Goal: Task Accomplishment & Management: Use online tool/utility

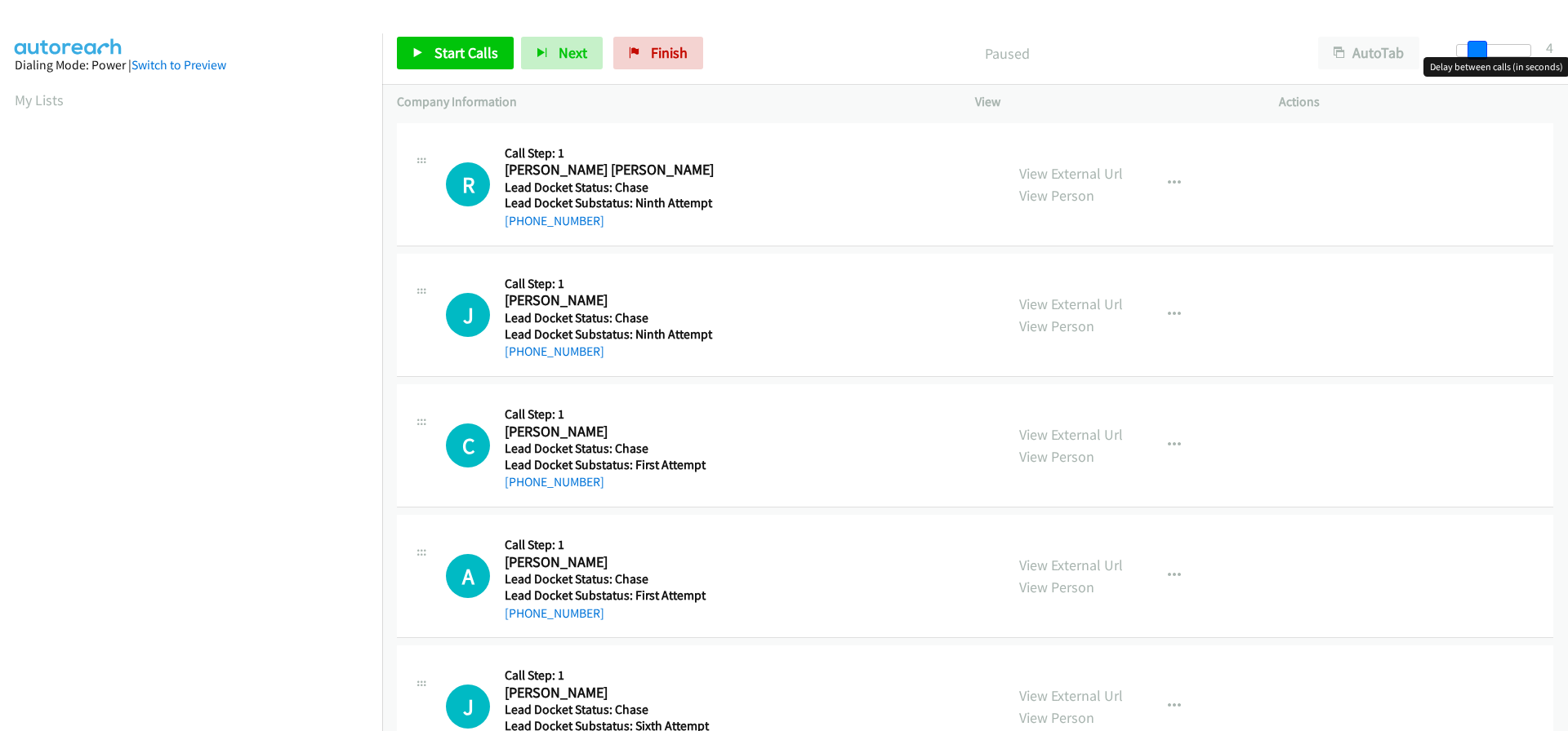
drag, startPoint x: 1454, startPoint y: 44, endPoint x: 1473, endPoint y: 47, distance: 19.2
click at [1473, 47] on span at bounding box center [1477, 51] width 20 height 20
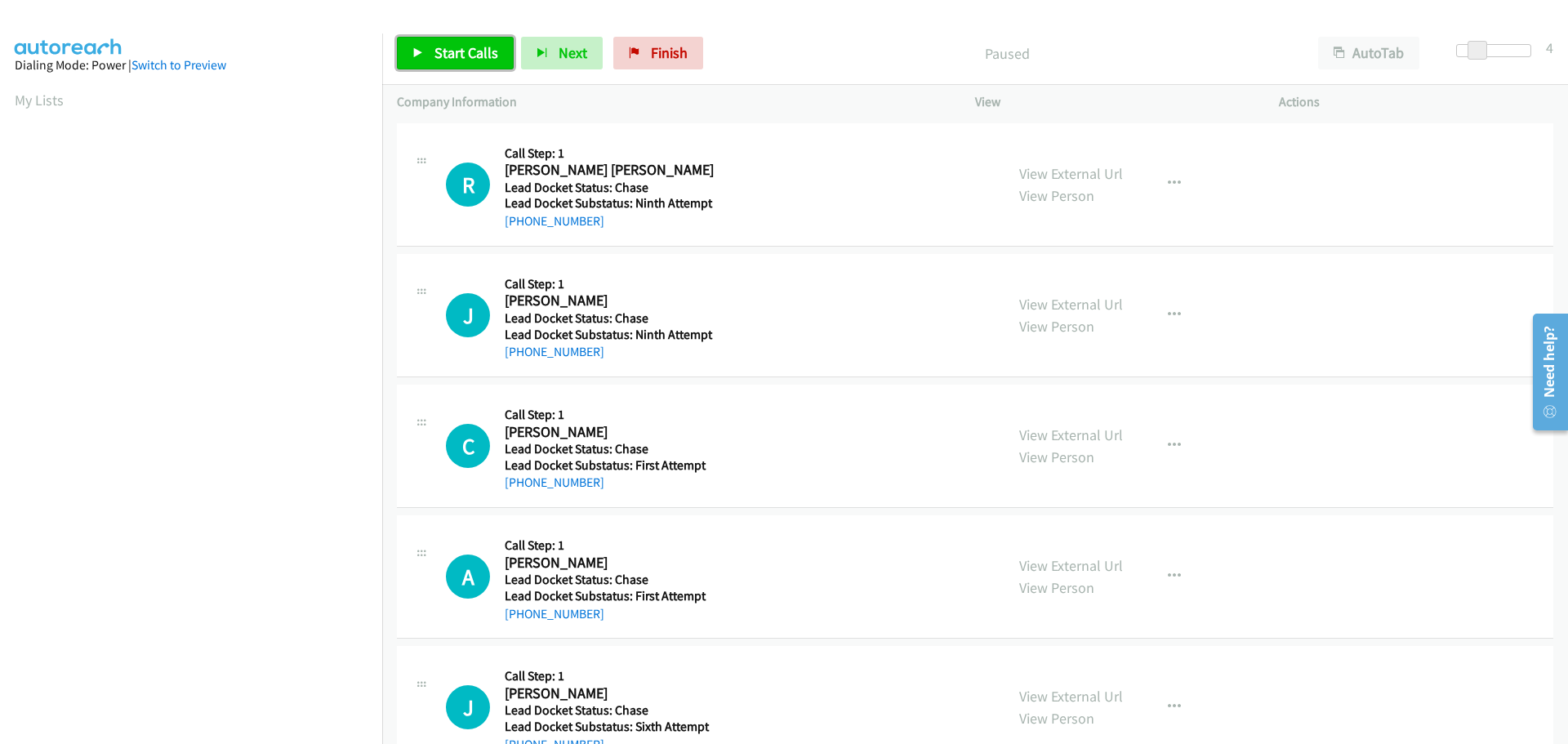
click at [469, 57] on span "Start Calls" at bounding box center [466, 53] width 64 height 19
drag, startPoint x: 605, startPoint y: 223, endPoint x: 521, endPoint y: 230, distance: 84.3
click at [521, 230] on div "+1 830-730-8199" at bounding box center [612, 222] width 217 height 20
copy link "830-730-8199"
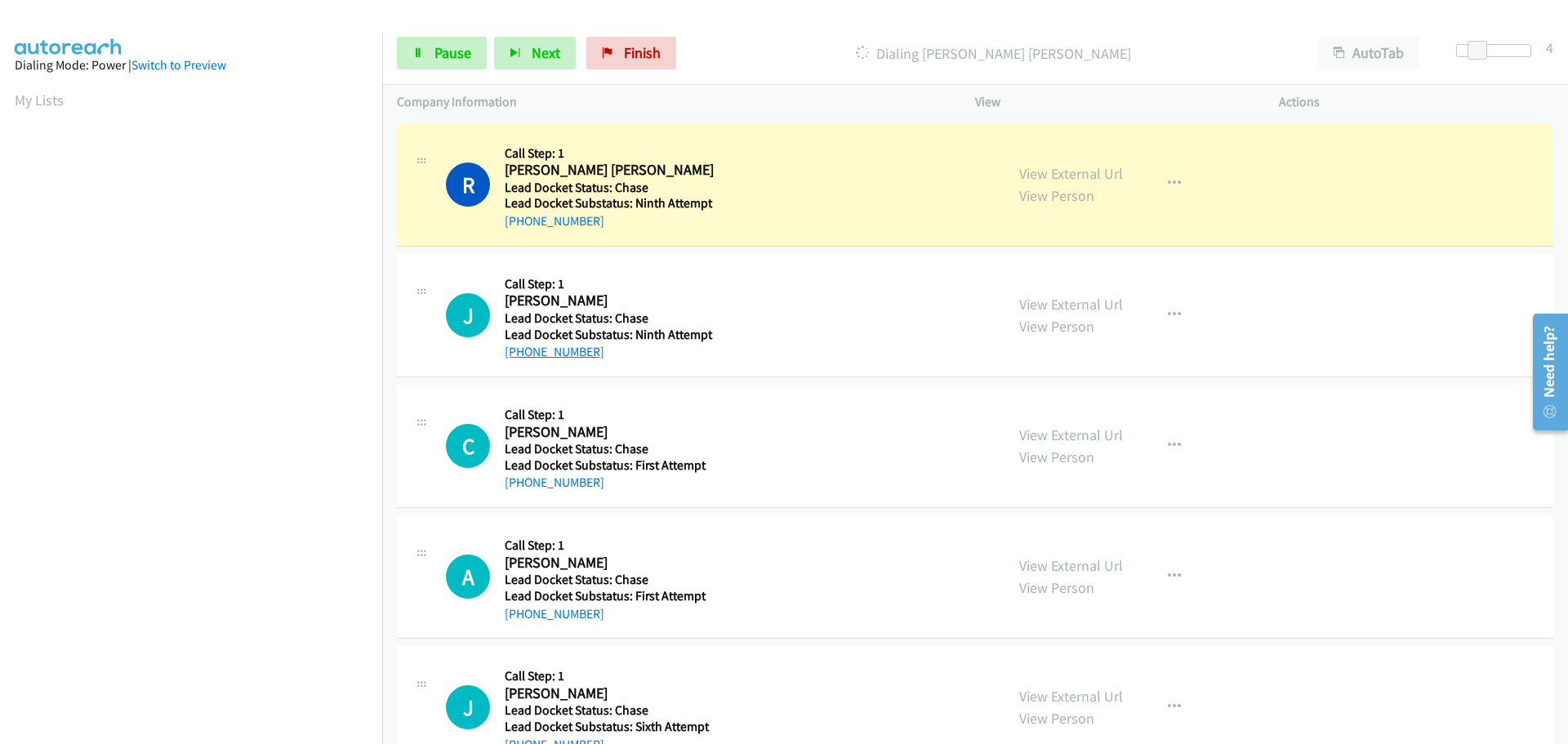
drag, startPoint x: 604, startPoint y: 350, endPoint x: 521, endPoint y: 358, distance: 83.4
click at [521, 358] on div "+1 303-521-5742" at bounding box center [612, 352] width 217 height 20
copy link "303-521-5742"
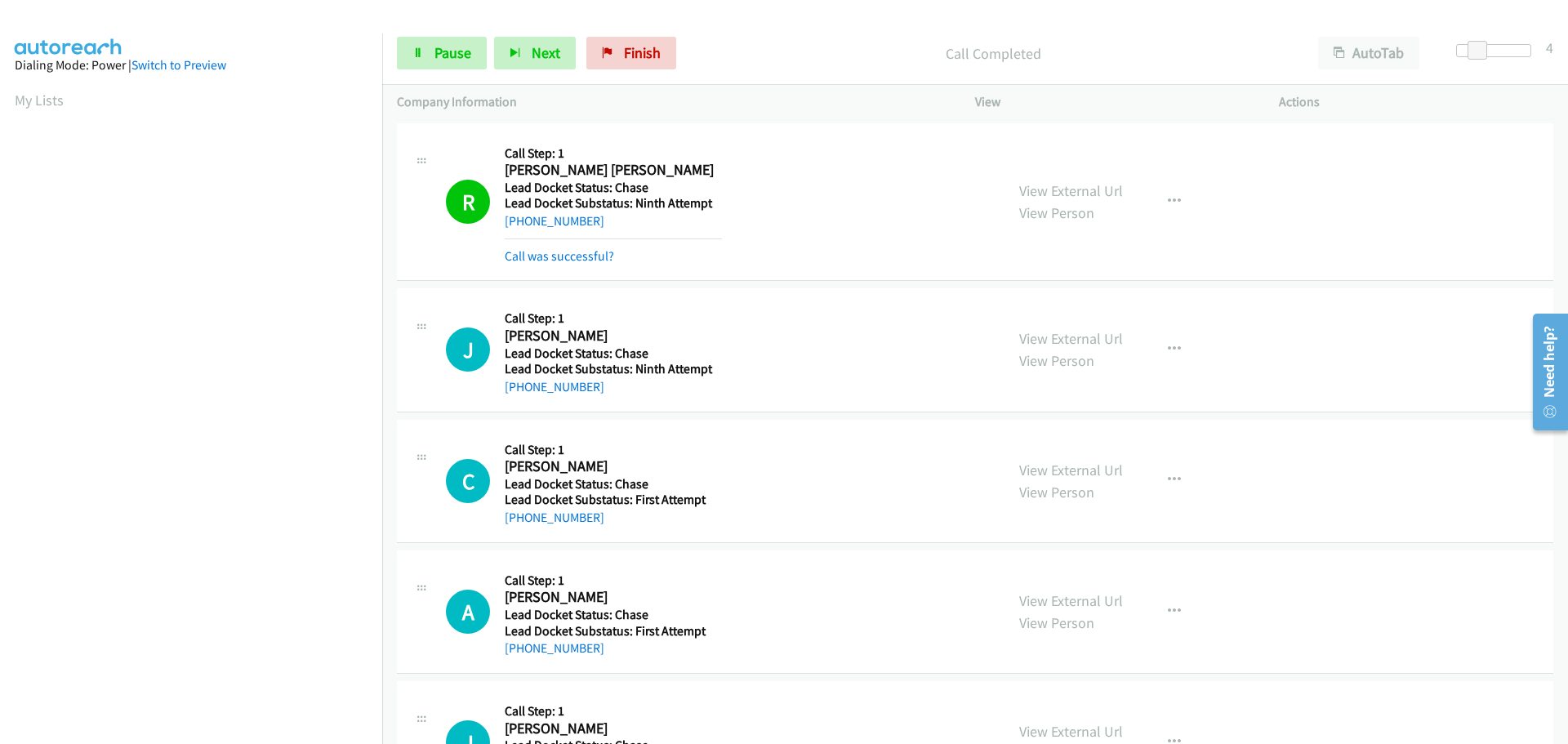
scroll to position [173, 0]
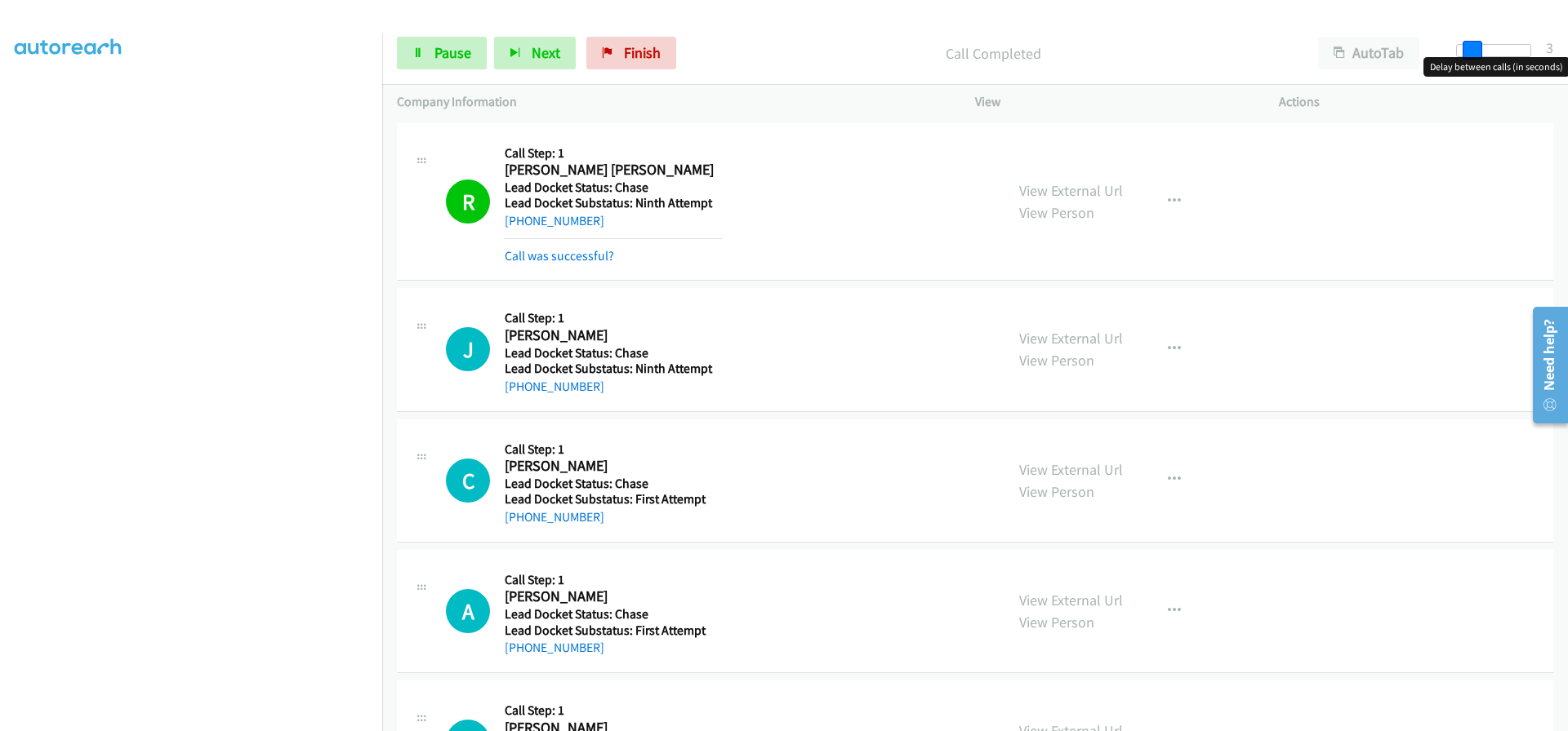
click at [1467, 49] on span at bounding box center [1473, 51] width 20 height 20
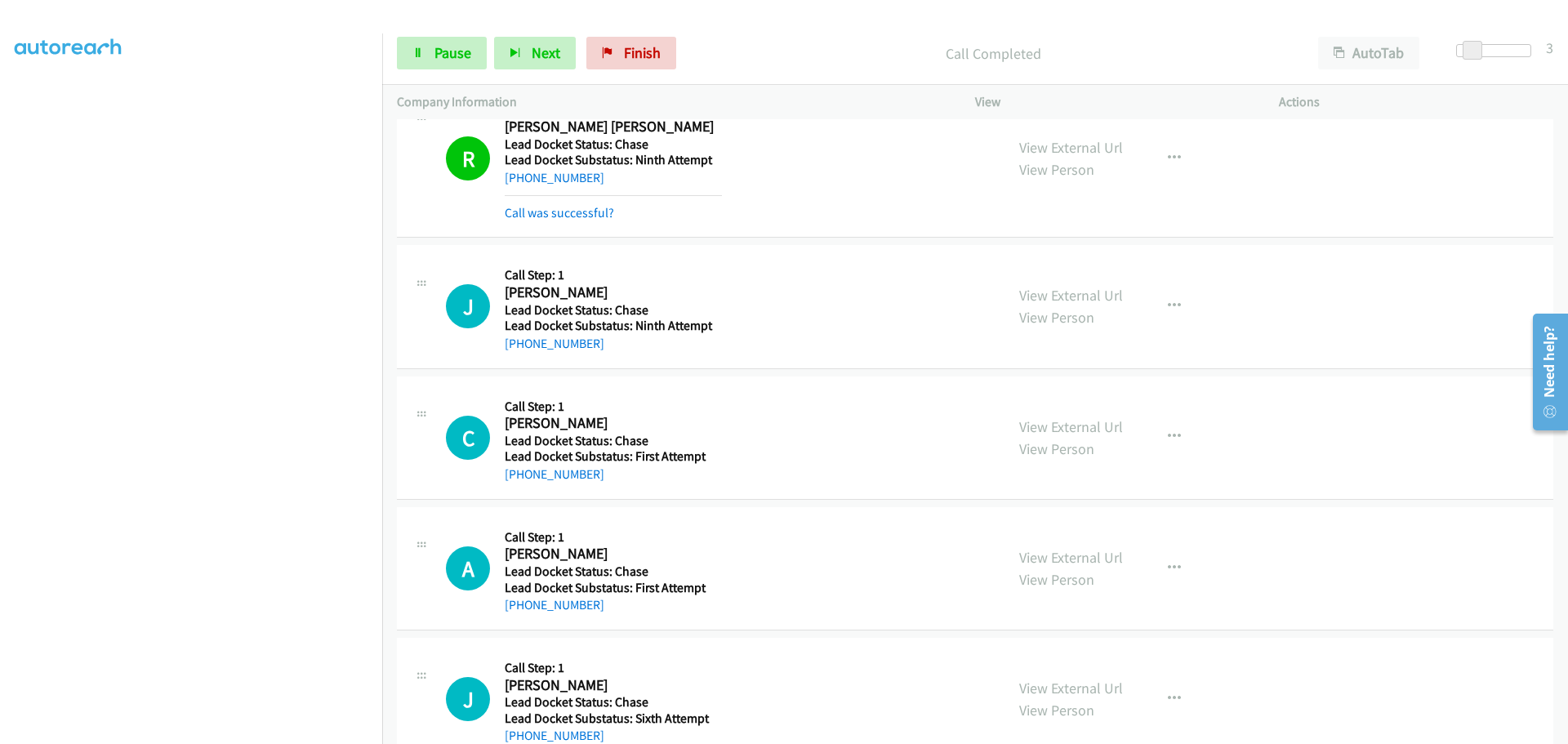
scroll to position [82, 0]
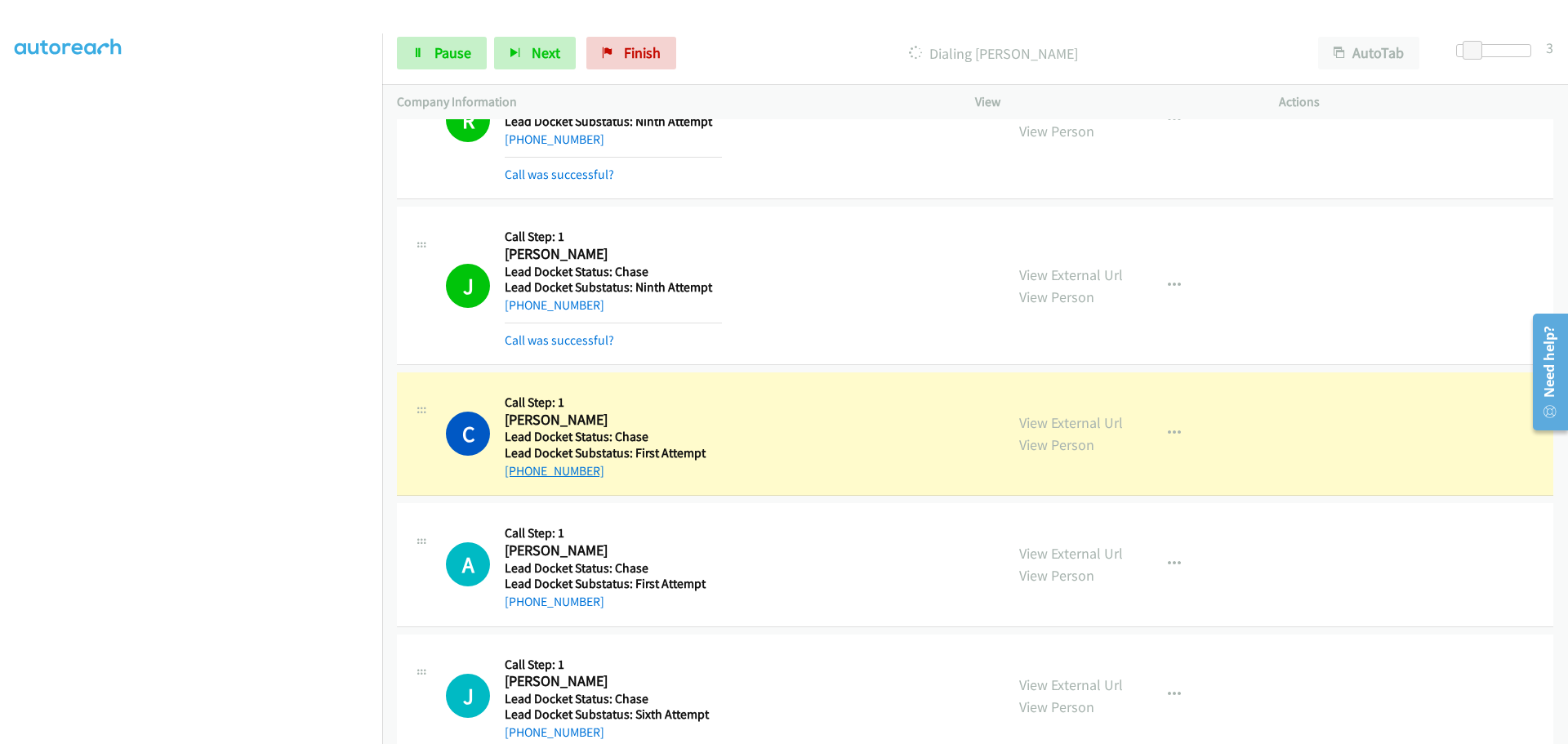
drag, startPoint x: 617, startPoint y: 470, endPoint x: 520, endPoint y: 477, distance: 97.3
click at [520, 477] on div "+1 914-295-4462" at bounding box center [612, 471] width 217 height 20
copy link "914-295-4462"
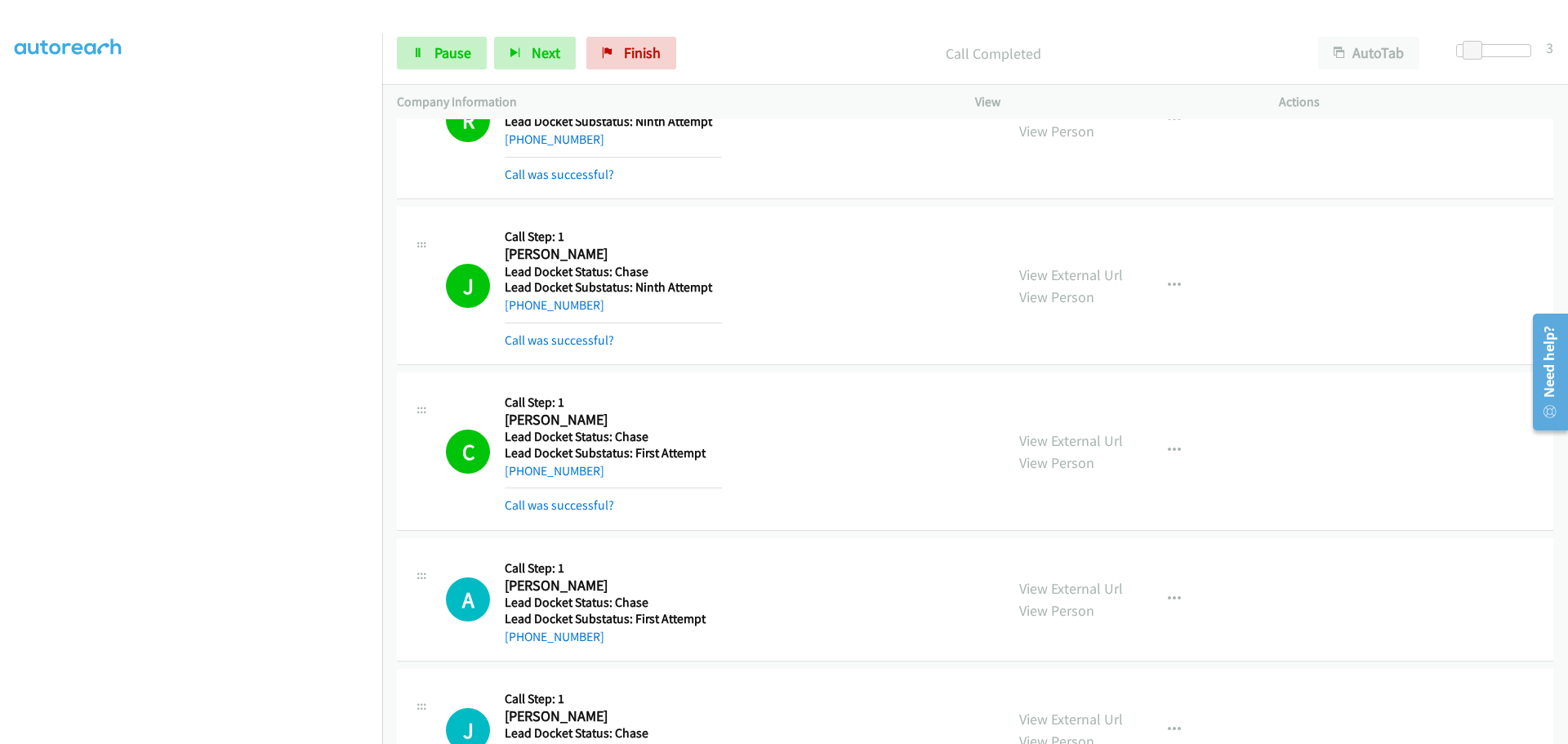
drag, startPoint x: 607, startPoint y: 606, endPoint x: 554, endPoint y: 625, distance: 56.3
click at [548, 628] on div "+1 610-213-4784" at bounding box center [612, 637] width 217 height 20
click at [653, 641] on div "+1 610-213-4784" at bounding box center [612, 637] width 217 height 20
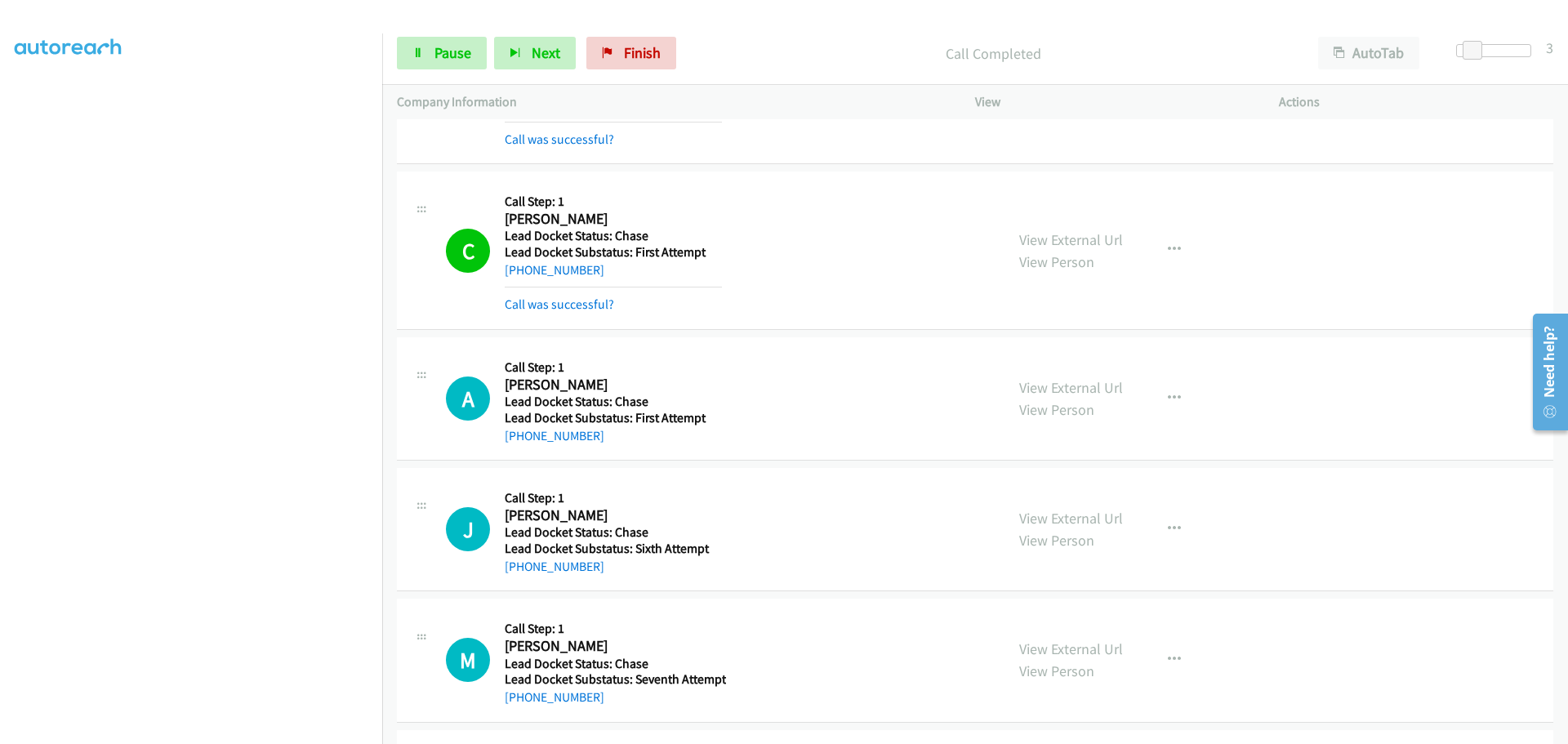
scroll to position [408, 0]
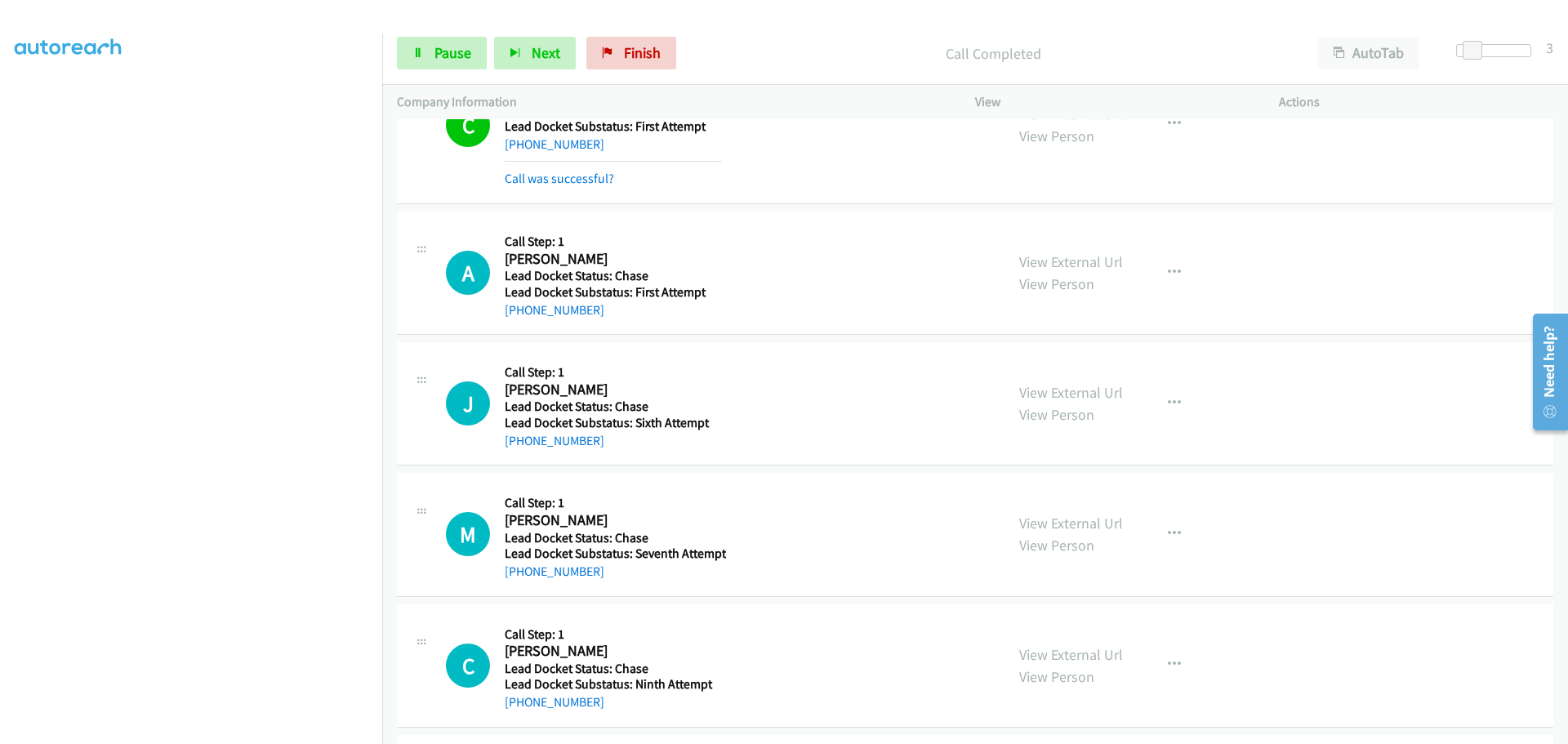
click at [647, 310] on div "+1 610-213-4784" at bounding box center [612, 311] width 217 height 20
drag, startPoint x: 767, startPoint y: 301, endPoint x: 762, endPoint y: 346, distance: 45.3
click at [768, 301] on div "A Callback Scheduled Call Step: 1 Andrew Lohmeyer America/New_York Lead Docket …" at bounding box center [718, 273] width 544 height 93
click at [760, 332] on div "A Callback Scheduled Call Step: 1 Andrew Lohmeyer America/New_York Lead Docket …" at bounding box center [975, 273] width 1156 height 124
click at [762, 341] on td "J Callback Scheduled Call Step: 1 Jerry Timberlake America/Chicago Lead Docket …" at bounding box center [975, 404] width 1186 height 131
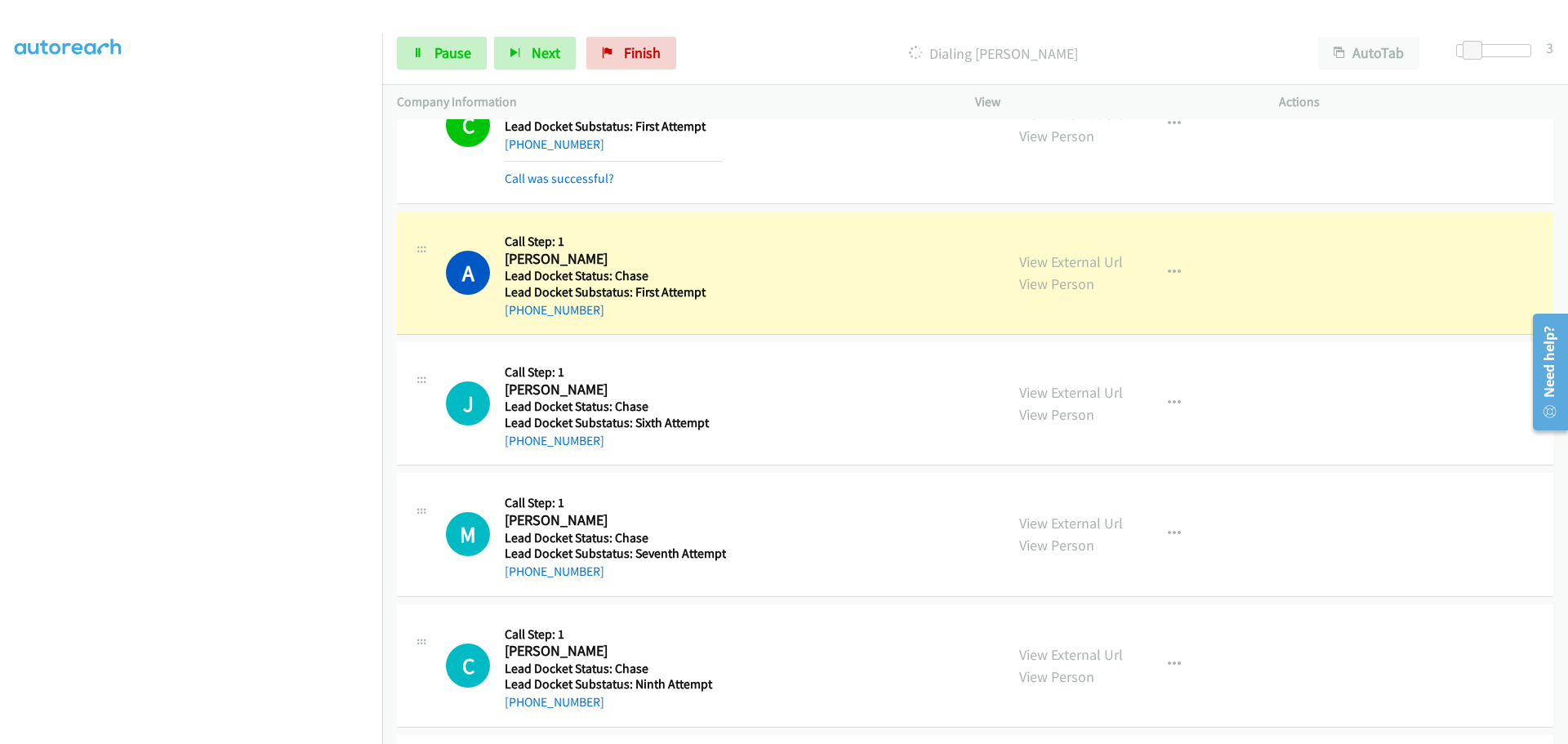
drag, startPoint x: 609, startPoint y: 317, endPoint x: 520, endPoint y: 328, distance: 89.7
click at [520, 328] on div "A Callback Scheduled Call Step: 1 Andrew Lohmeyer America/New_York Lead Docket …" at bounding box center [975, 273] width 1156 height 124
copy link "610-213-4784"
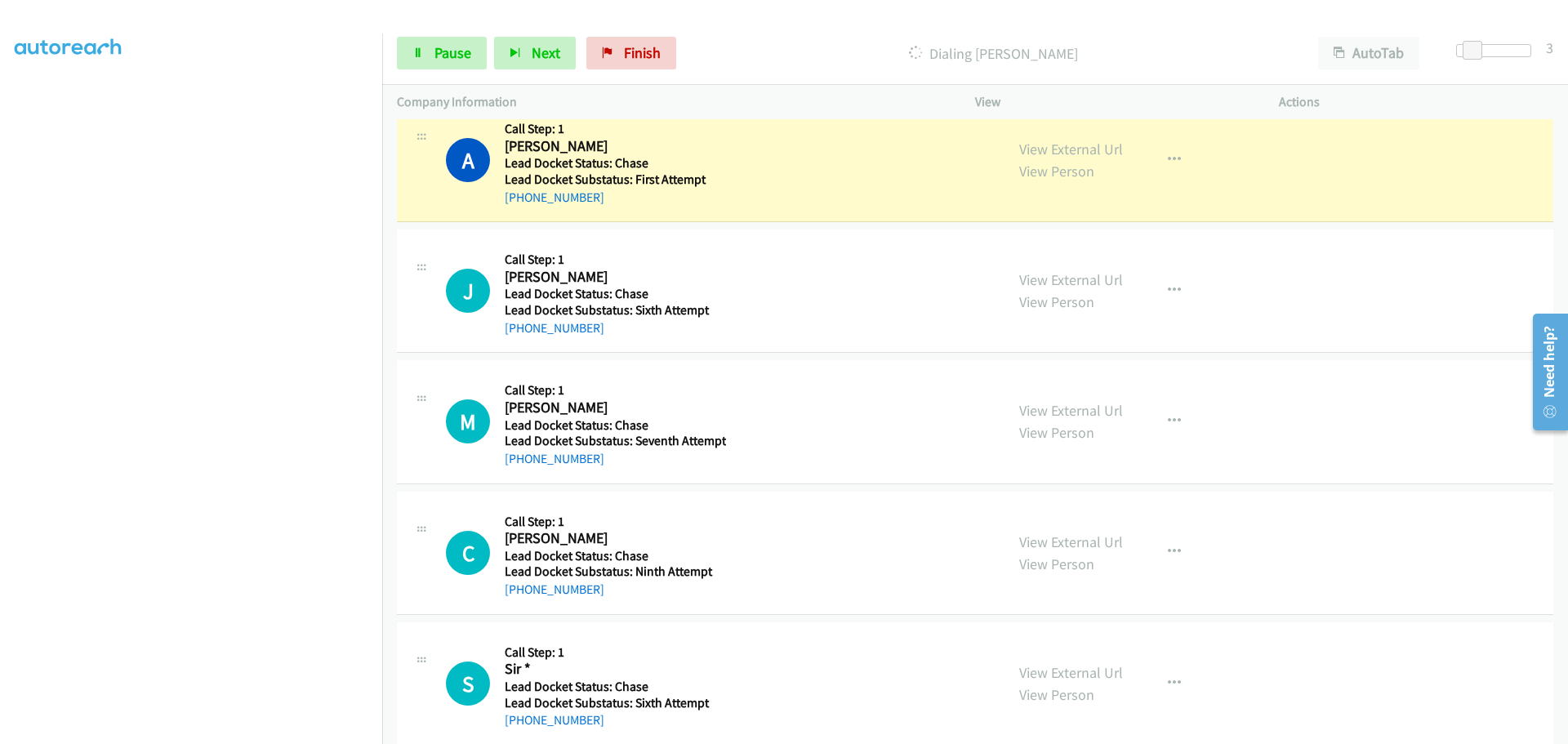
scroll to position [571, 0]
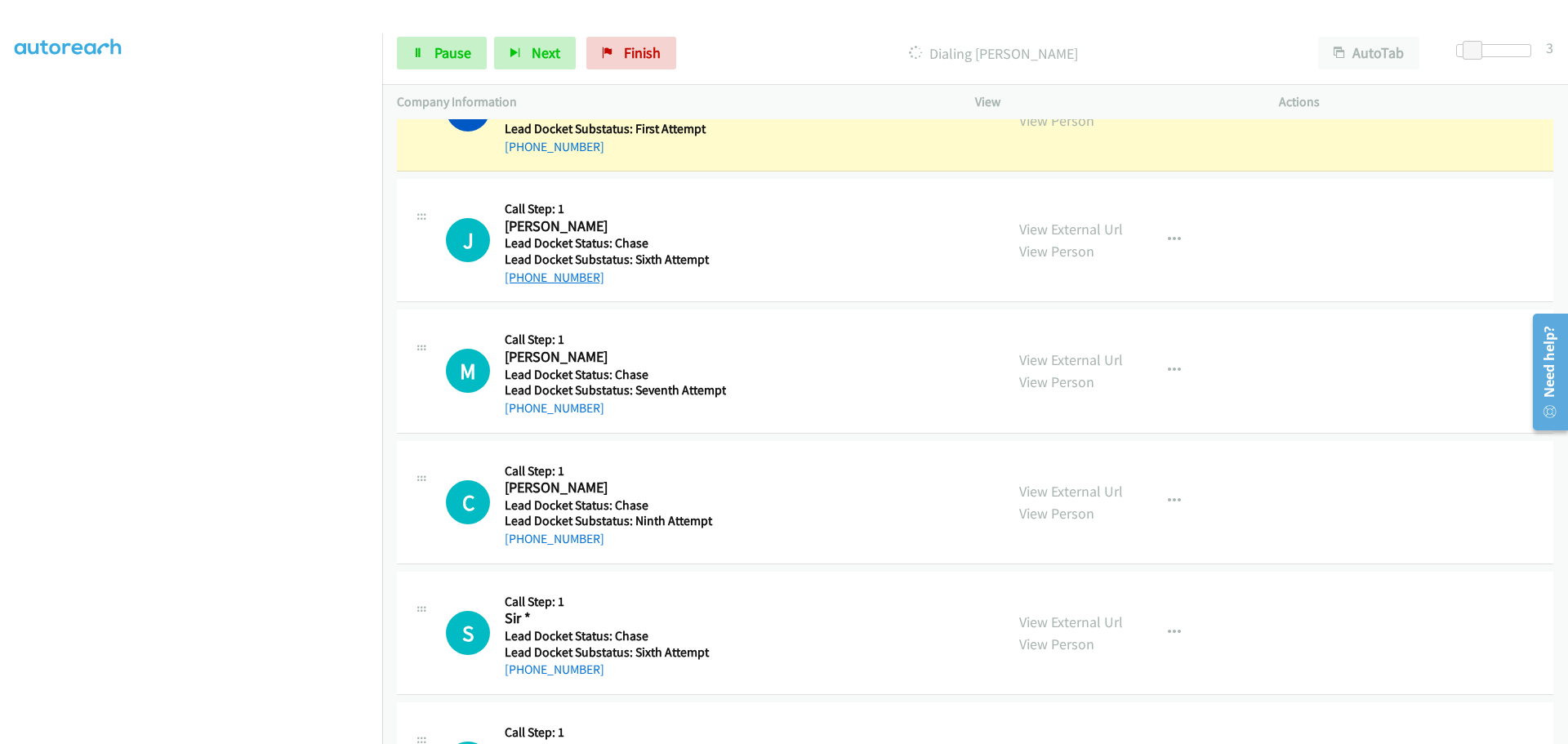
drag, startPoint x: 610, startPoint y: 278, endPoint x: 520, endPoint y: 282, distance: 90.1
click at [520, 282] on div "+1 940-577-1349" at bounding box center [612, 278] width 217 height 20
copy link "940-577-1349"
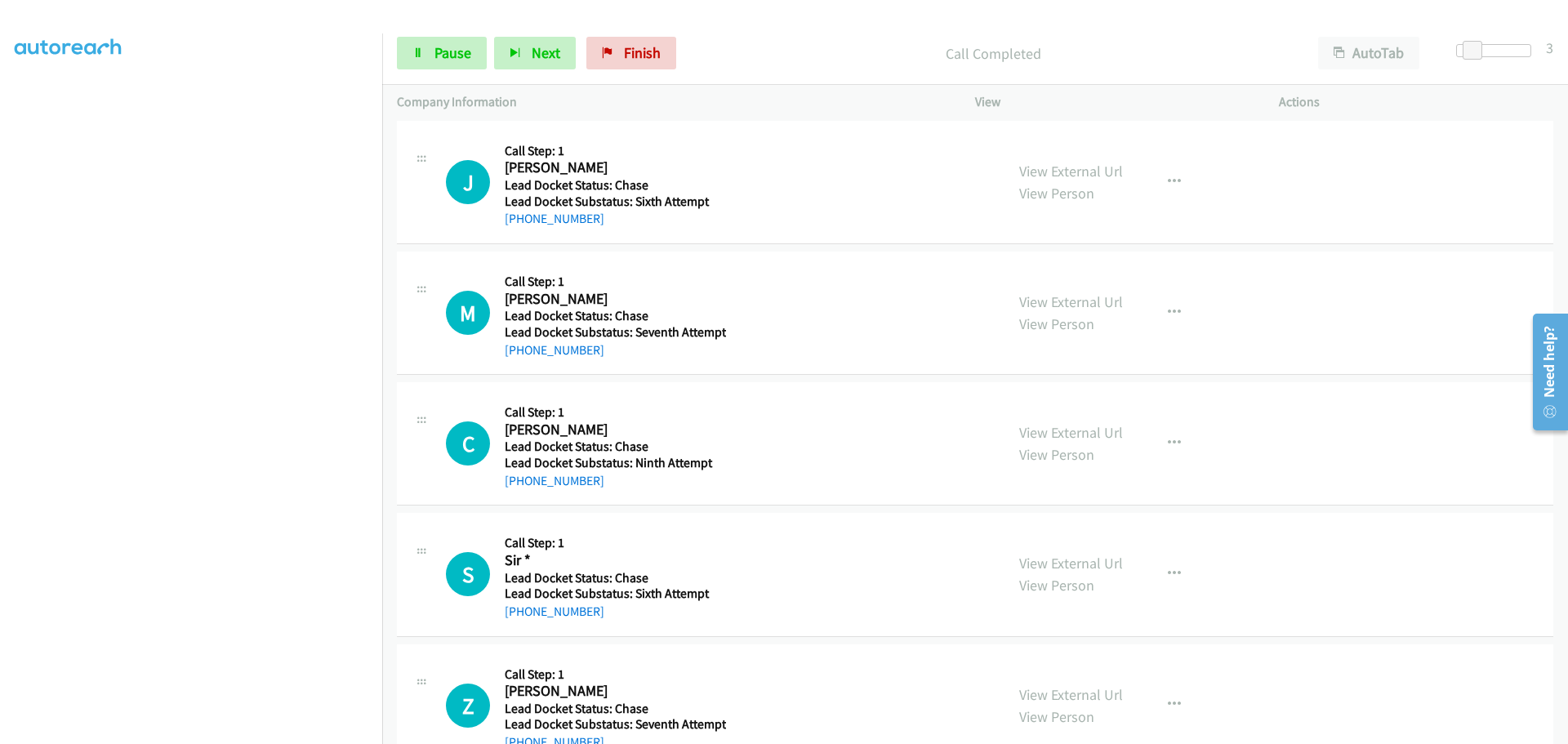
scroll to position [670, 0]
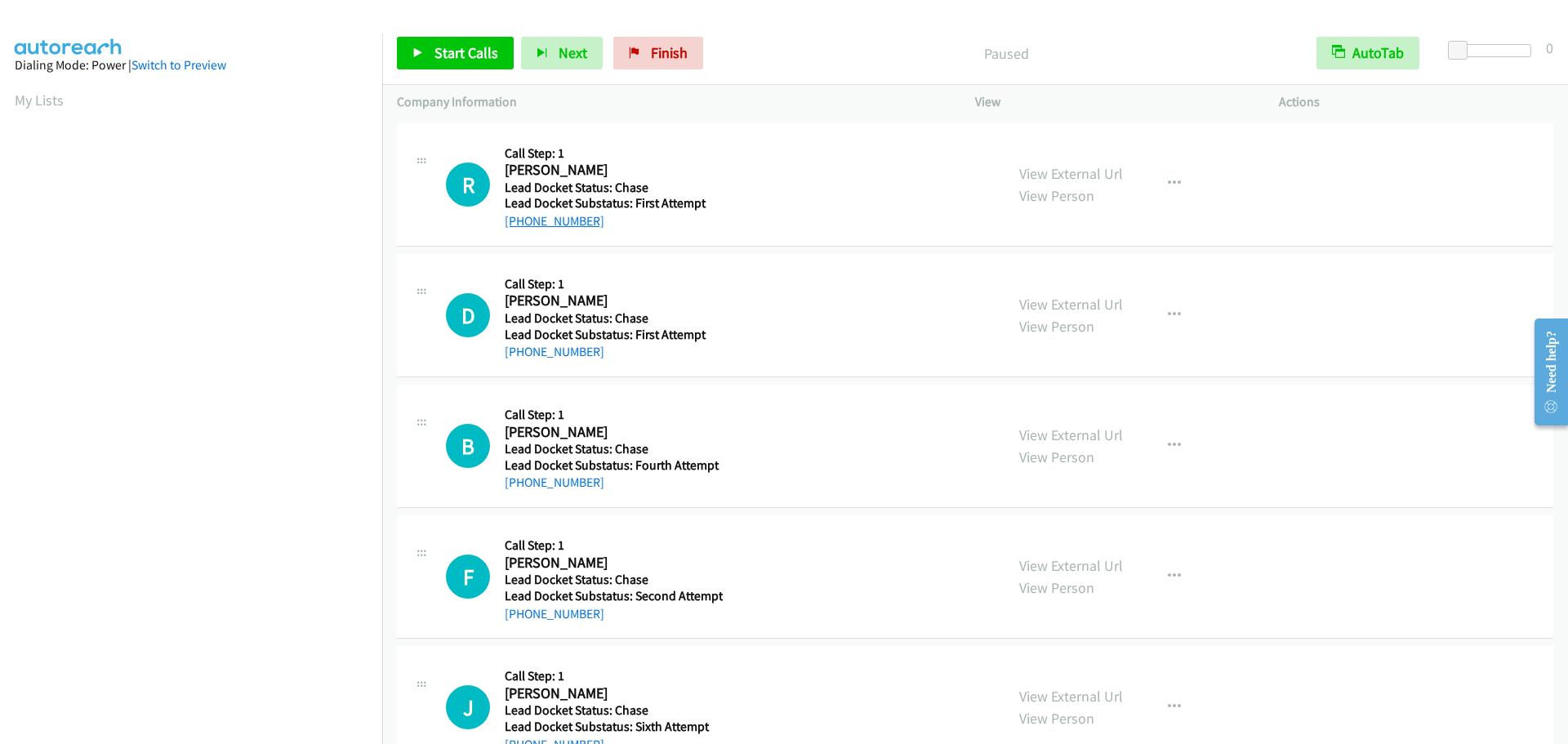
drag, startPoint x: 596, startPoint y: 223, endPoint x: 521, endPoint y: 226, distance: 75.1
click at [521, 226] on div "+1 501-613-9331" at bounding box center [612, 222] width 217 height 20
copy link "501-613-9331"
click at [809, 194] on div "R Callback Scheduled Call Step: 1 Robert Kindstrom America/Chicago Lead Docket …" at bounding box center [718, 184] width 544 height 93
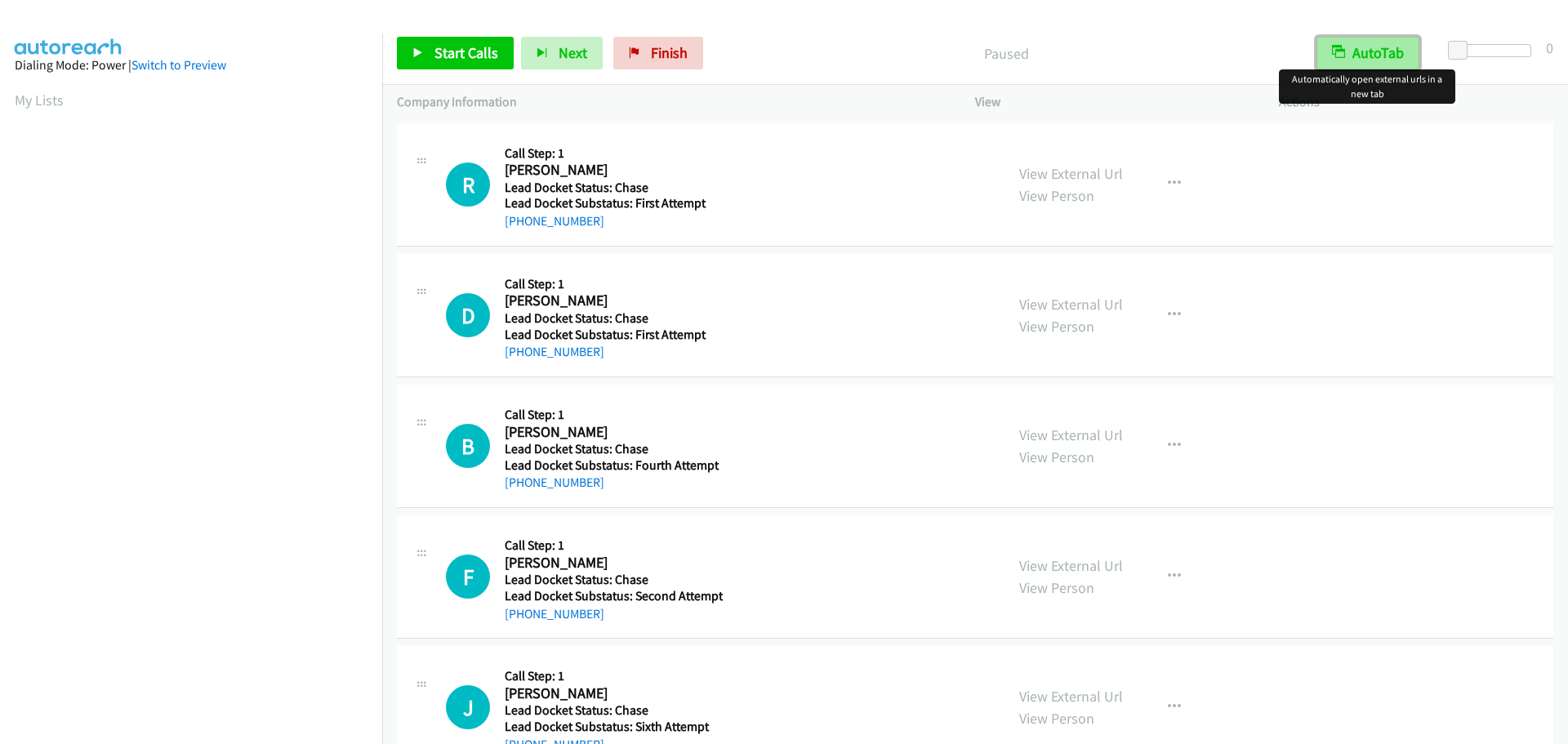
click at [1378, 50] on button "AutoTab" at bounding box center [1367, 53] width 103 height 33
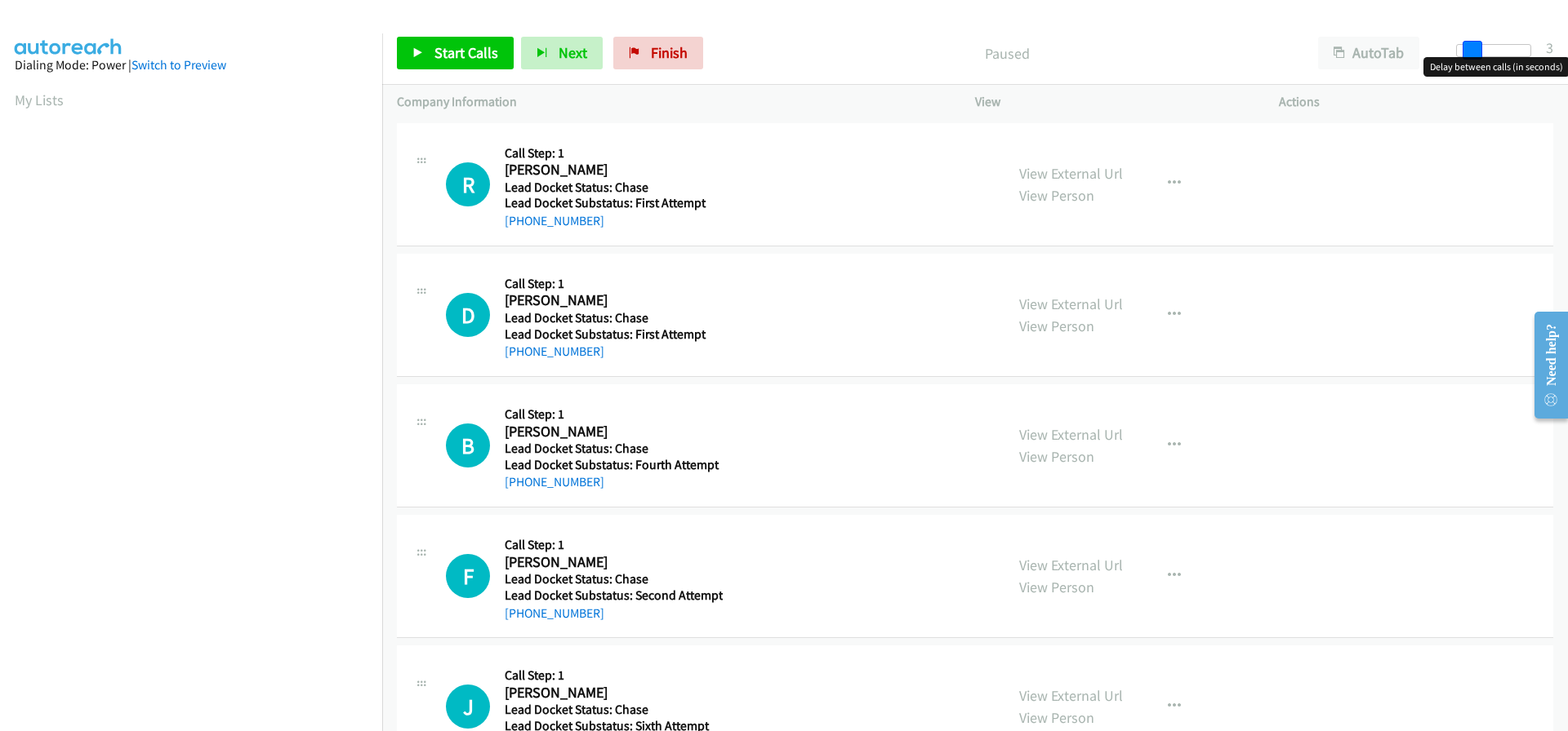
drag, startPoint x: 1464, startPoint y: 47, endPoint x: 1476, endPoint y: 62, distance: 19.2
click at [1476, 62] on body "Start Calls Pause Next Finish Paused AutoTab AutoTab 3 Company Information Info…" at bounding box center [784, 38] width 1568 height 77
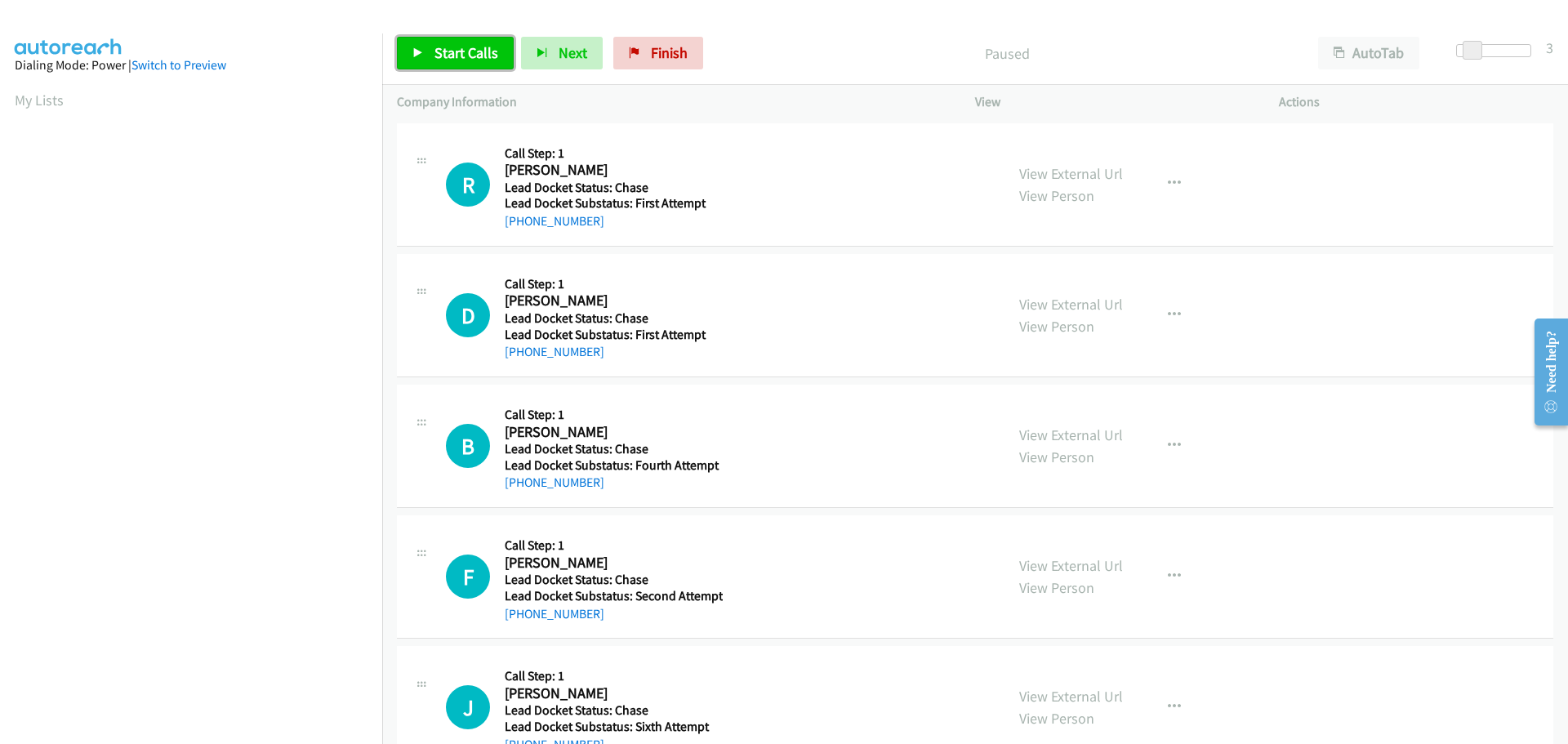
click at [469, 68] on link "Start Calls" at bounding box center [455, 53] width 117 height 33
drag, startPoint x: 610, startPoint y: 222, endPoint x: 521, endPoint y: 225, distance: 89.1
click at [521, 225] on div "[PHONE_NUMBER]" at bounding box center [612, 222] width 217 height 20
copy link "[PHONE_NUMBER]"
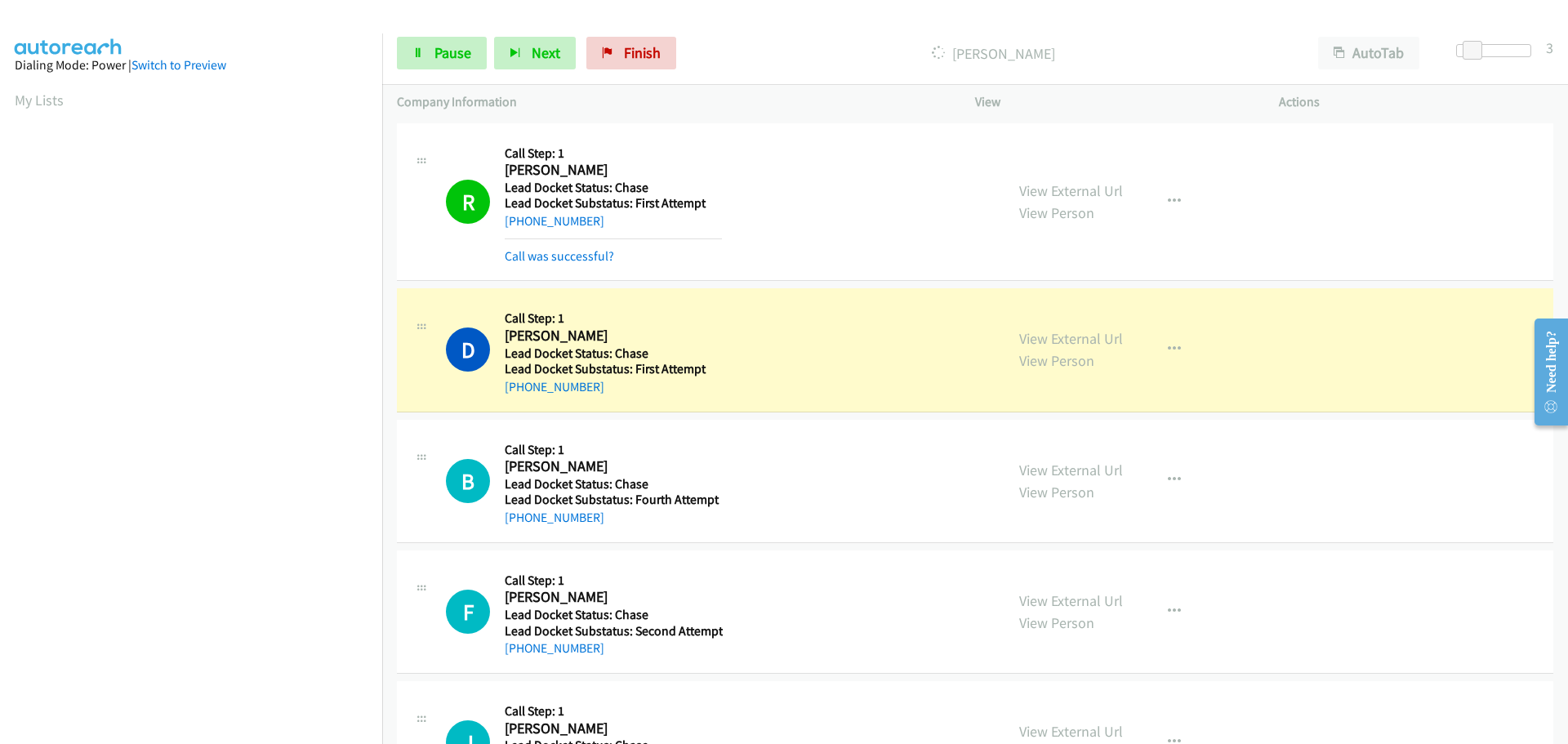
scroll to position [173, 0]
drag, startPoint x: 602, startPoint y: 383, endPoint x: 521, endPoint y: 393, distance: 81.6
click at [521, 393] on div "[PHONE_NUMBER]" at bounding box center [612, 387] width 217 height 20
copy link "786-516-3606"
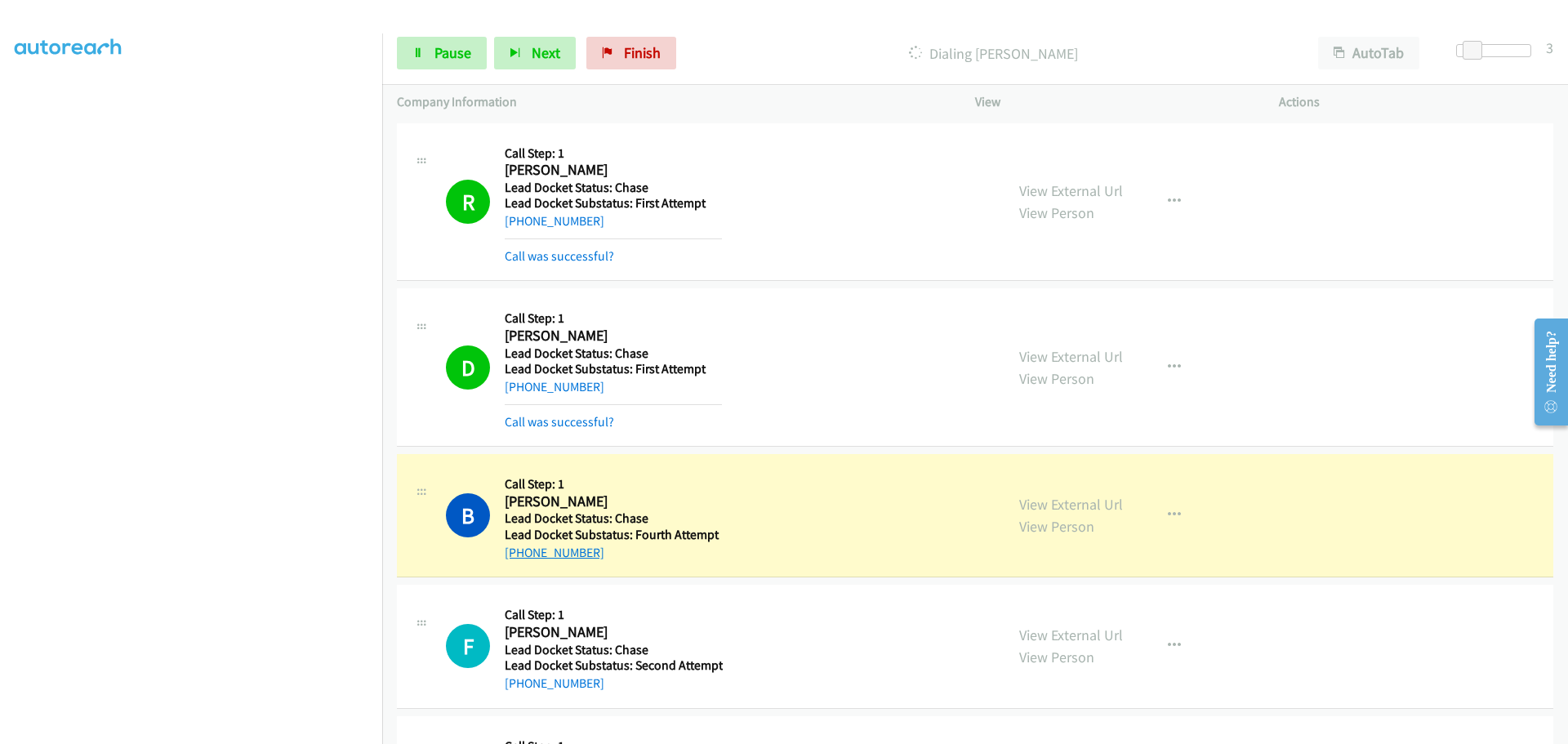
drag, startPoint x: 592, startPoint y: 548, endPoint x: 521, endPoint y: 553, distance: 71.2
click at [521, 553] on div "[PHONE_NUMBER]" at bounding box center [612, 553] width 217 height 20
copy link "402-646-5471"
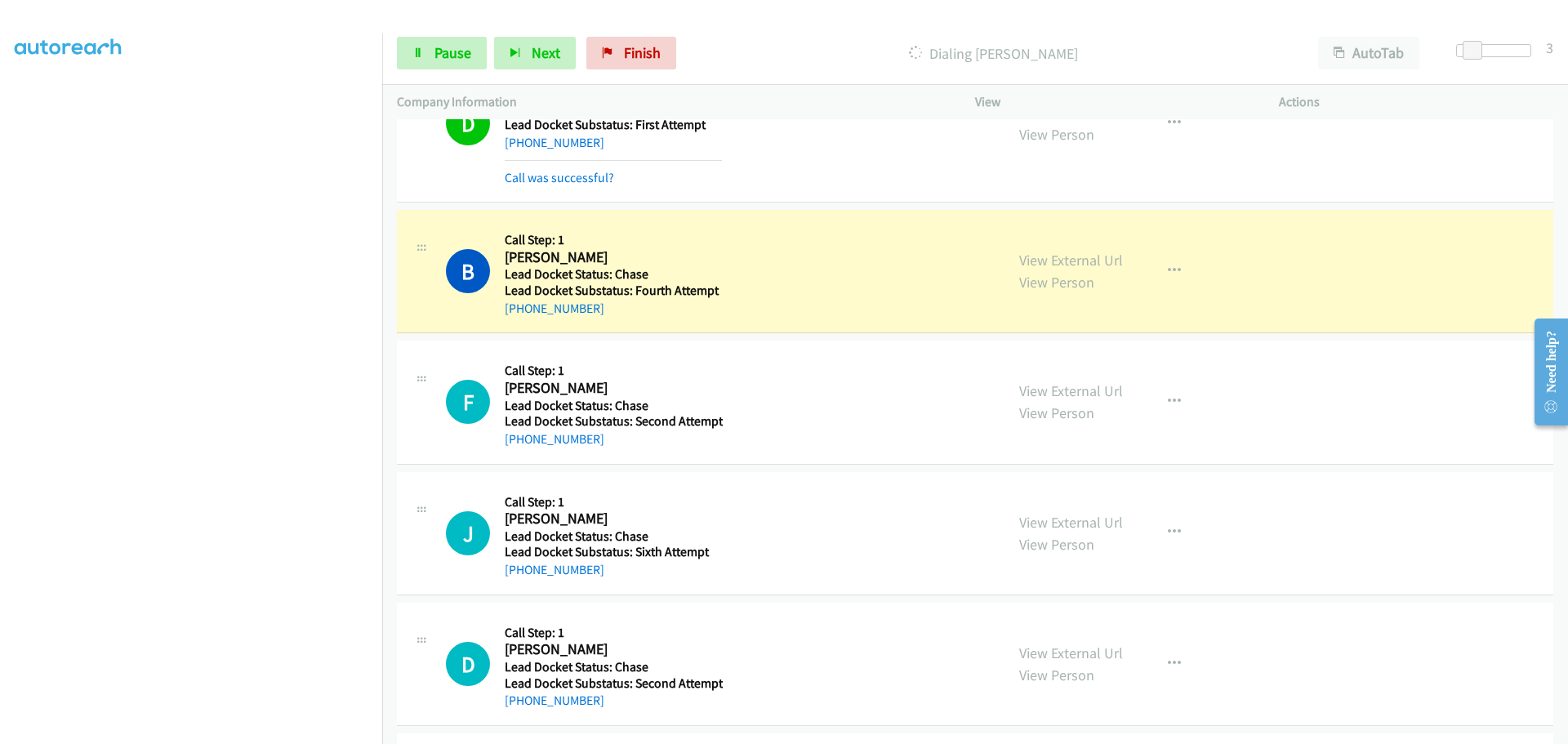
scroll to position [245, 0]
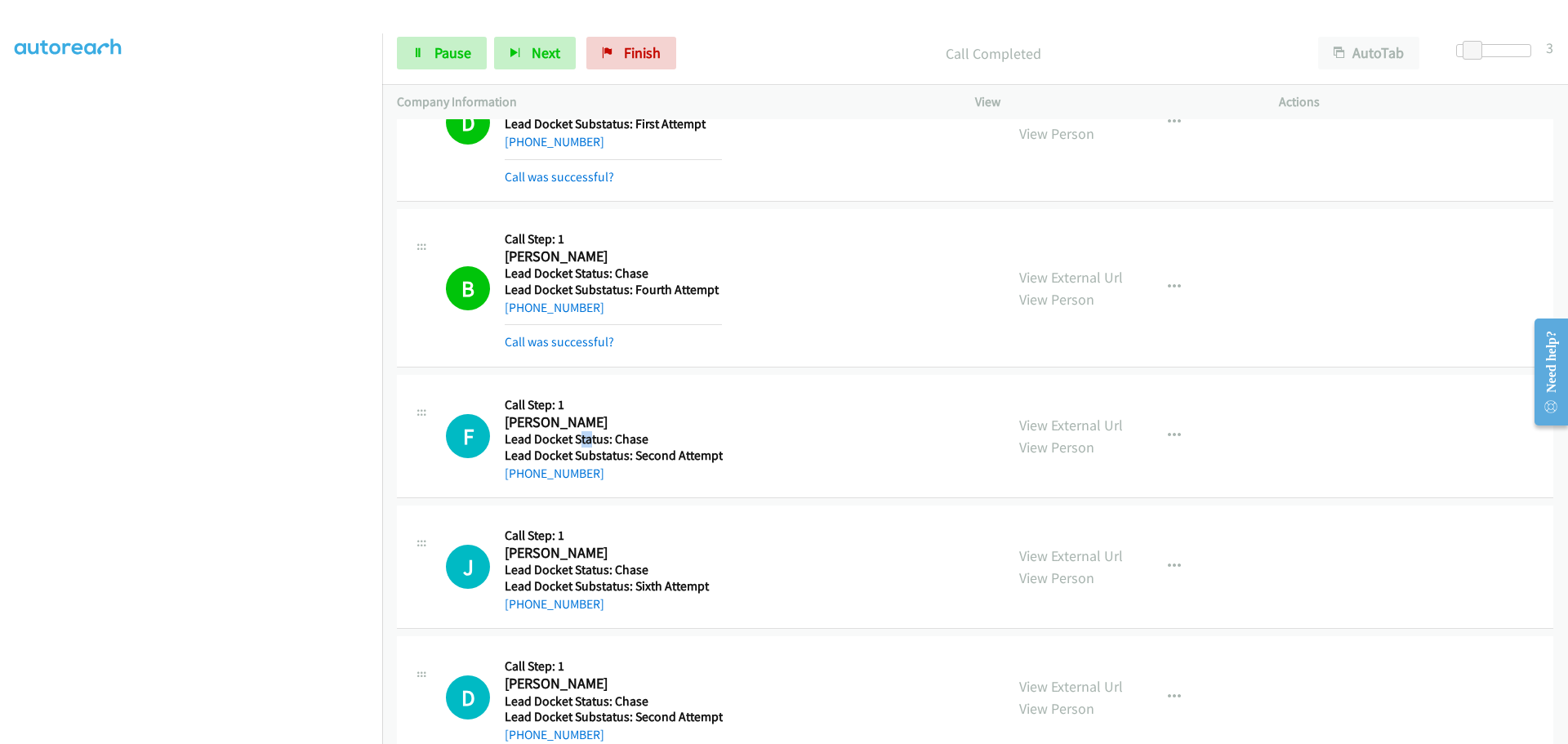
drag, startPoint x: 590, startPoint y: 443, endPoint x: 592, endPoint y: 411, distance: 32.1
click at [577, 445] on h5 "Lead Docket Status: Chase" at bounding box center [613, 440] width 218 height 16
click at [714, 222] on div "B Callback Scheduled Call Step: 1 Brandie Heyen America/Chicago Lead Docket Sta…" at bounding box center [975, 288] width 1156 height 158
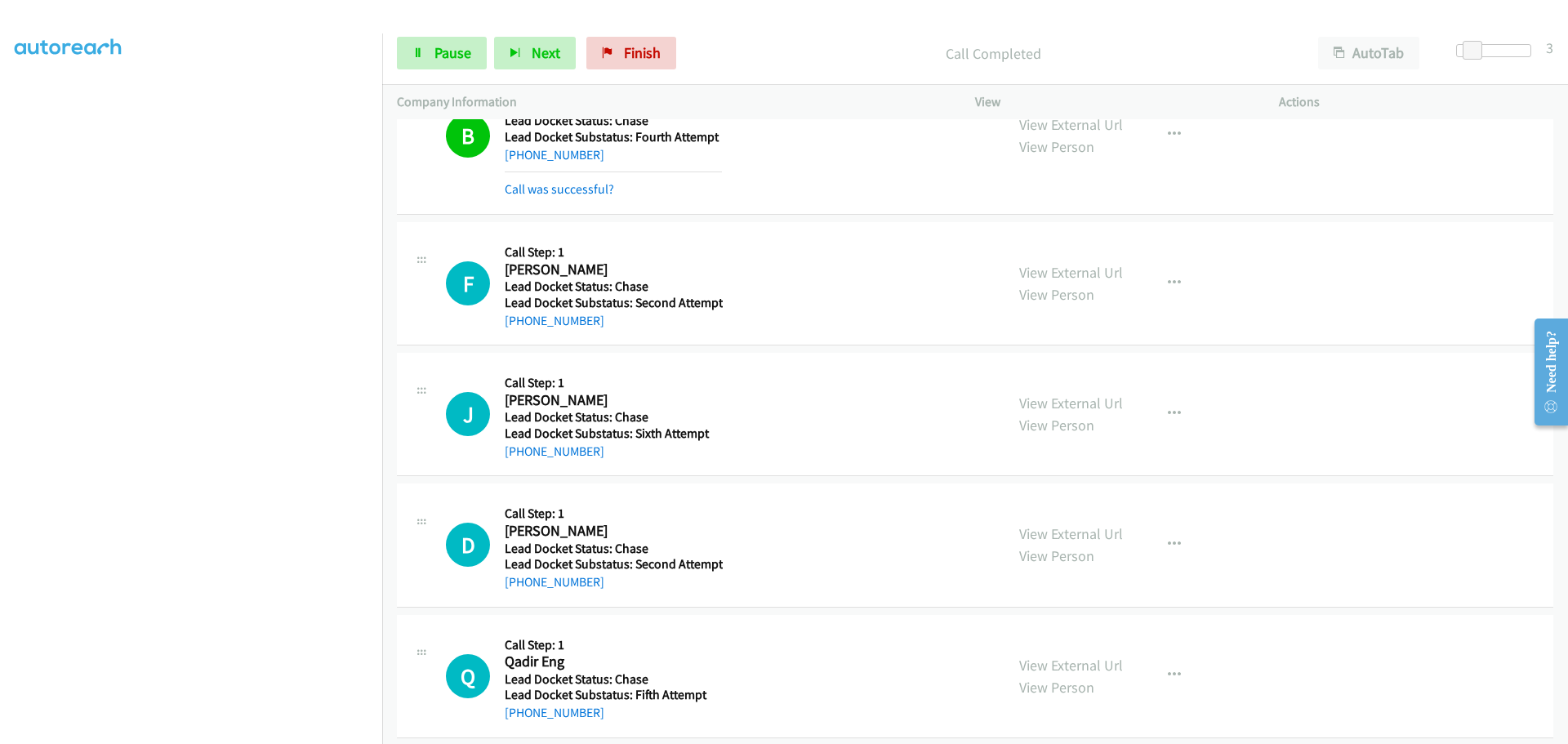
scroll to position [408, 0]
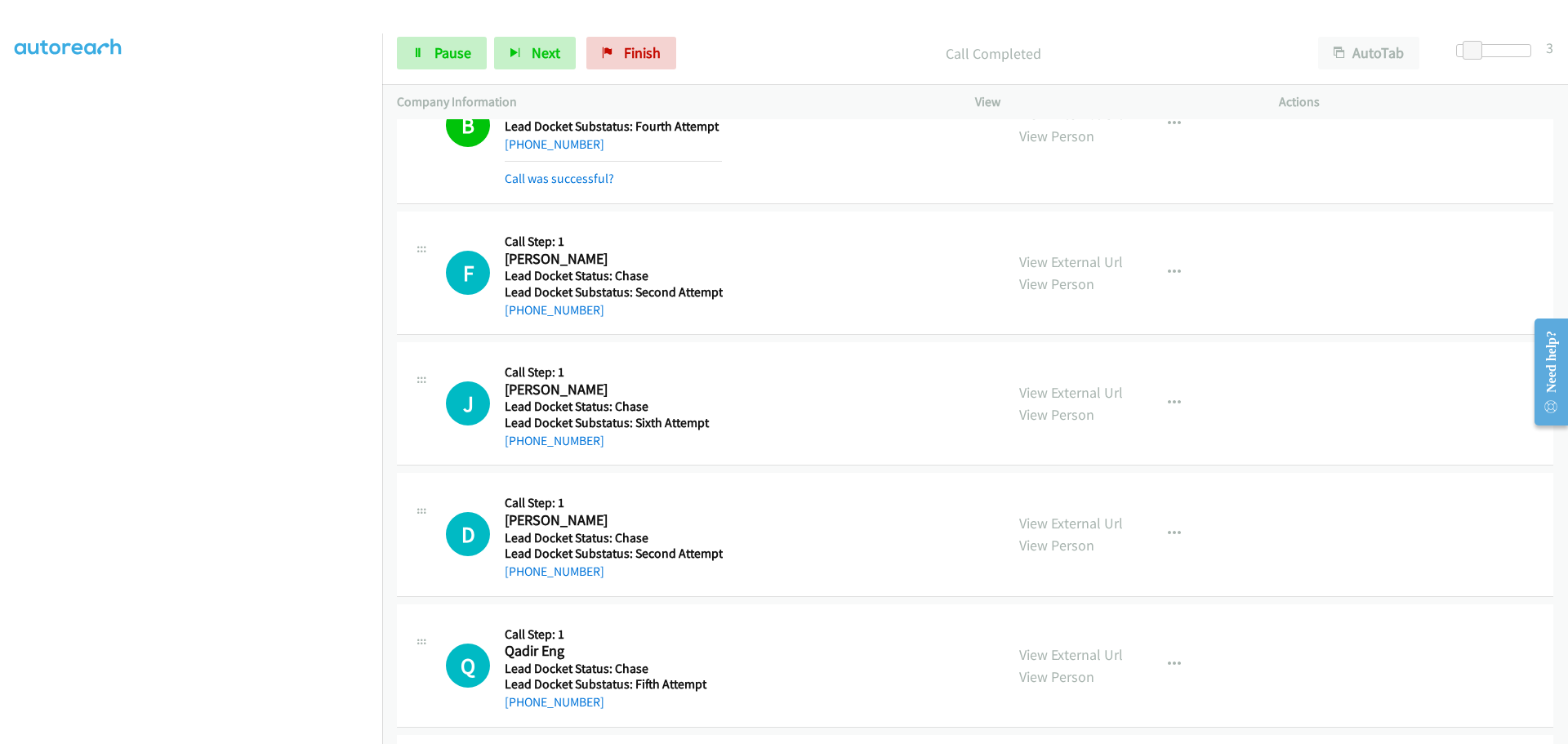
drag, startPoint x: 595, startPoint y: 318, endPoint x: 521, endPoint y: 322, distance: 74.1
click at [521, 322] on div "F Callback Scheduled Call Step: 1 Fredric P Smith America/Chicago Lead Docket S…" at bounding box center [975, 273] width 1156 height 124
copy link "405-318-5303"
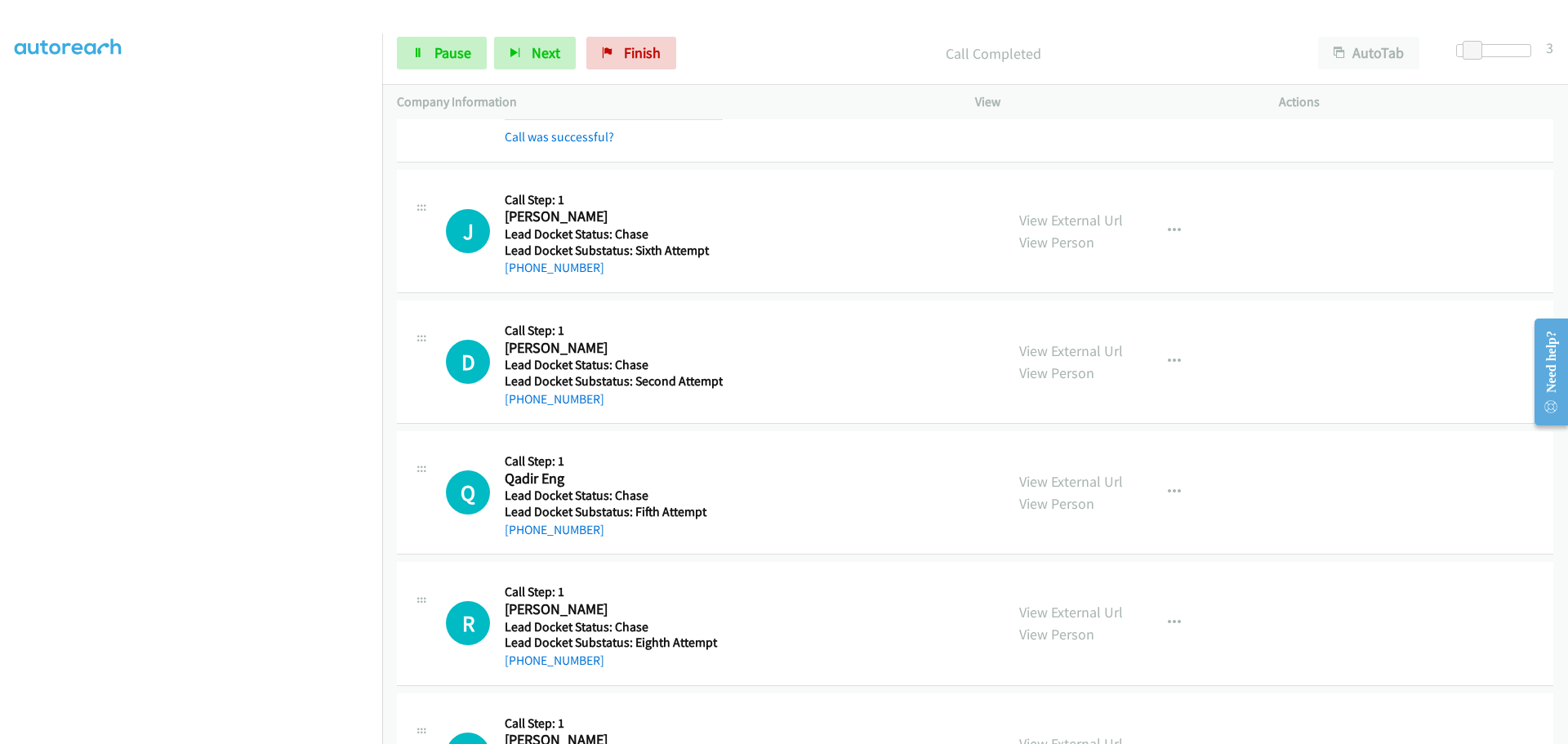
scroll to position [653, 0]
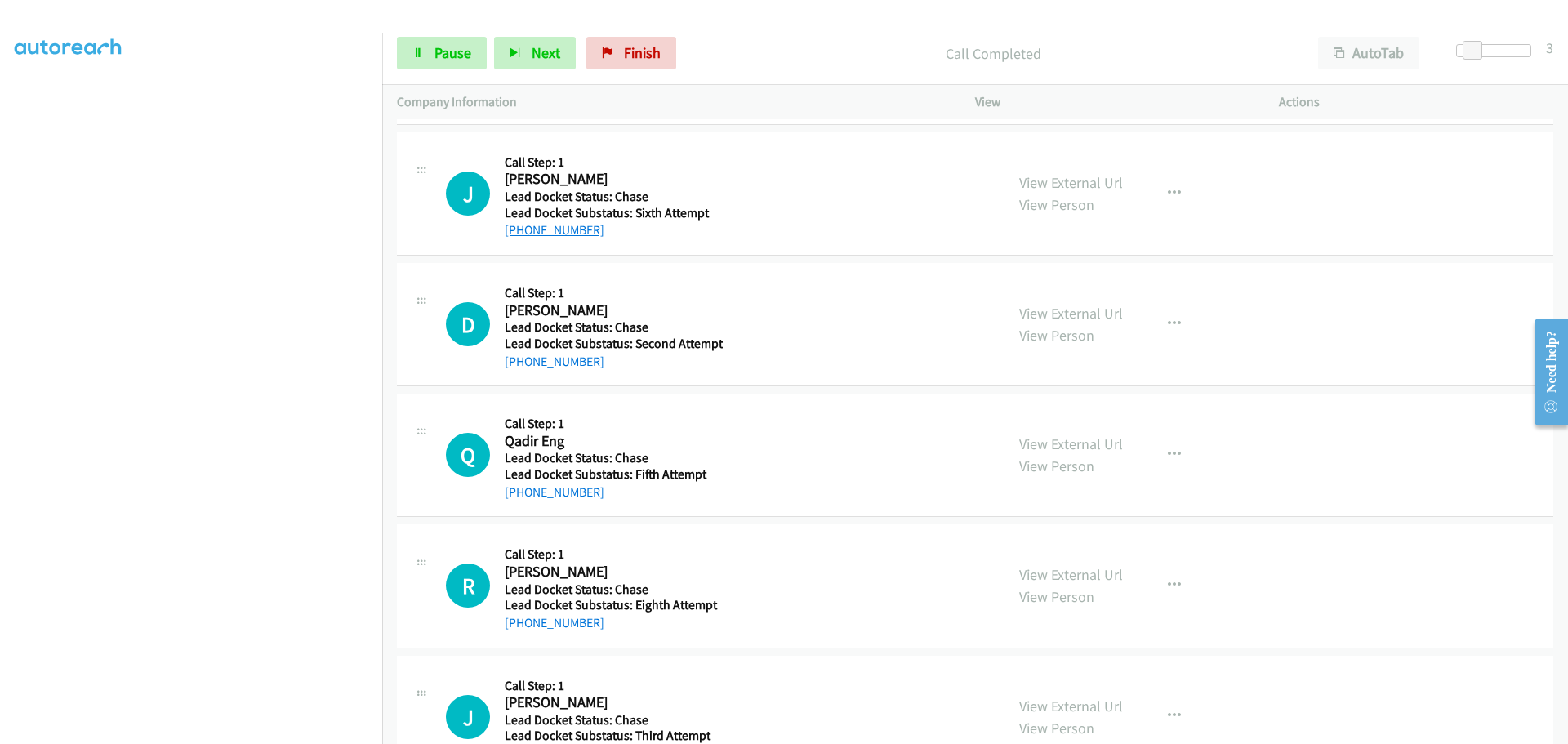
drag, startPoint x: 597, startPoint y: 230, endPoint x: 519, endPoint y: 233, distance: 78.1
click at [519, 233] on div "+1 940-577-1349" at bounding box center [612, 231] width 217 height 20
copy link "940-577-1349"
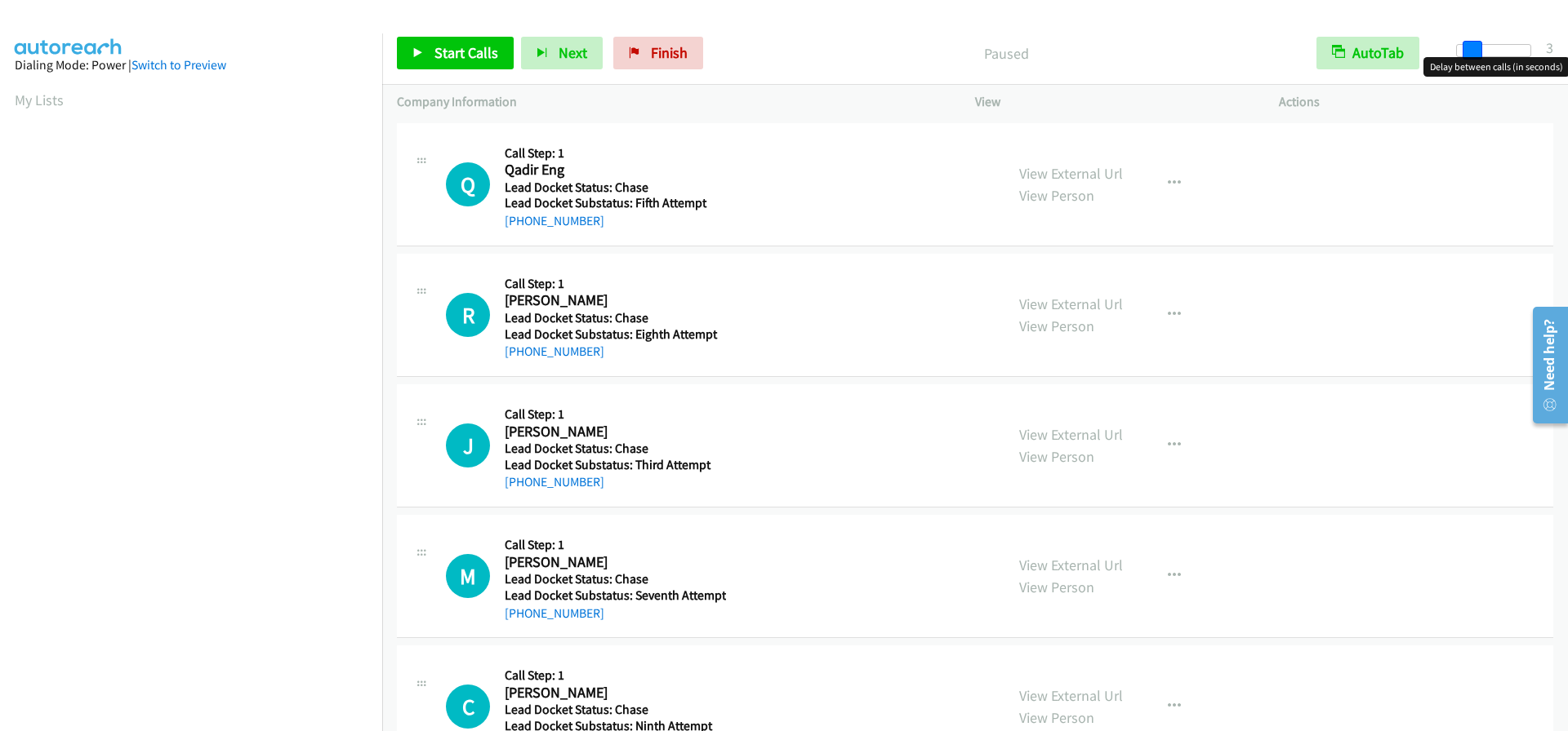
drag, startPoint x: 1464, startPoint y: 44, endPoint x: 1476, endPoint y: 51, distance: 13.9
click at [1476, 51] on span at bounding box center [1473, 51] width 20 height 20
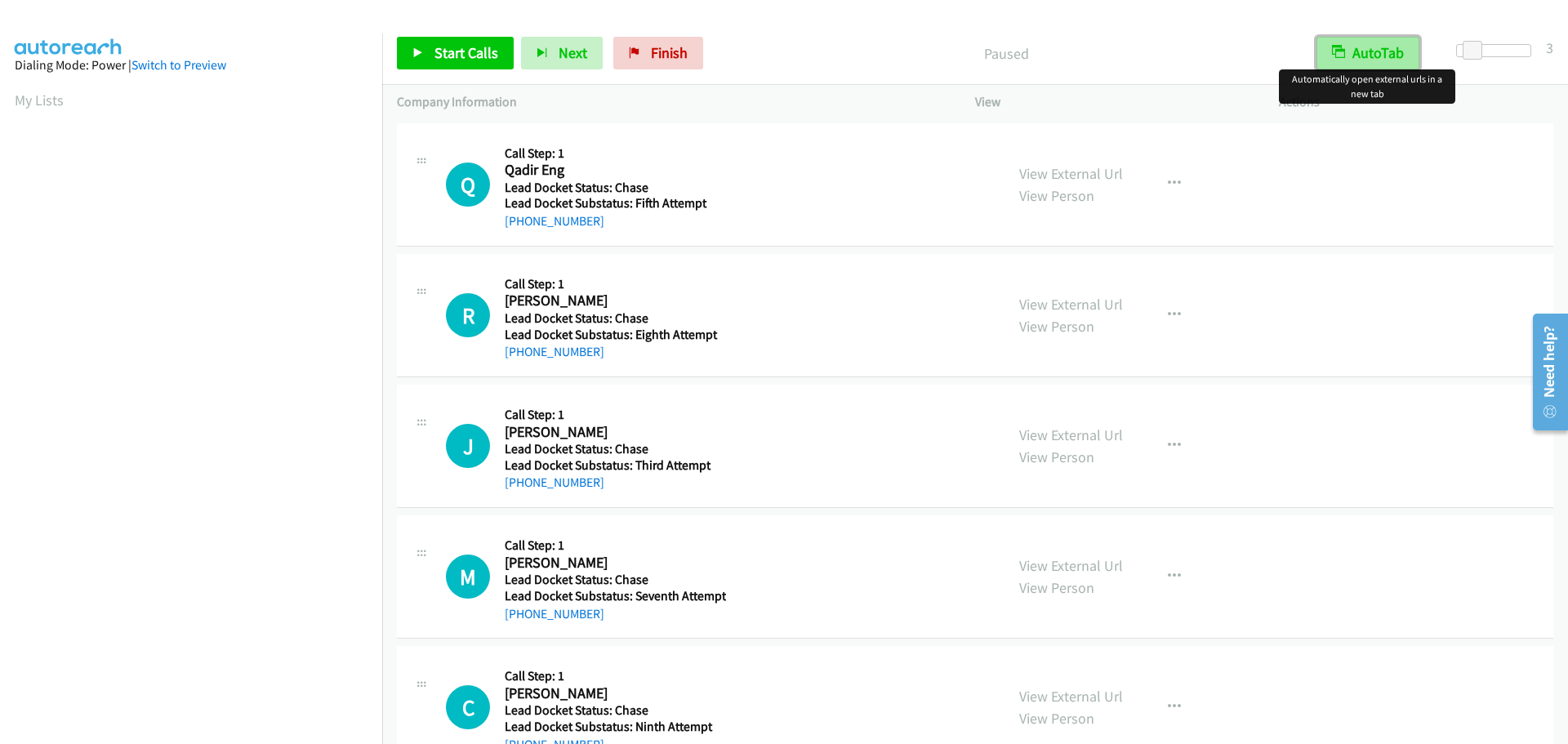
click at [1374, 54] on button "AutoTab" at bounding box center [1367, 53] width 103 height 33
click at [448, 56] on span "Start Calls" at bounding box center [466, 53] width 64 height 19
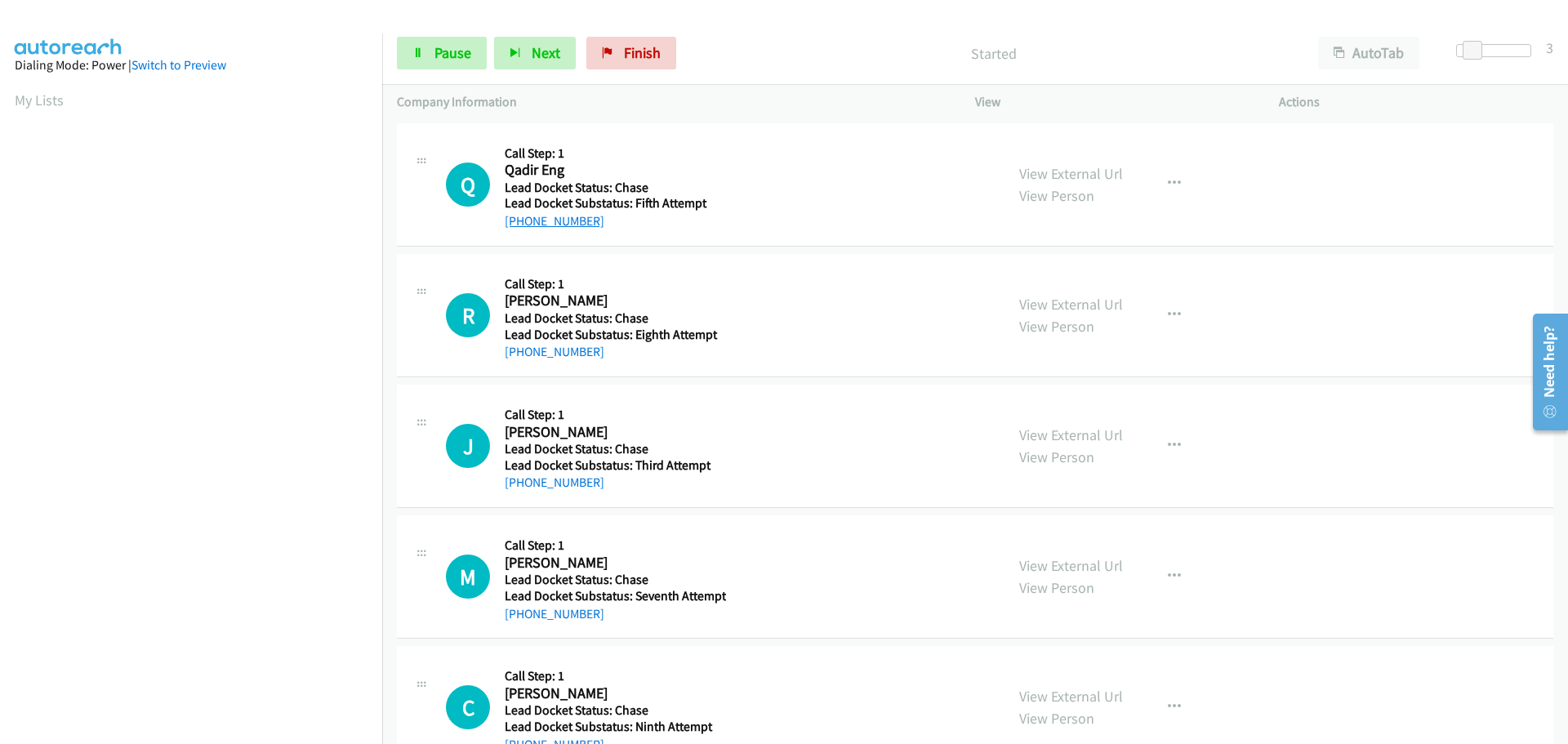
drag, startPoint x: 593, startPoint y: 226, endPoint x: 520, endPoint y: 229, distance: 73.1
click at [520, 229] on div "[PHONE_NUMBER]" at bounding box center [612, 222] width 217 height 20
copy link "732-766-4897"
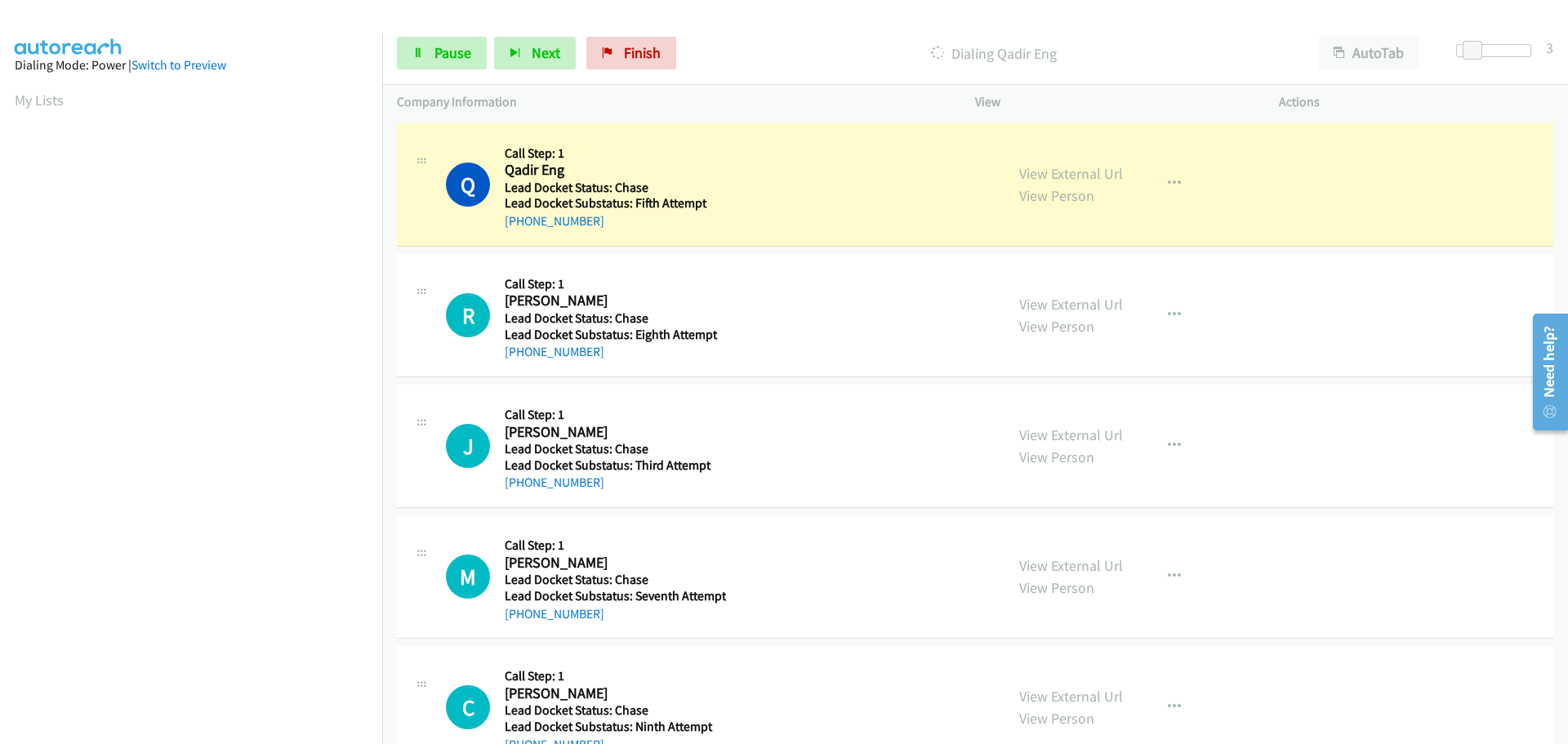
scroll to position [173, 0]
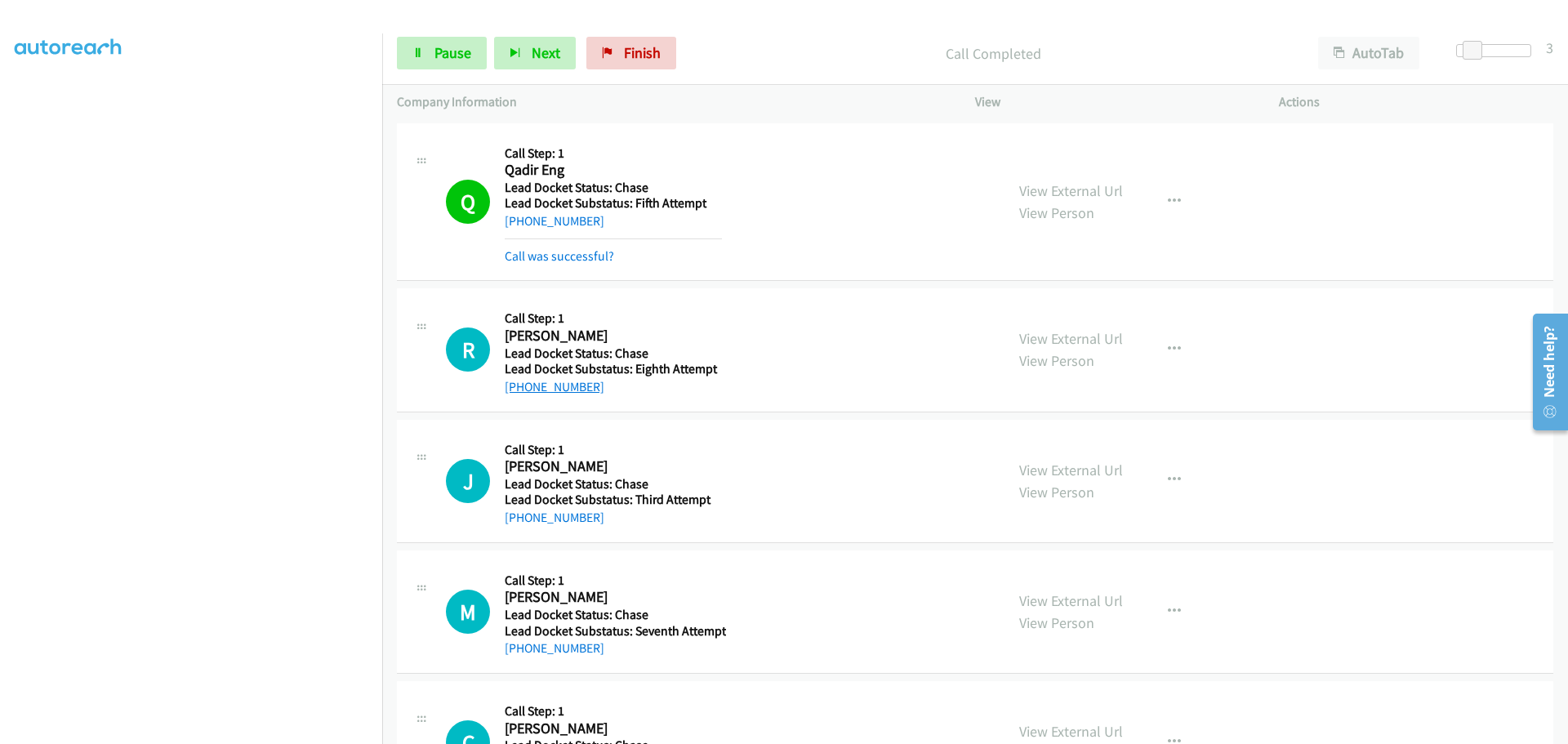
drag, startPoint x: 594, startPoint y: 388, endPoint x: 514, endPoint y: 387, distance: 80.0
click at [514, 387] on div "[PHONE_NUMBER]" at bounding box center [612, 387] width 217 height 20
copy link "317-850-0632"
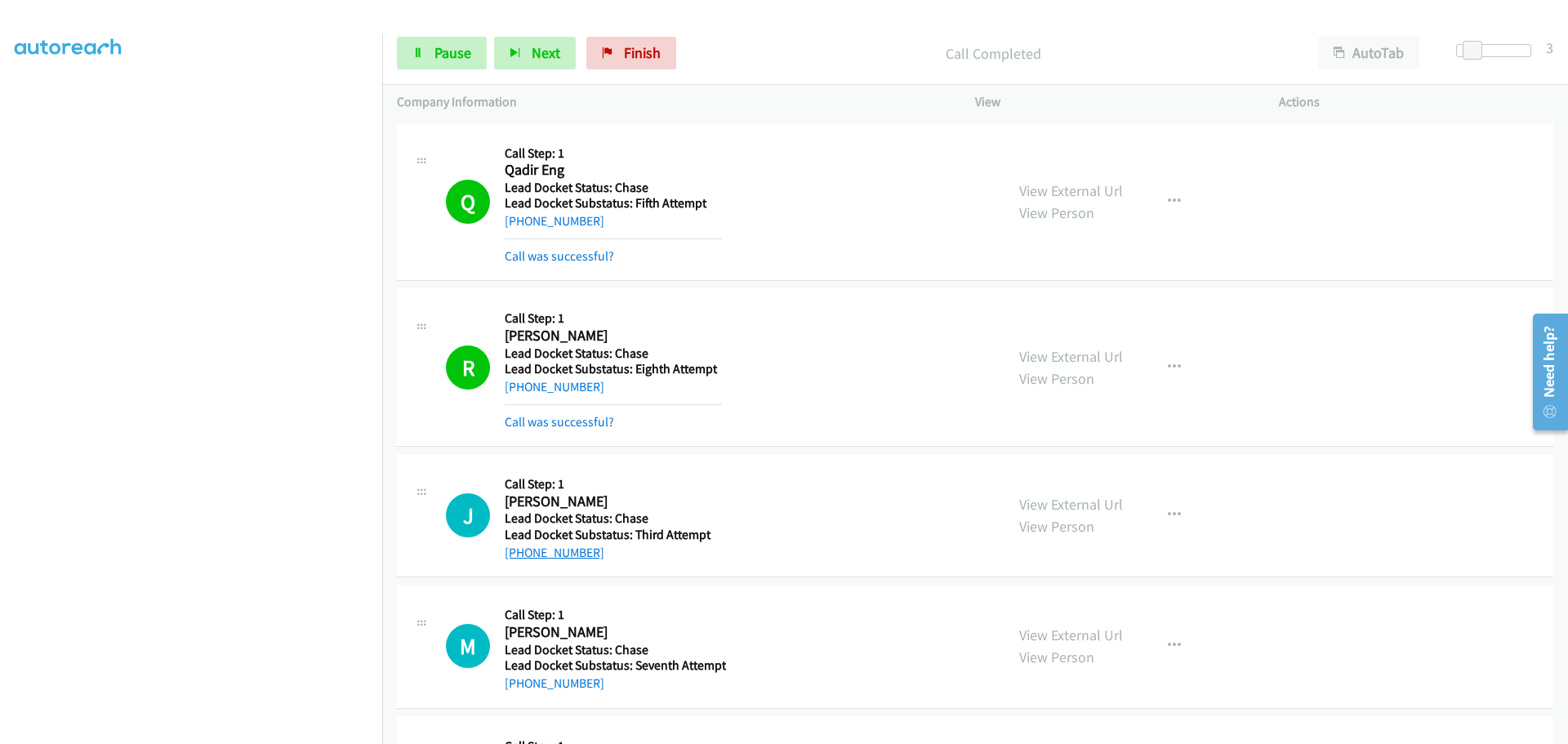
drag, startPoint x: 595, startPoint y: 559, endPoint x: 521, endPoint y: 554, distance: 74.2
click at [521, 554] on div "[PHONE_NUMBER]" at bounding box center [612, 553] width 217 height 20
copy link "208-440-6744"
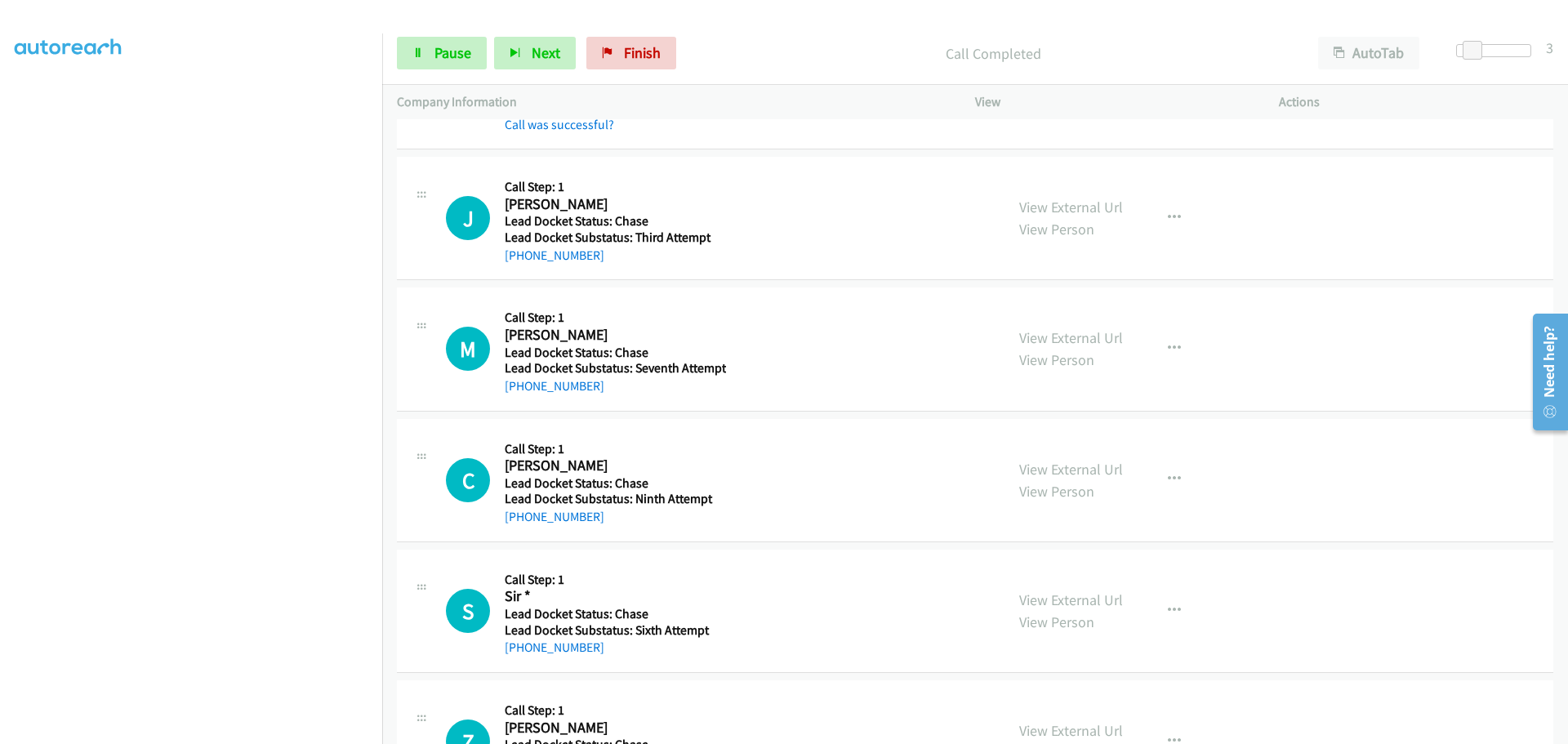
scroll to position [327, 0]
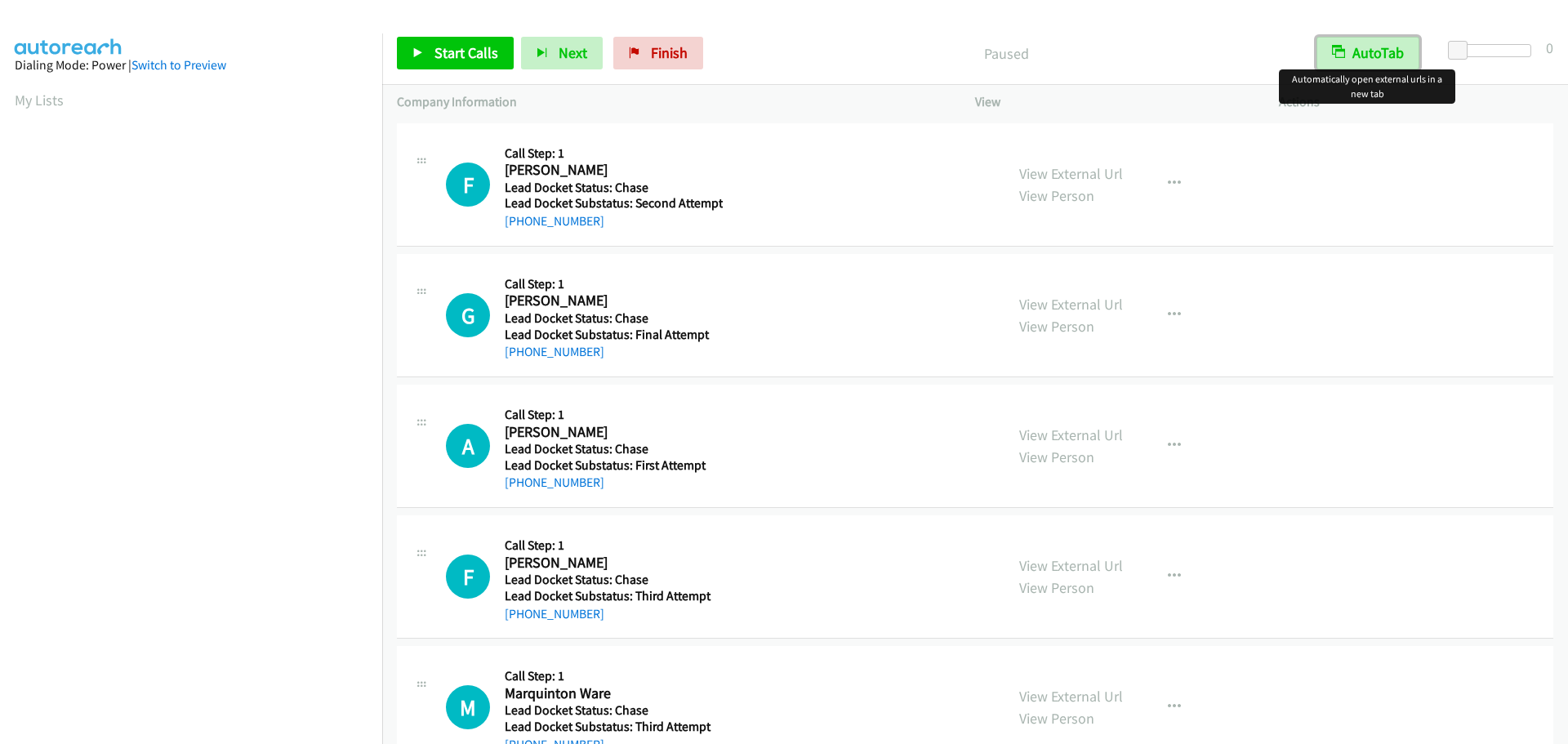
drag, startPoint x: 1347, startPoint y: 58, endPoint x: 1411, endPoint y: 50, distance: 64.5
click at [1347, 58] on button "AutoTab" at bounding box center [1367, 53] width 103 height 33
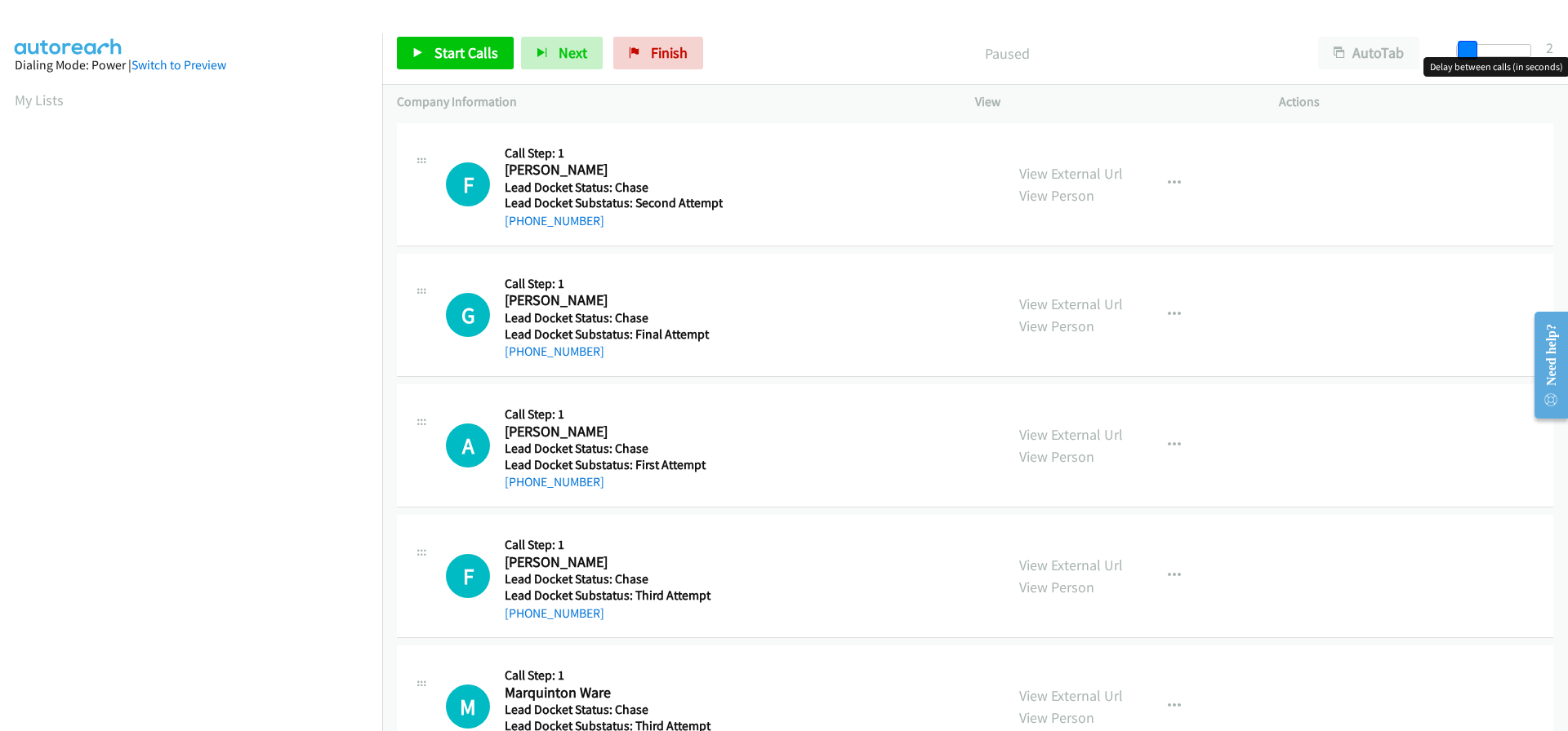
click at [1472, 44] on span at bounding box center [1467, 51] width 20 height 20
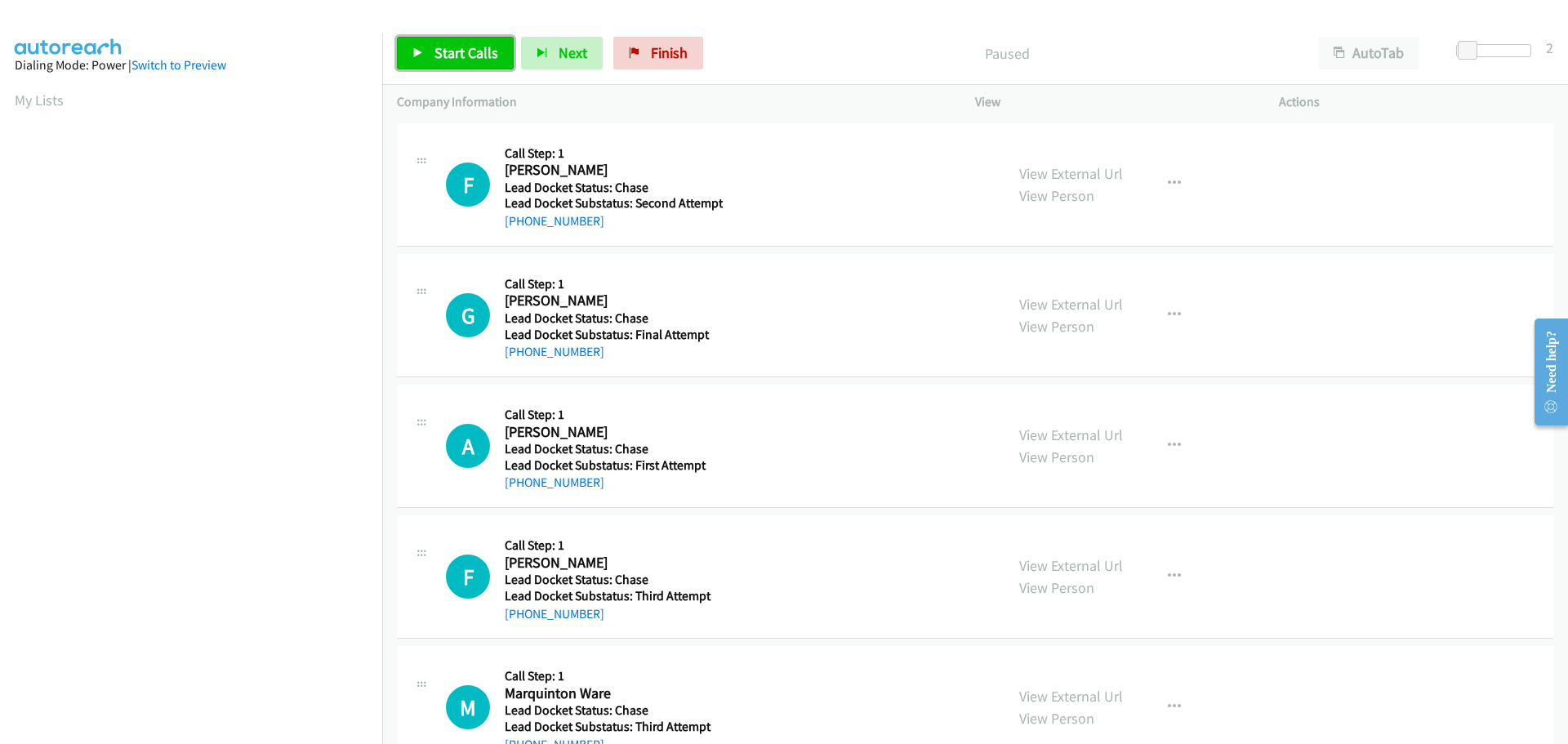
click at [473, 51] on span "Start Calls" at bounding box center [466, 53] width 64 height 19
drag, startPoint x: 610, startPoint y: 218, endPoint x: 520, endPoint y: 213, distance: 90.1
click at [520, 213] on div "+1 916-410-6840" at bounding box center [613, 222] width 218 height 20
copy link "916-410-6840"
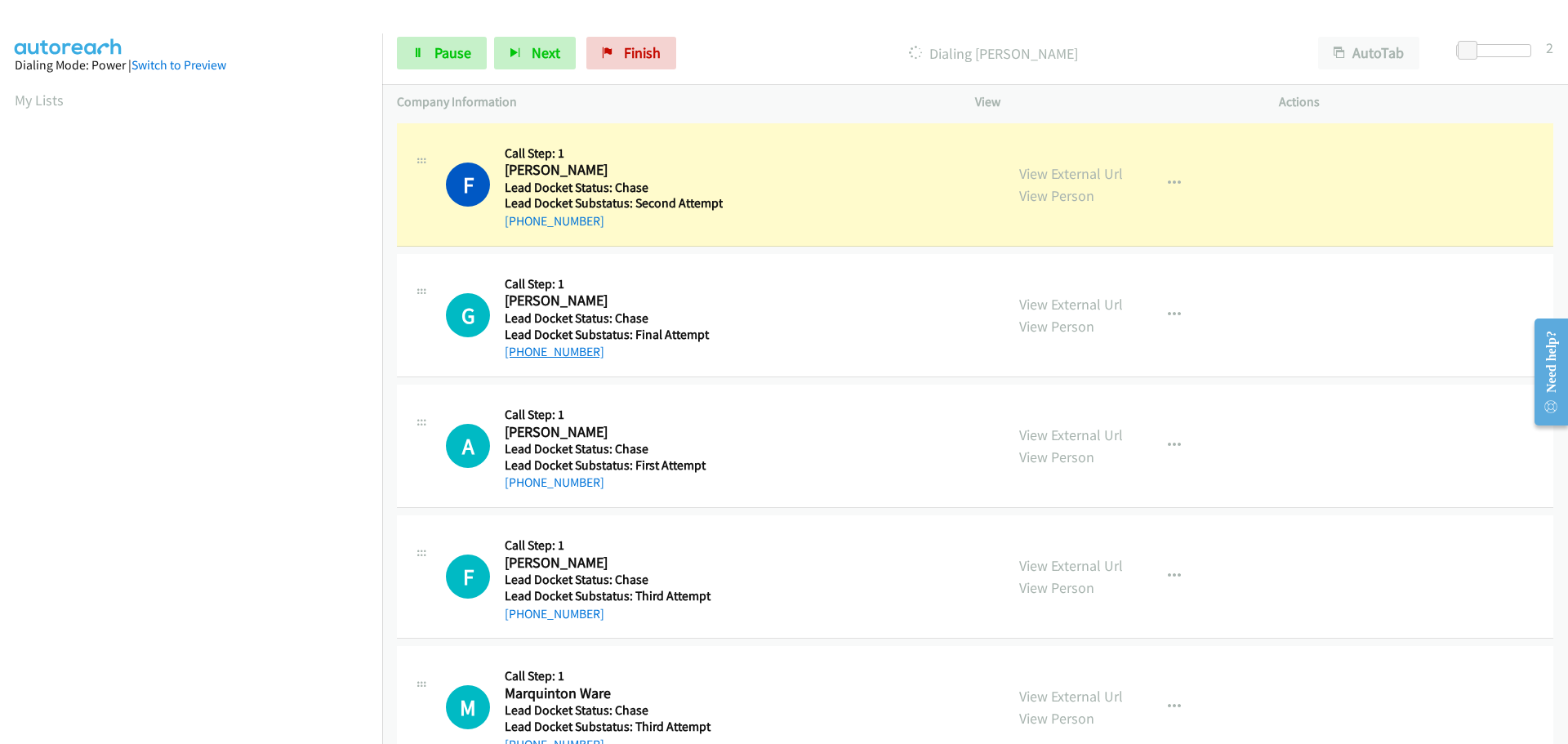
drag, startPoint x: 594, startPoint y: 346, endPoint x: 521, endPoint y: 346, distance: 73.0
click at [521, 346] on div "+1 207-468-0359" at bounding box center [612, 352] width 217 height 20
copy link "207-468-0359"
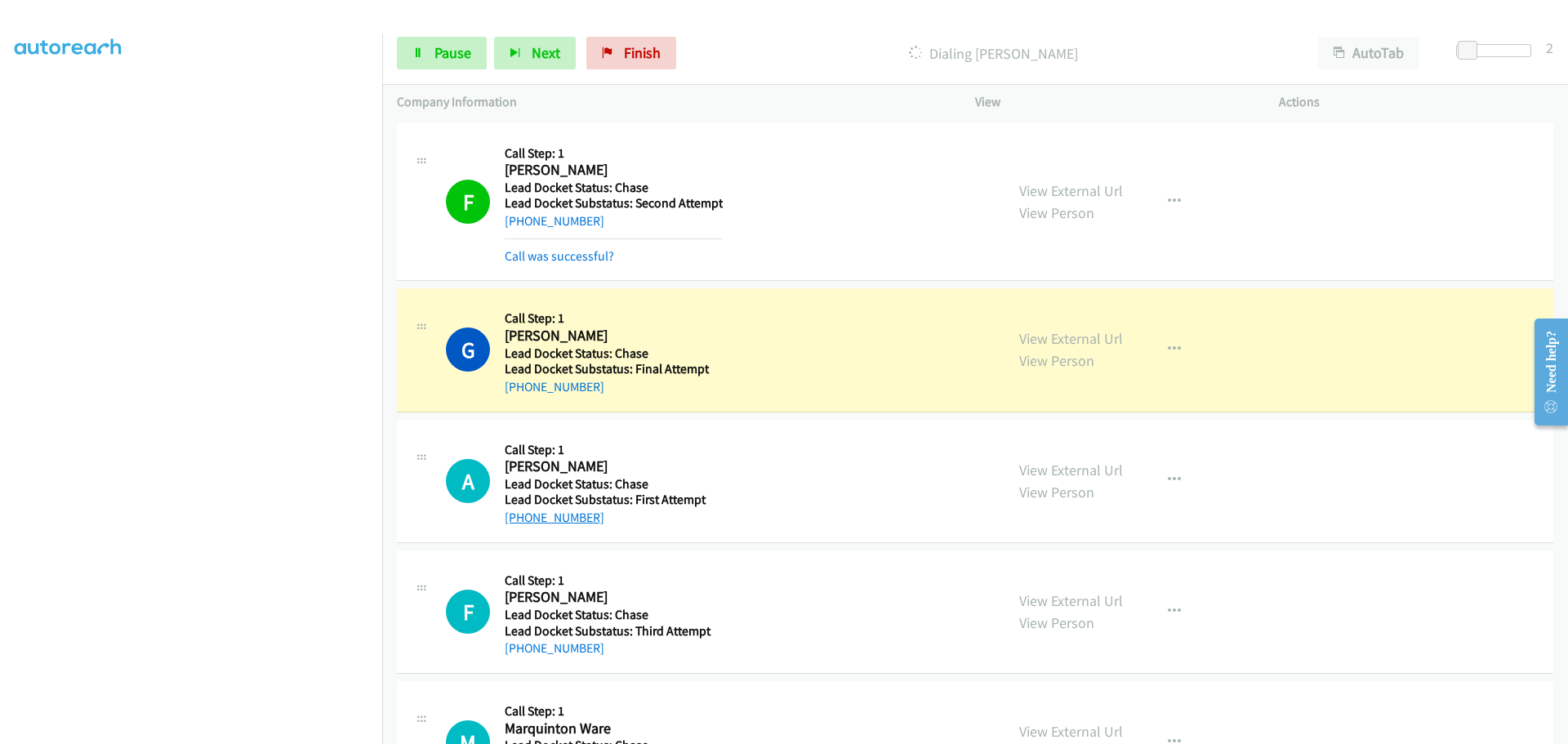
drag, startPoint x: 596, startPoint y: 521, endPoint x: 518, endPoint y: 524, distance: 78.1
click at [518, 524] on div "Callback Scheduled Call Step: 1 Ashlee Selph America/Los_Angeles Lead Docket St…" at bounding box center [612, 481] width 217 height 93
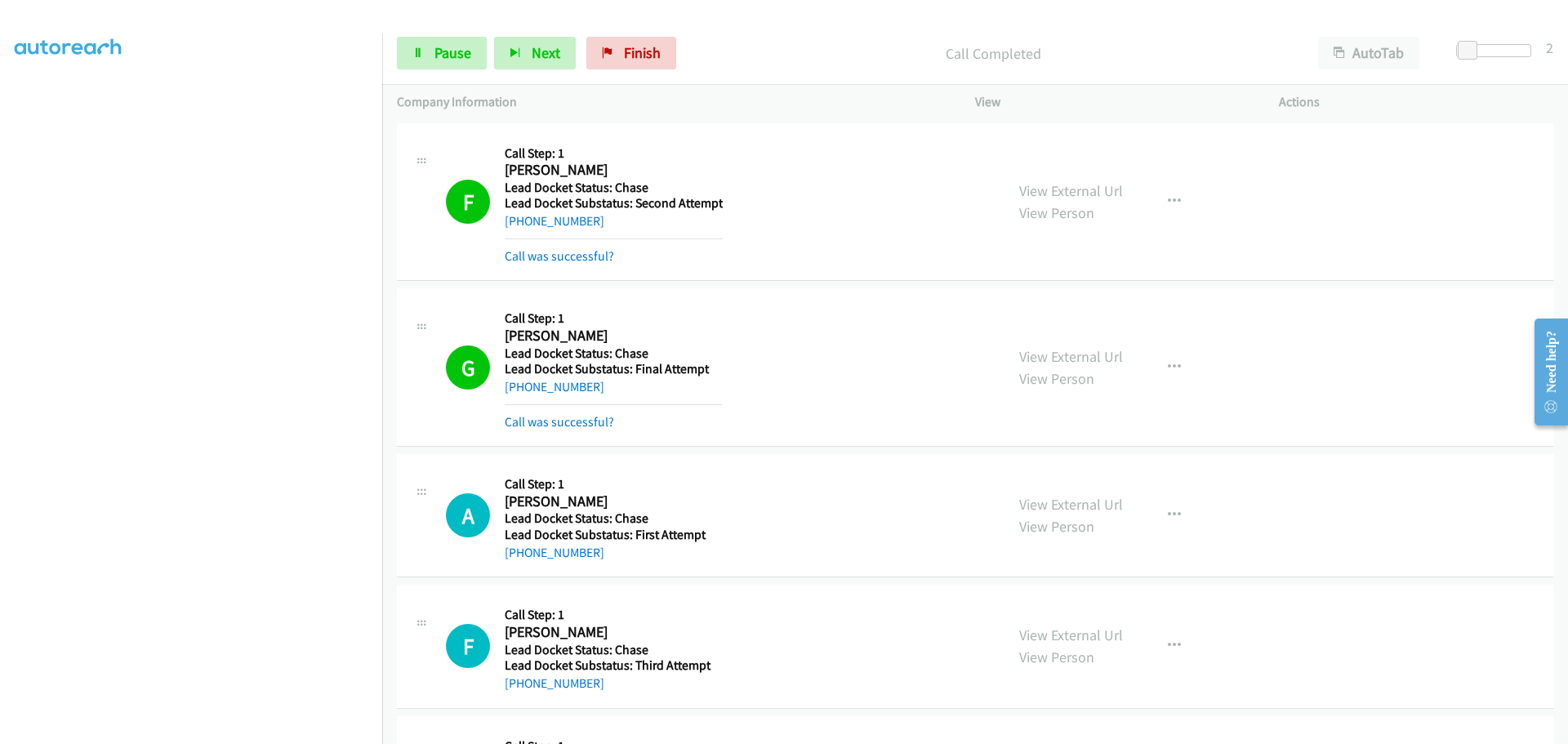
copy div "ad Docket Status: Chase Lead Docket Substatus: First Attempt +1 916-201-4499"
click at [657, 550] on div "+1 916-201-4499" at bounding box center [612, 553] width 217 height 20
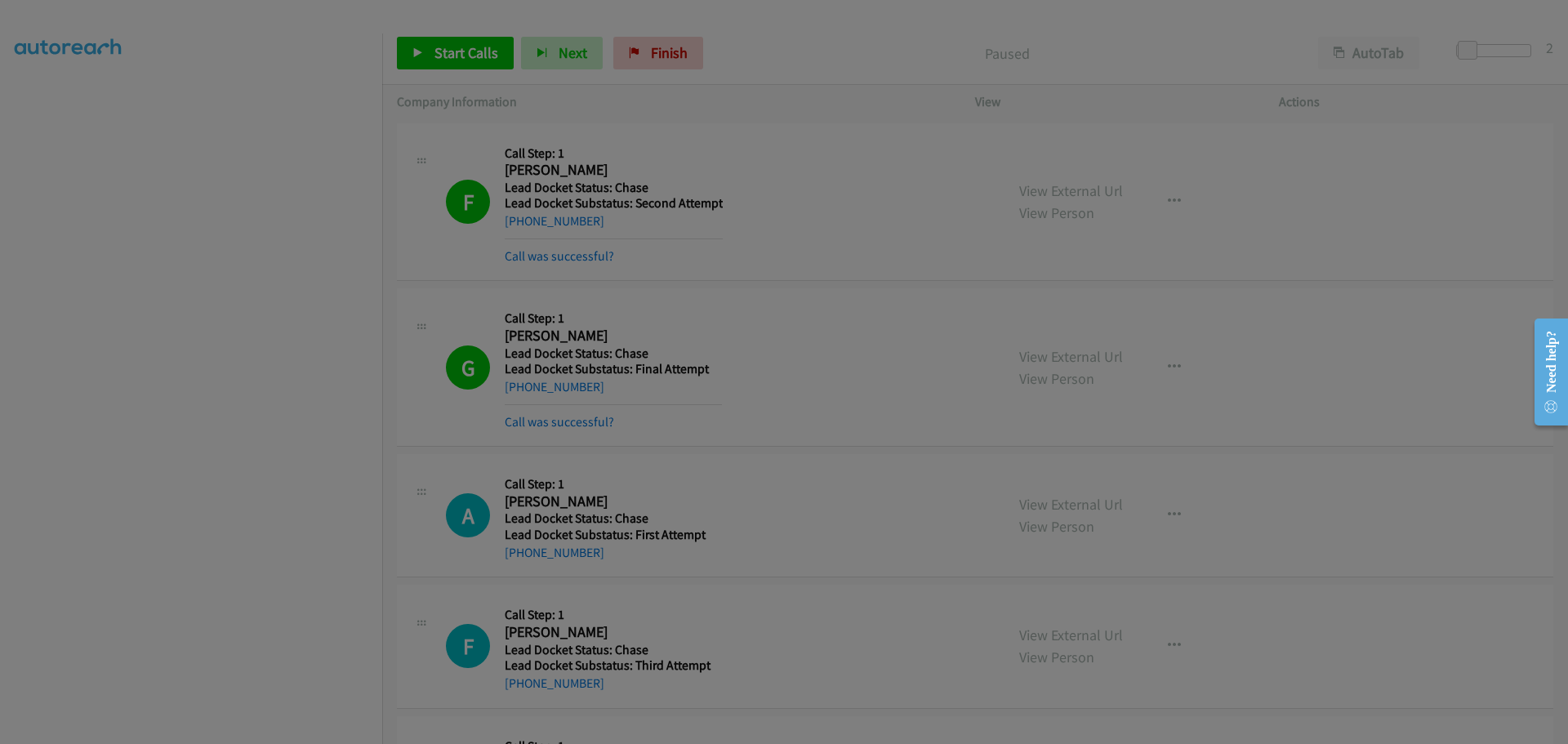
drag, startPoint x: 630, startPoint y: 563, endPoint x: 537, endPoint y: 571, distance: 93.3
click at [537, 77] on main "Start Calls Pause Next Finish Paused AutoTab AutoTab 2 Company Information Info…" at bounding box center [784, 38] width 1568 height 77
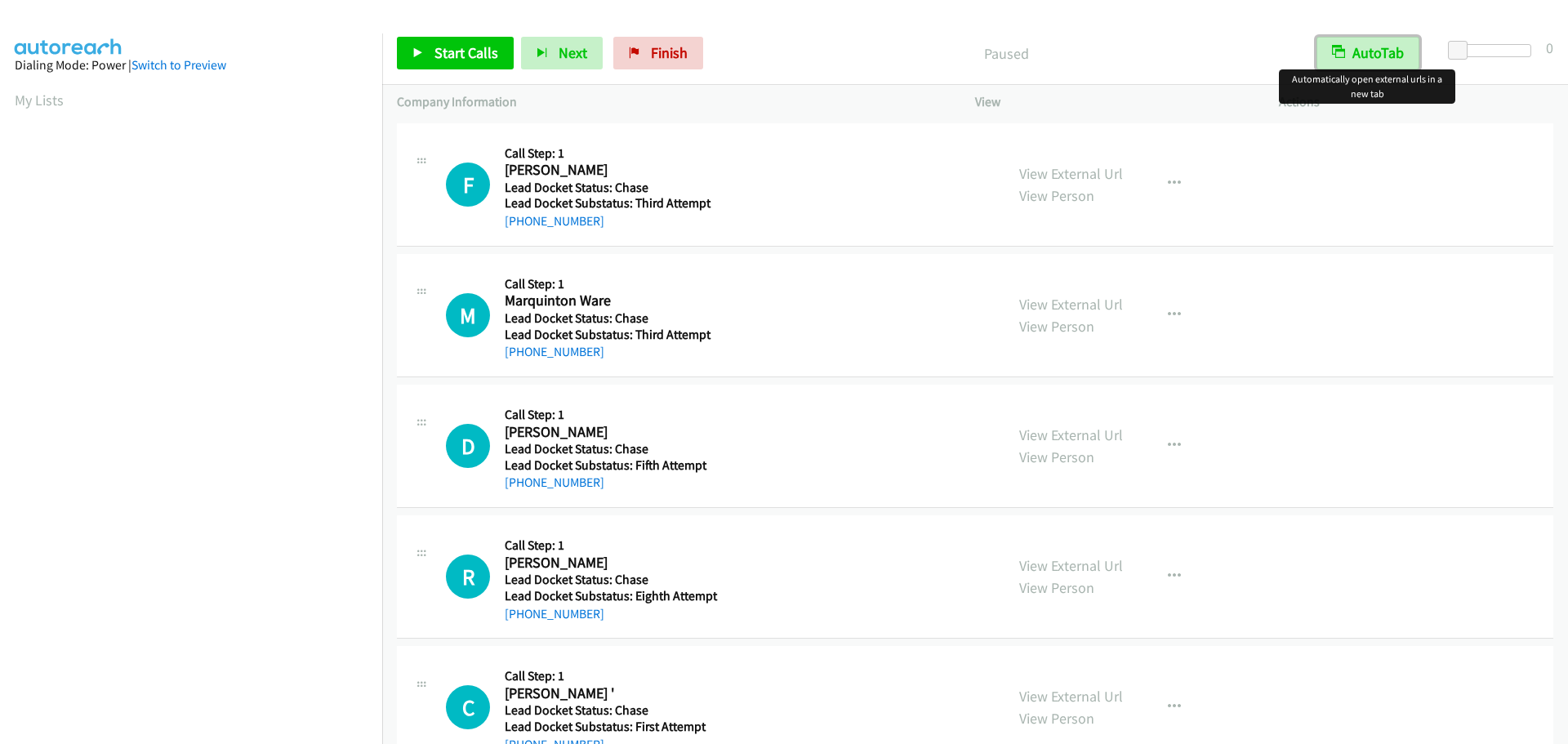
click at [1368, 48] on button "AutoTab" at bounding box center [1367, 53] width 103 height 33
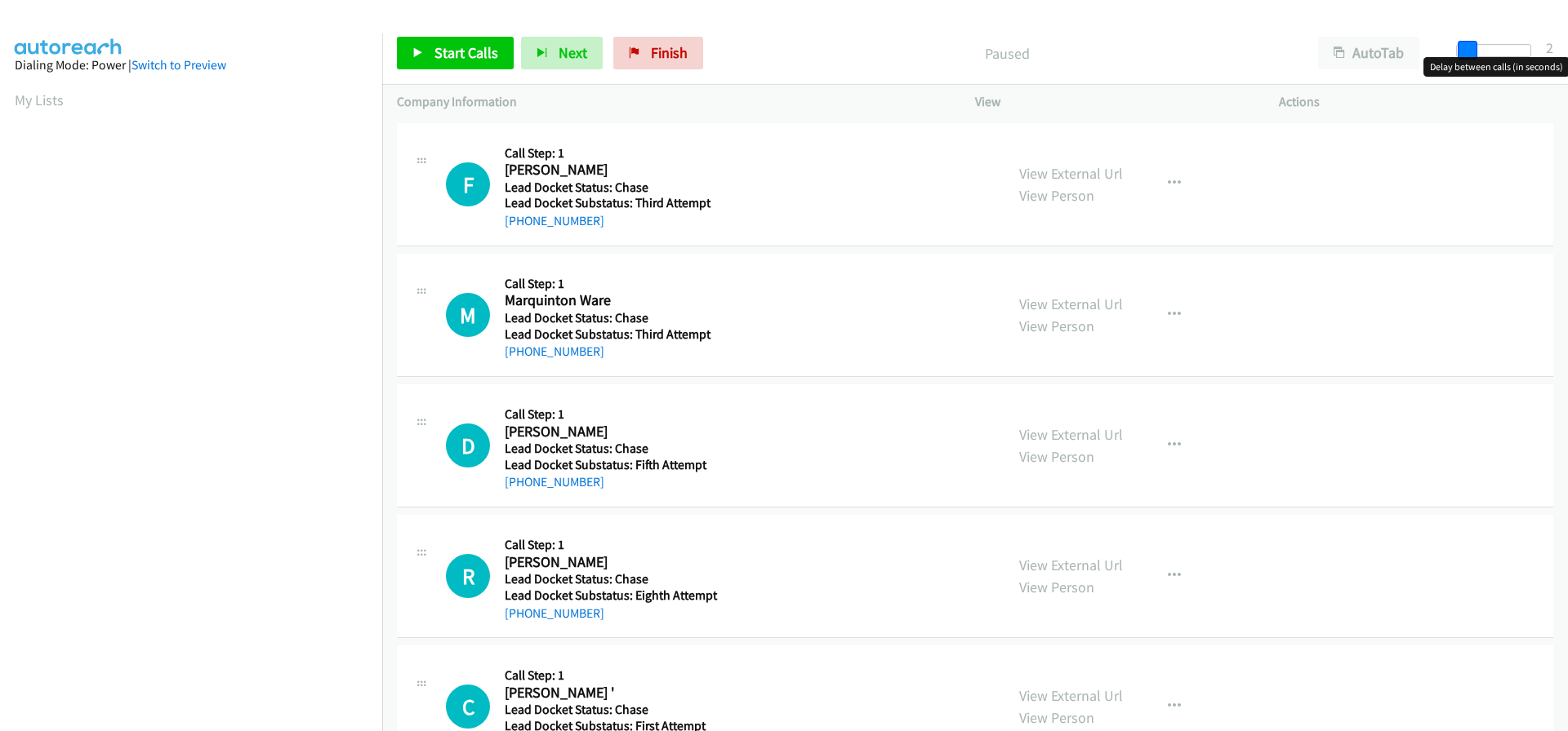
drag, startPoint x: 1456, startPoint y: 47, endPoint x: 1466, endPoint y: 50, distance: 10.4
click at [1466, 50] on span at bounding box center [1467, 51] width 20 height 20
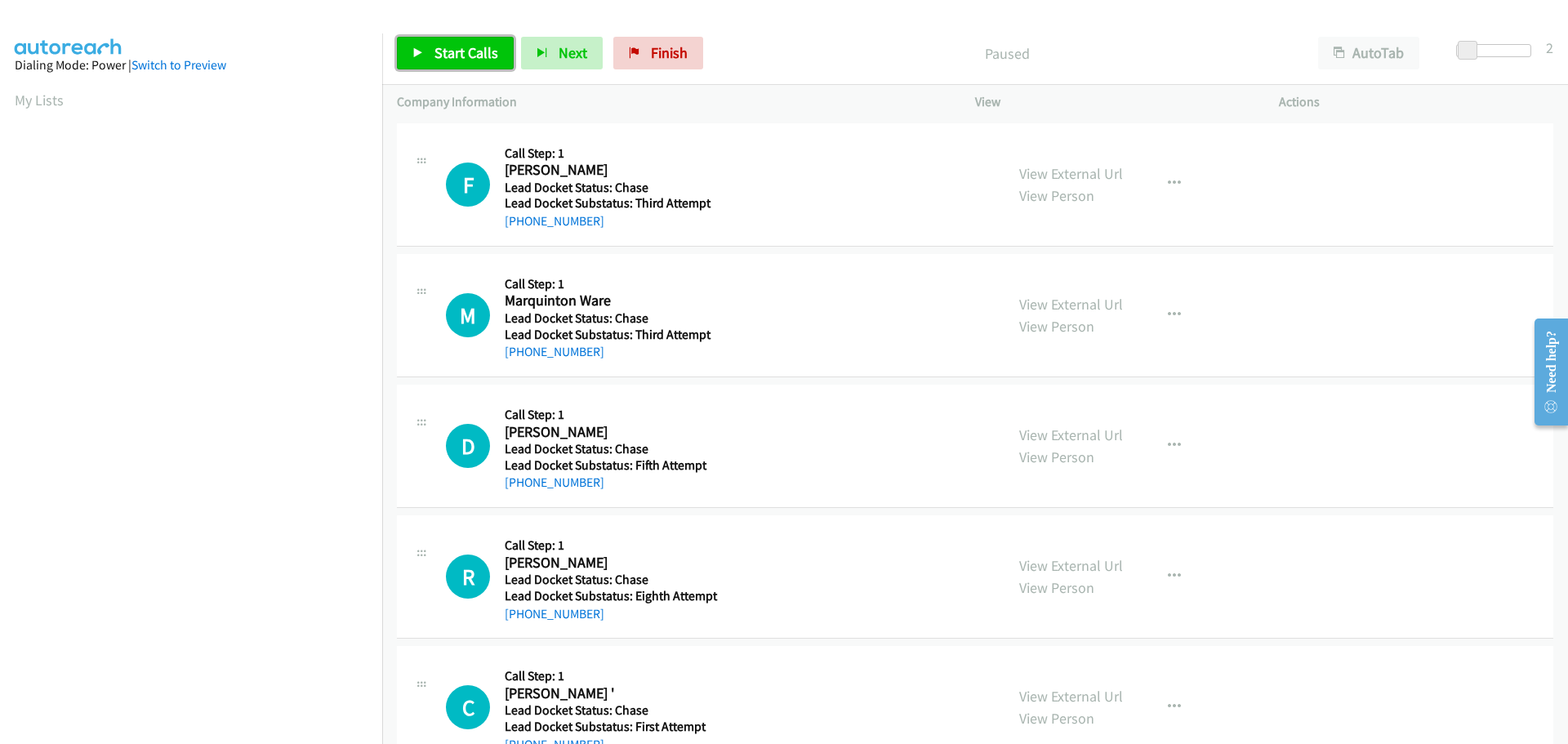
click at [479, 45] on span "Start Calls" at bounding box center [466, 53] width 64 height 19
drag, startPoint x: 608, startPoint y: 221, endPoint x: 517, endPoint y: 223, distance: 91.0
click at [517, 223] on div "+1 623-986-5978" at bounding box center [612, 222] width 217 height 20
copy link "623-986-5978"
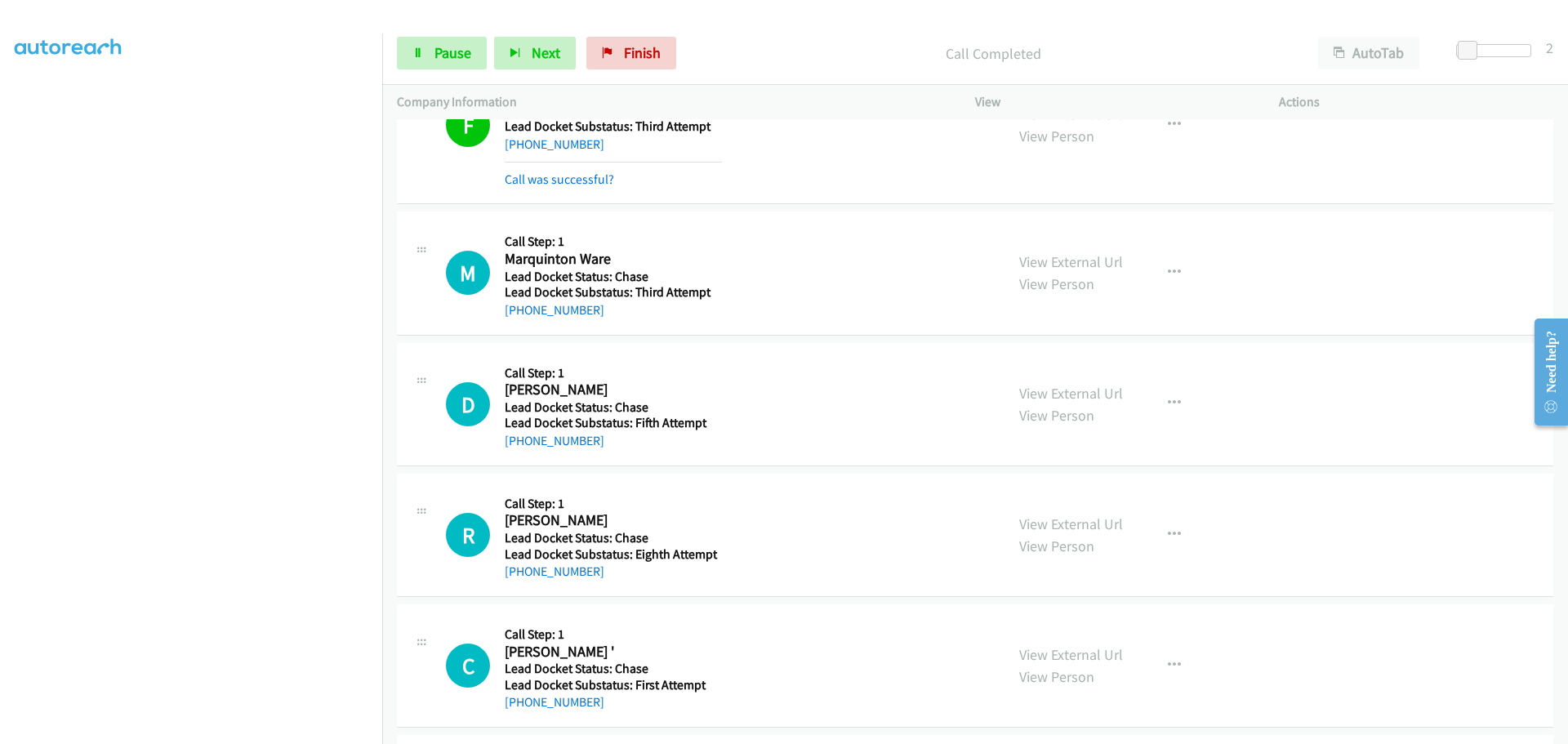
scroll to position [164, 0]
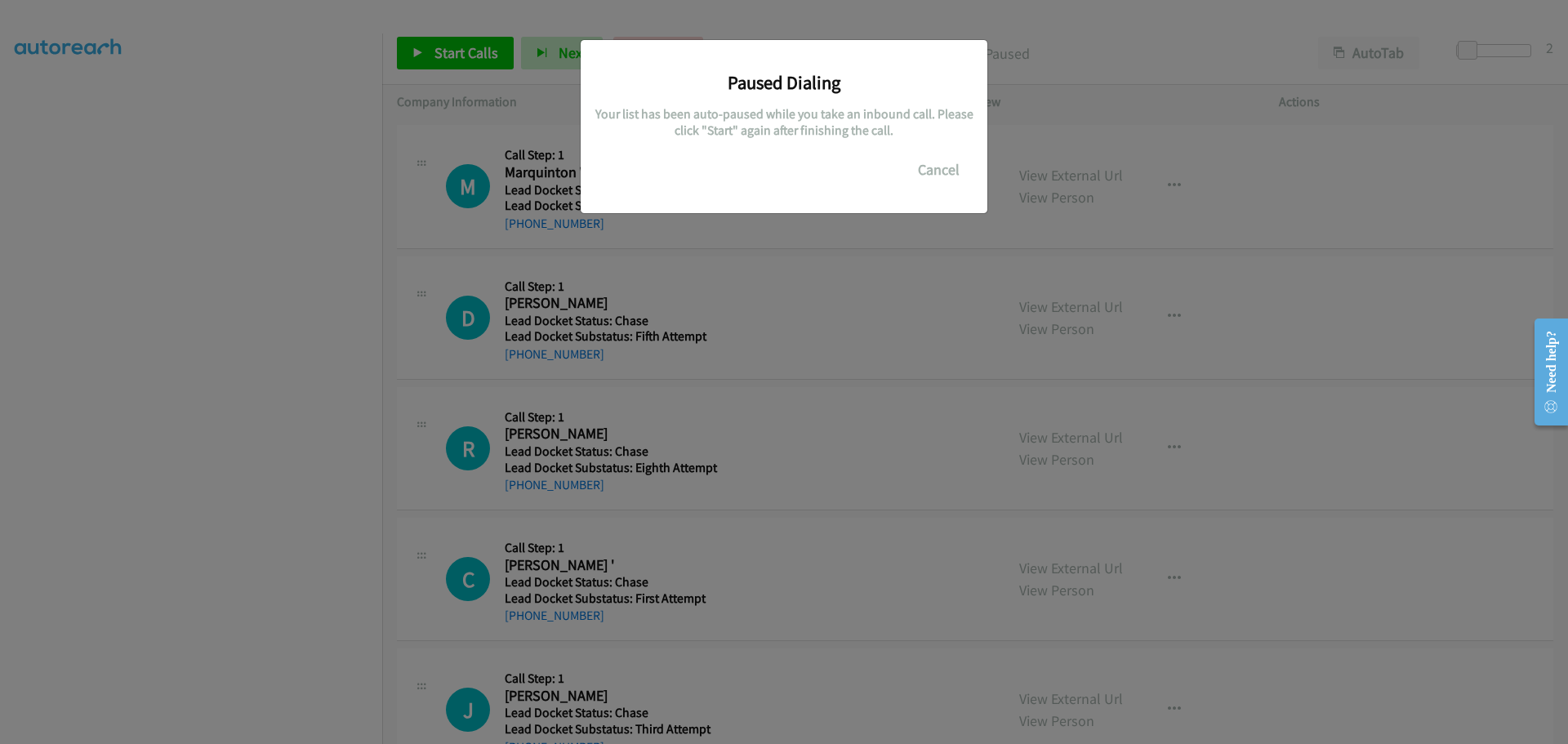
drag, startPoint x: 603, startPoint y: 220, endPoint x: 521, endPoint y: 224, distance: 82.1
click at [521, 77] on main "Start Calls Pause Next Finish Paused AutoTab AutoTab 2 Company Information Info…" at bounding box center [784, 38] width 1568 height 77
click at [402, 219] on div "Paused Dialing Your list has been auto-paused while you take an inbound call. P…" at bounding box center [784, 379] width 1568 height 729
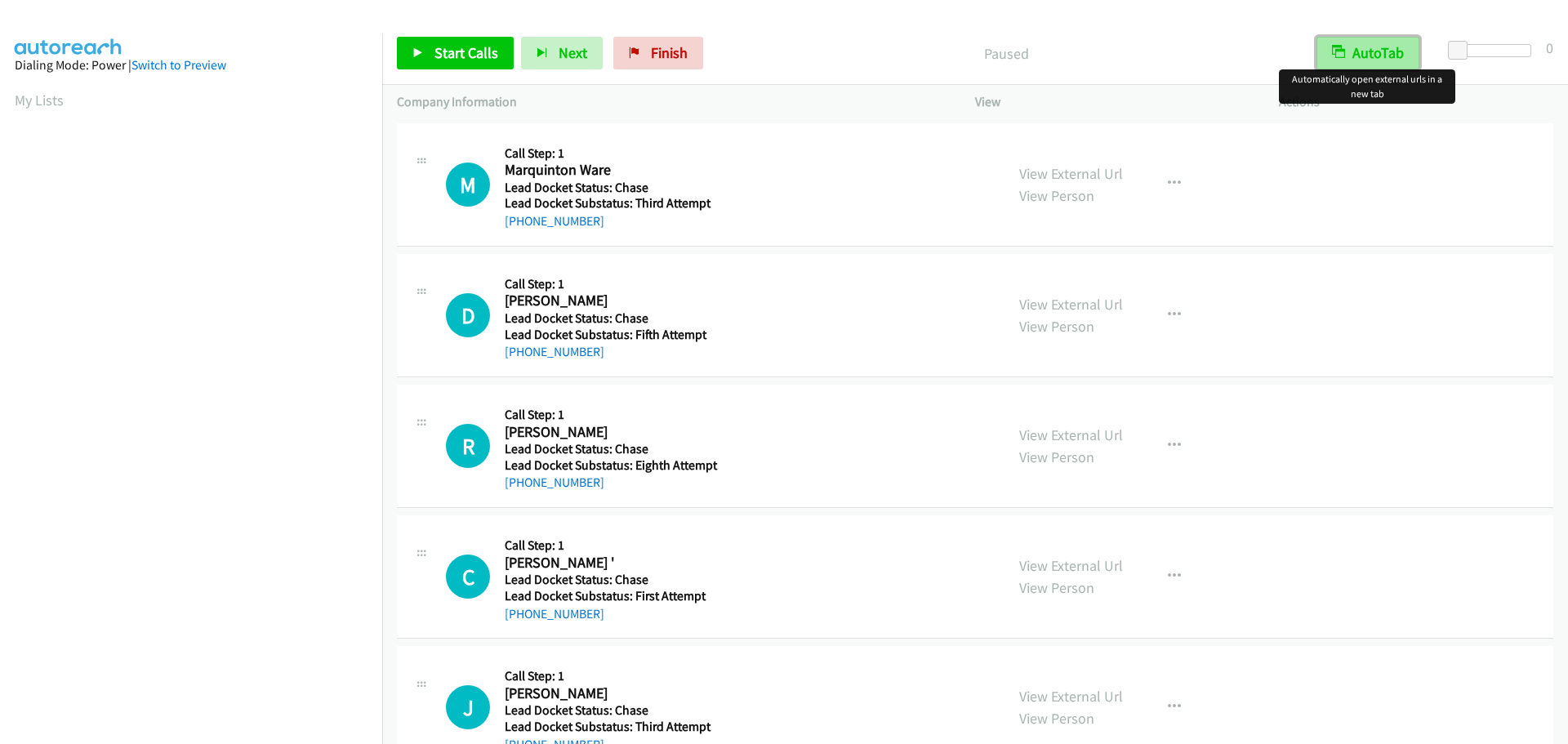
click at [1399, 48] on button "AutoTab" at bounding box center [1367, 53] width 103 height 33
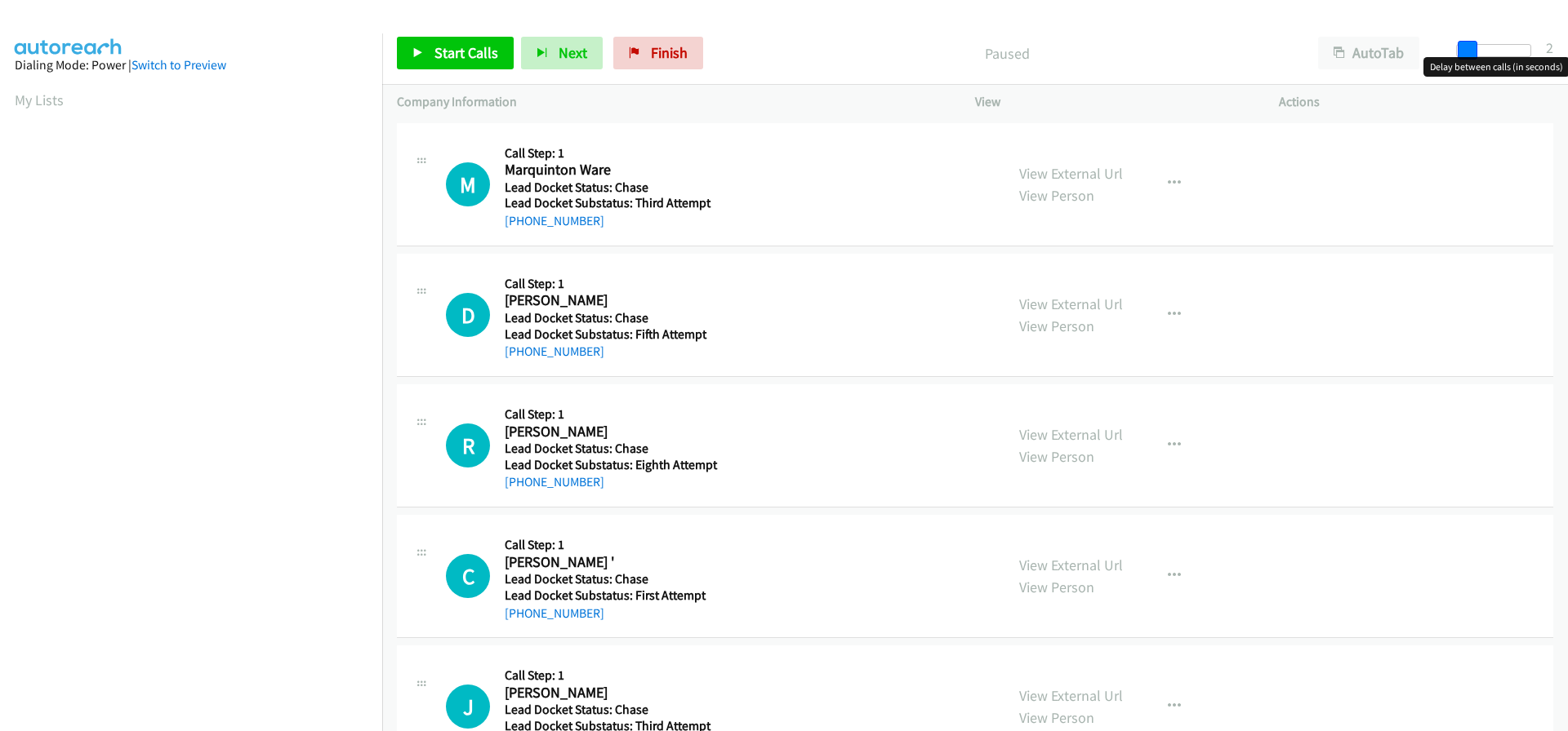
drag, startPoint x: 1462, startPoint y: 45, endPoint x: 1473, endPoint y: 45, distance: 11.0
click at [1473, 45] on span at bounding box center [1467, 51] width 20 height 20
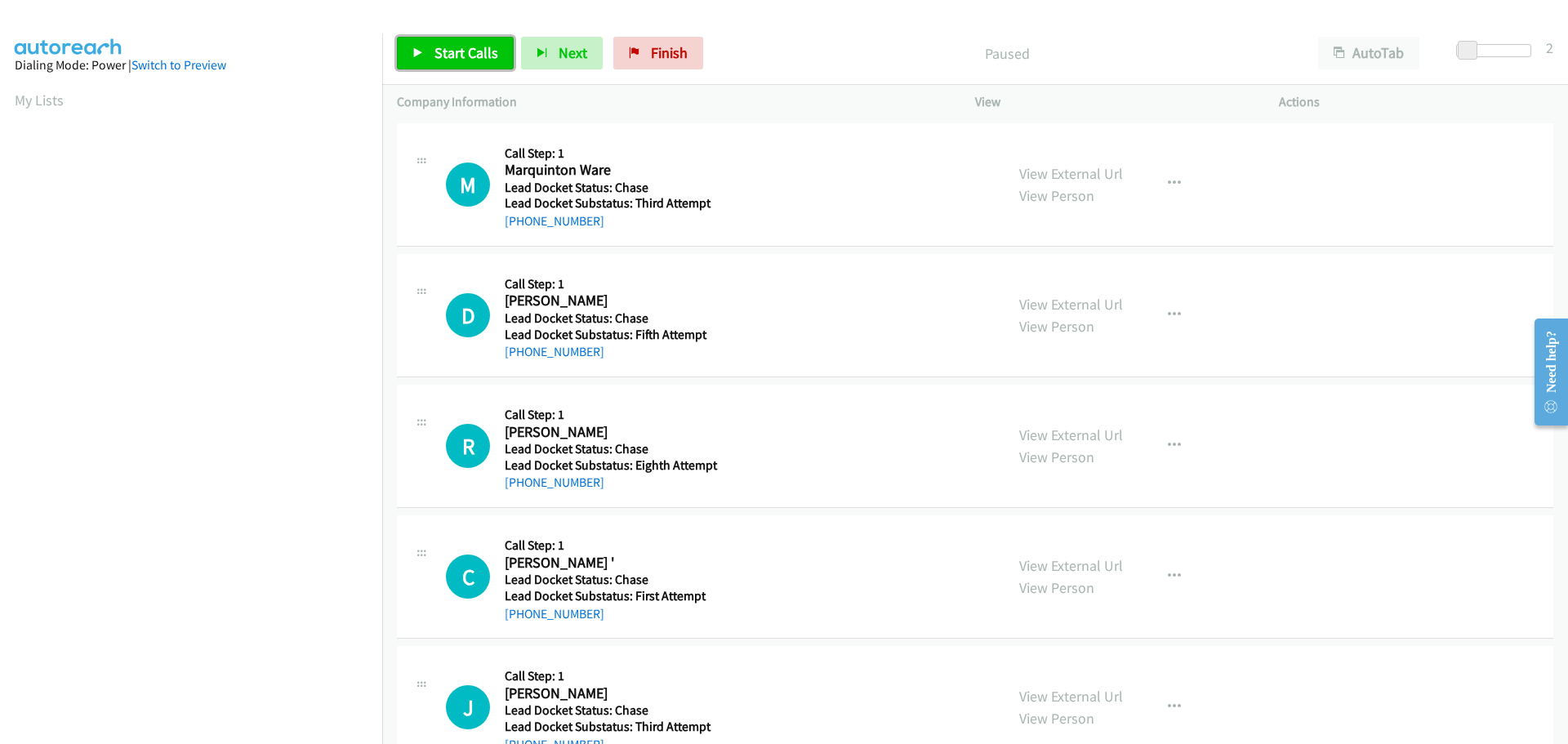
click at [480, 54] on span "Start Calls" at bounding box center [466, 53] width 64 height 19
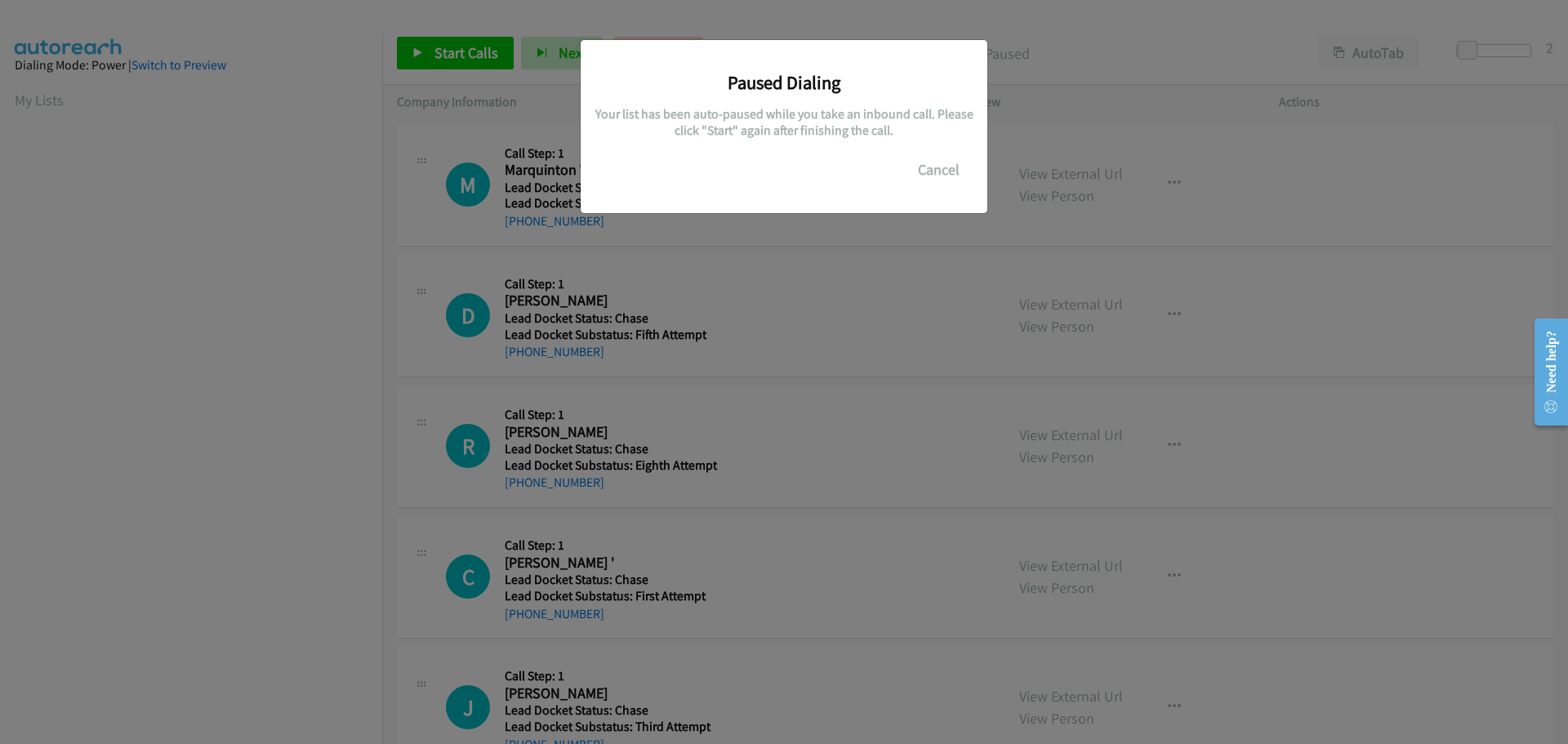
drag, startPoint x: 609, startPoint y: 221, endPoint x: 522, endPoint y: 227, distance: 87.2
click at [522, 77] on main "Start Calls Pause Next Finish Paused AutoTab AutoTab 2 Company Information Info…" at bounding box center [784, 38] width 1568 height 77
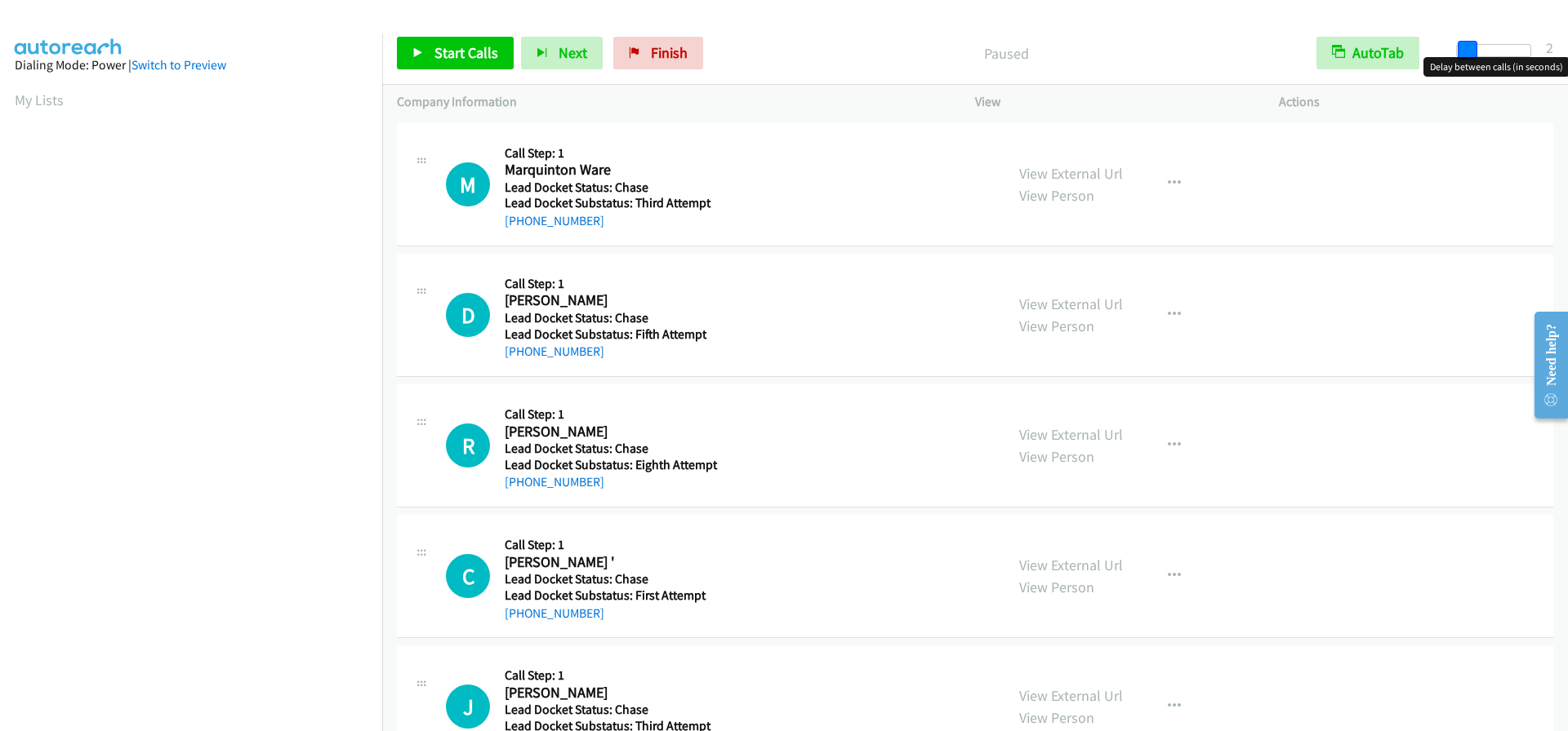
drag, startPoint x: 1455, startPoint y: 46, endPoint x: 1464, endPoint y: 50, distance: 9.8
click at [1464, 50] on span at bounding box center [1467, 51] width 20 height 20
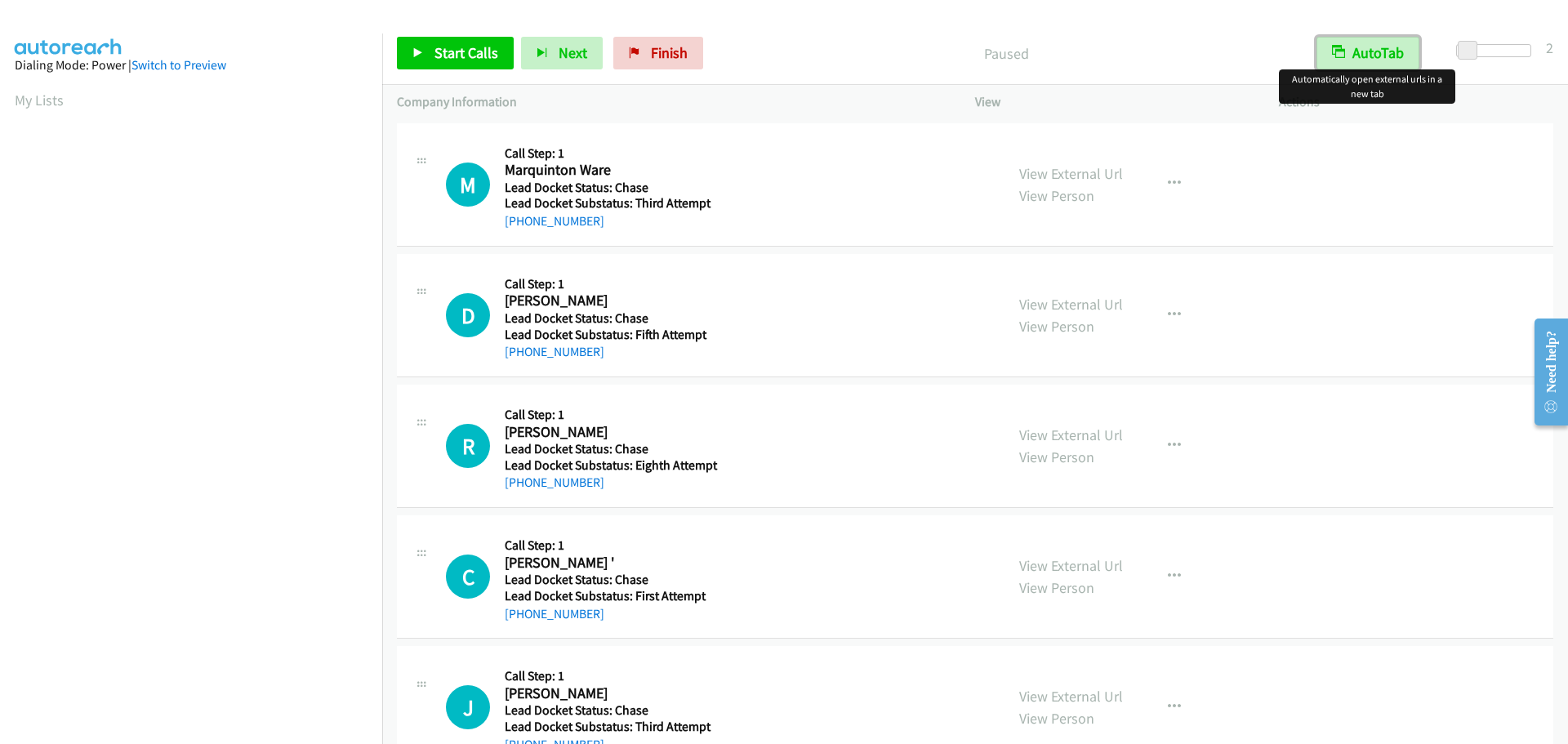
click at [1387, 48] on button "AutoTab" at bounding box center [1367, 53] width 103 height 33
click at [449, 55] on span "Start Calls" at bounding box center [466, 53] width 64 height 19
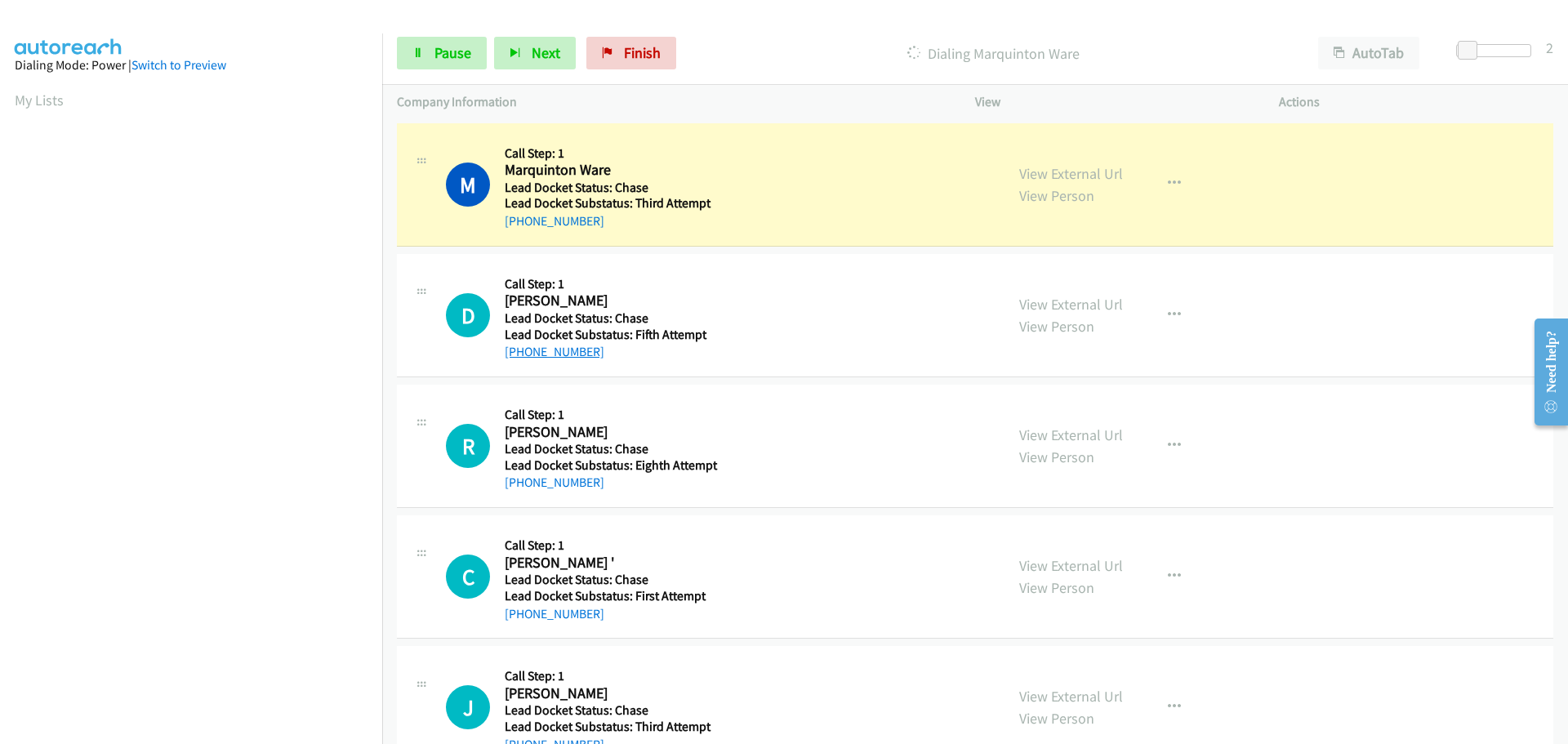
drag, startPoint x: 595, startPoint y: 355, endPoint x: 573, endPoint y: 350, distance: 22.6
click at [543, 353] on div "[PHONE_NUMBER]" at bounding box center [612, 352] width 217 height 20
click at [725, 303] on div "D Callback Scheduled Call Step: 1 Diann W Riepen America/New_York Lead Docket S…" at bounding box center [718, 315] width 544 height 93
drag, startPoint x: 595, startPoint y: 218, endPoint x: 521, endPoint y: 224, distance: 74.2
click at [521, 224] on div "+1 901-378-5326" at bounding box center [612, 222] width 217 height 20
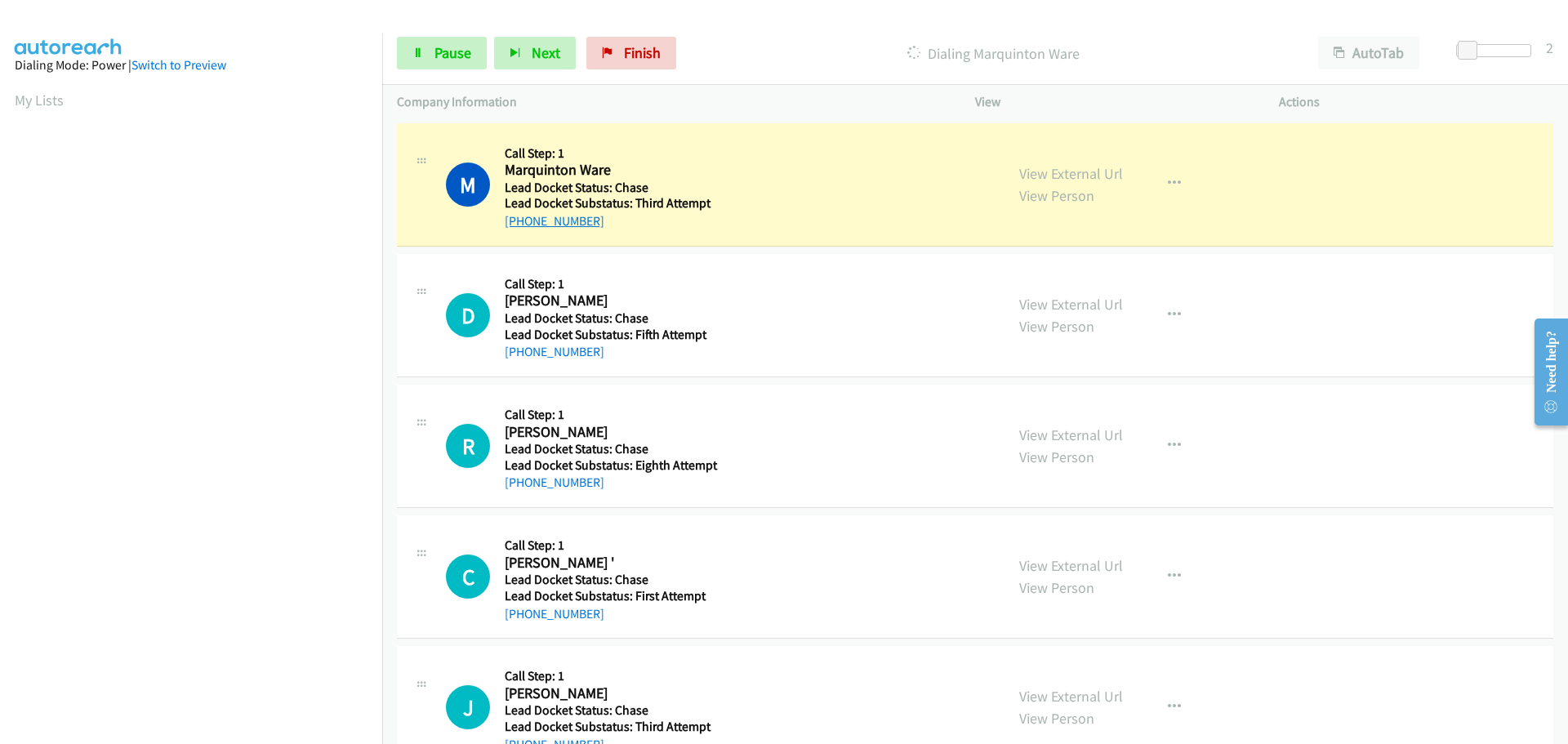
copy link "901-378-5326"
drag, startPoint x: 601, startPoint y: 351, endPoint x: 521, endPoint y: 351, distance: 80.0
click at [521, 351] on div "[PHONE_NUMBER]" at bounding box center [612, 352] width 217 height 20
copy link "[PHONE_NUMBER]"
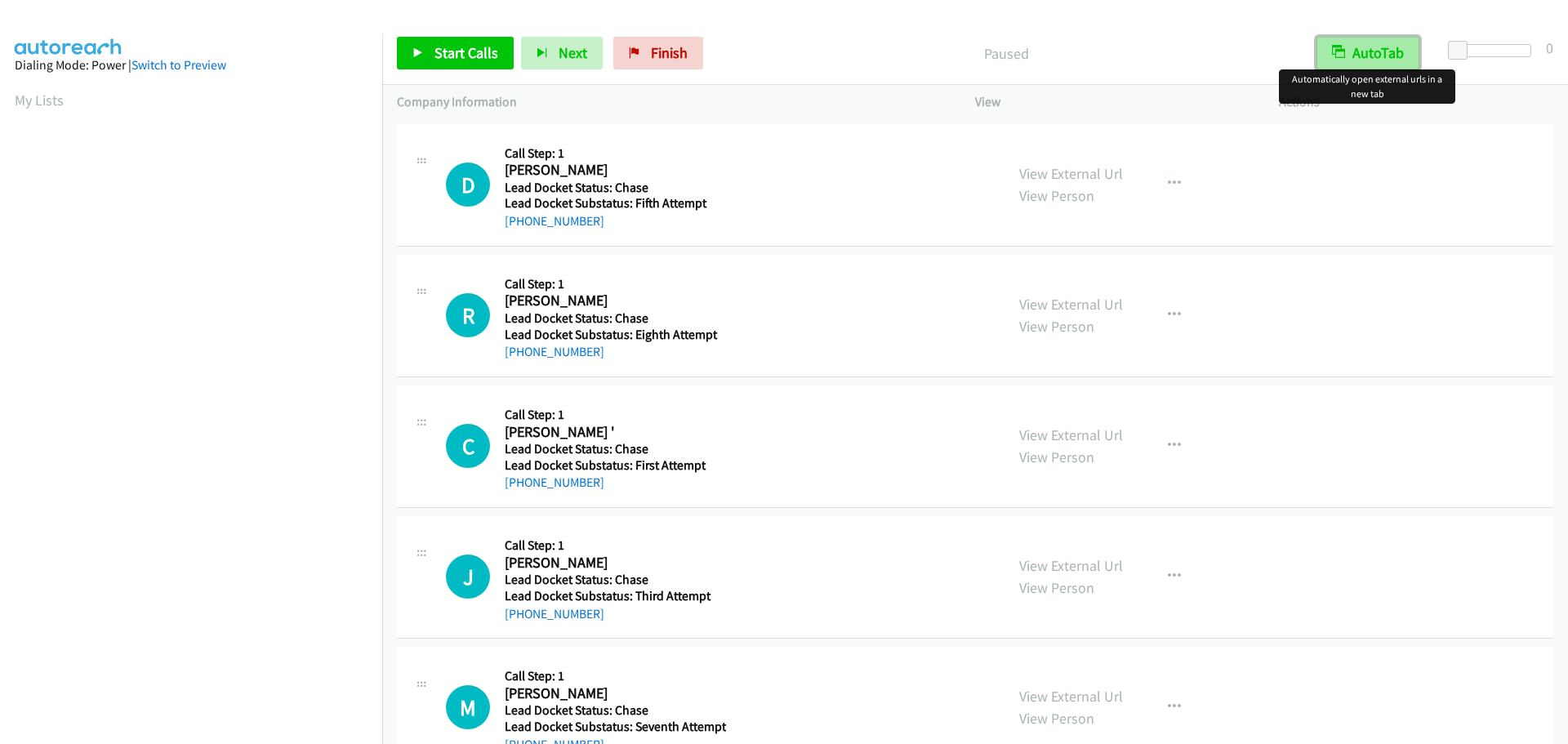
click at [1392, 58] on button "AutoTab" at bounding box center [1367, 53] width 103 height 33
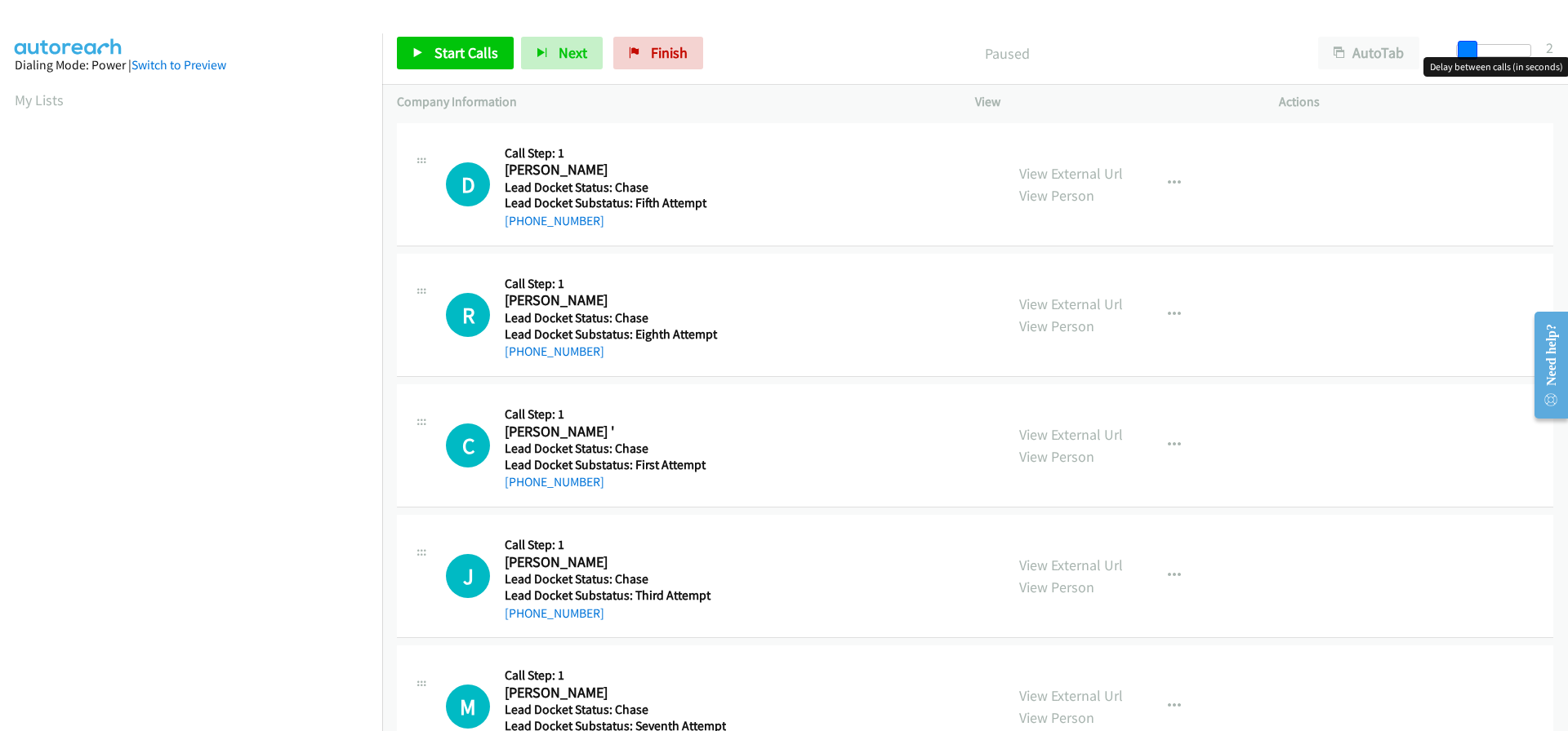
drag, startPoint x: 1455, startPoint y: 53, endPoint x: 1464, endPoint y: 53, distance: 9.0
click at [1464, 53] on span at bounding box center [1467, 51] width 20 height 20
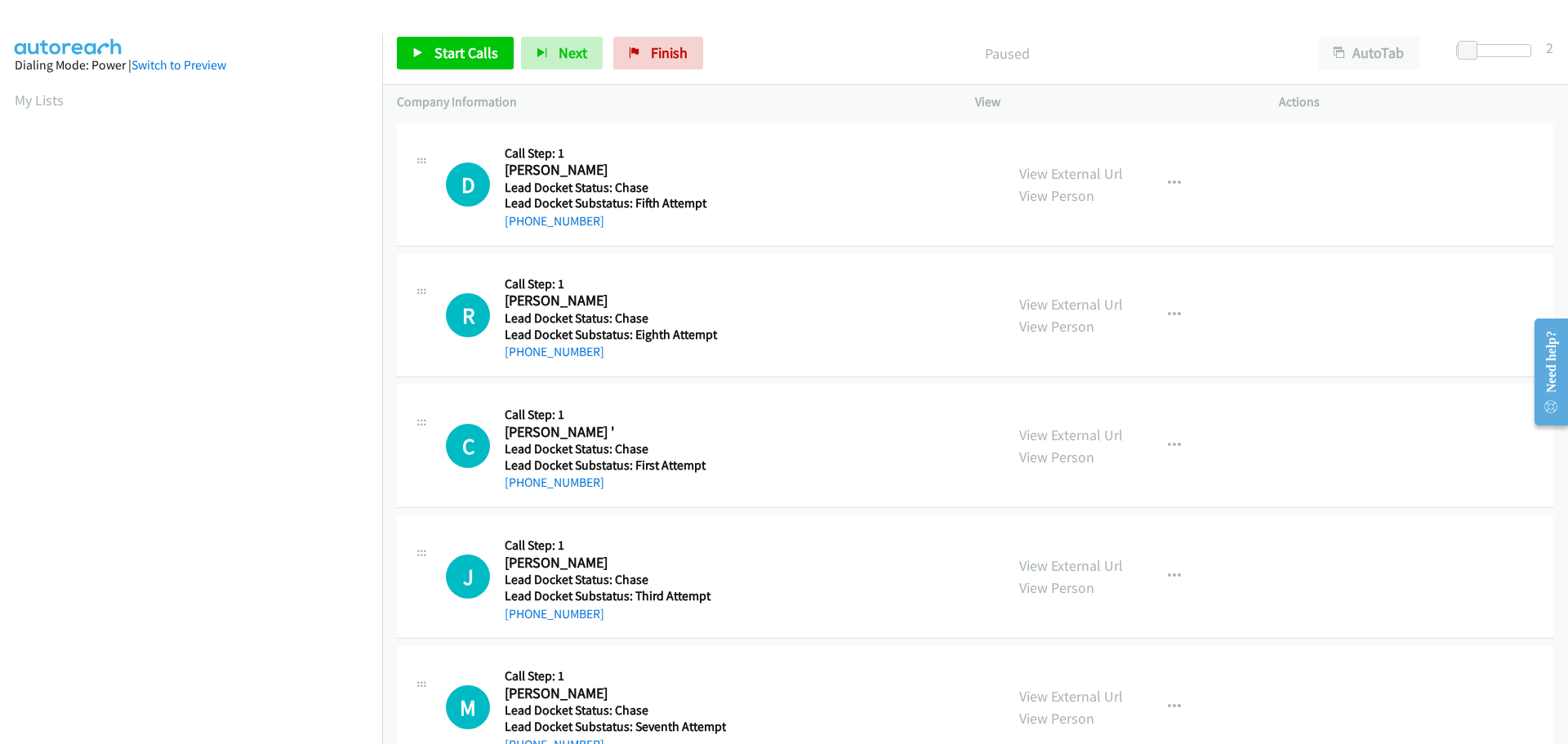
drag, startPoint x: 604, startPoint y: 229, endPoint x: 521, endPoint y: 238, distance: 83.5
click at [521, 238] on div "D Callback Scheduled Call Step: 1 [PERSON_NAME] America/New_York Lead Docket St…" at bounding box center [975, 185] width 1156 height 124
copy link "[PHONE_NUMBER]"
click at [471, 52] on span "Start Calls" at bounding box center [466, 53] width 64 height 19
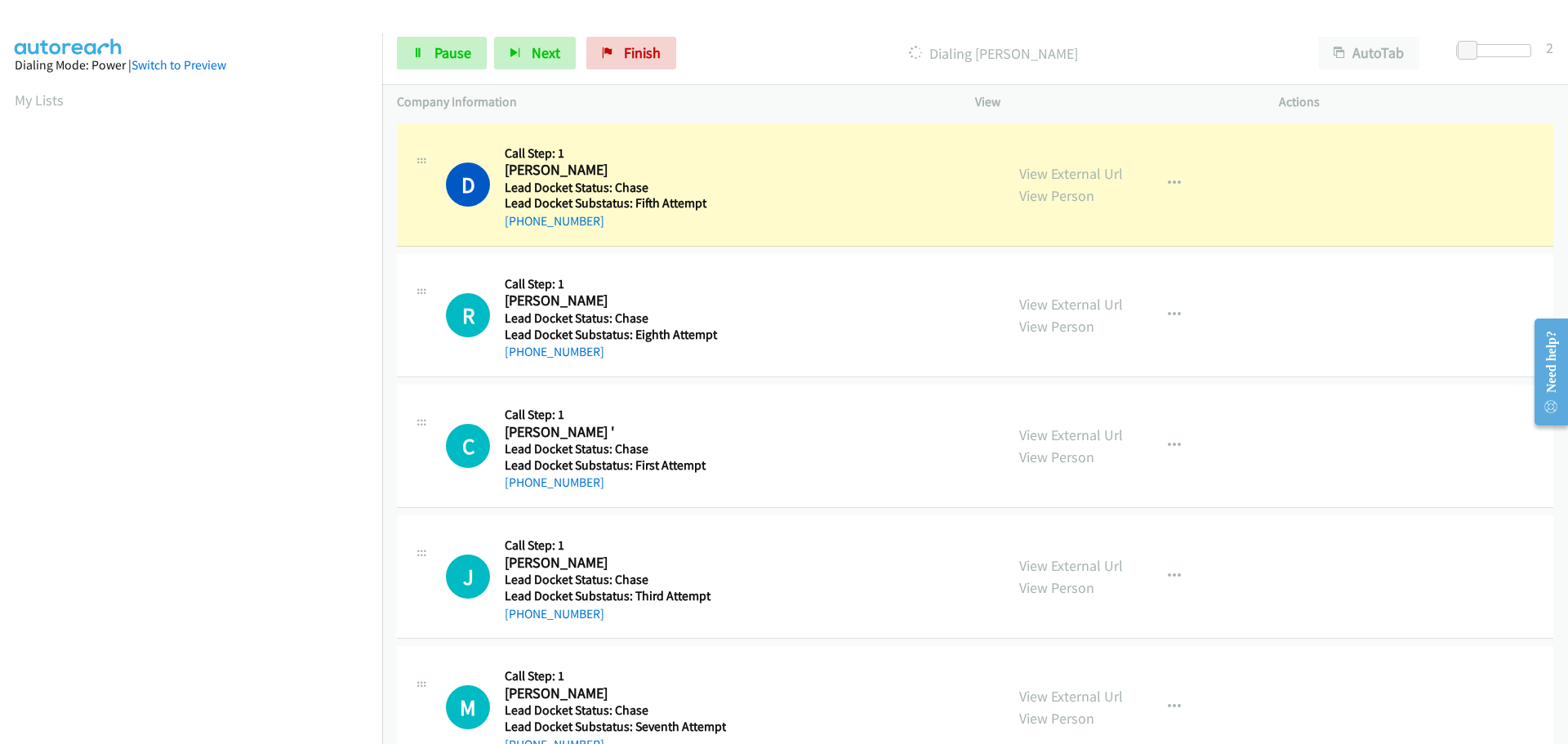
scroll to position [172, 0]
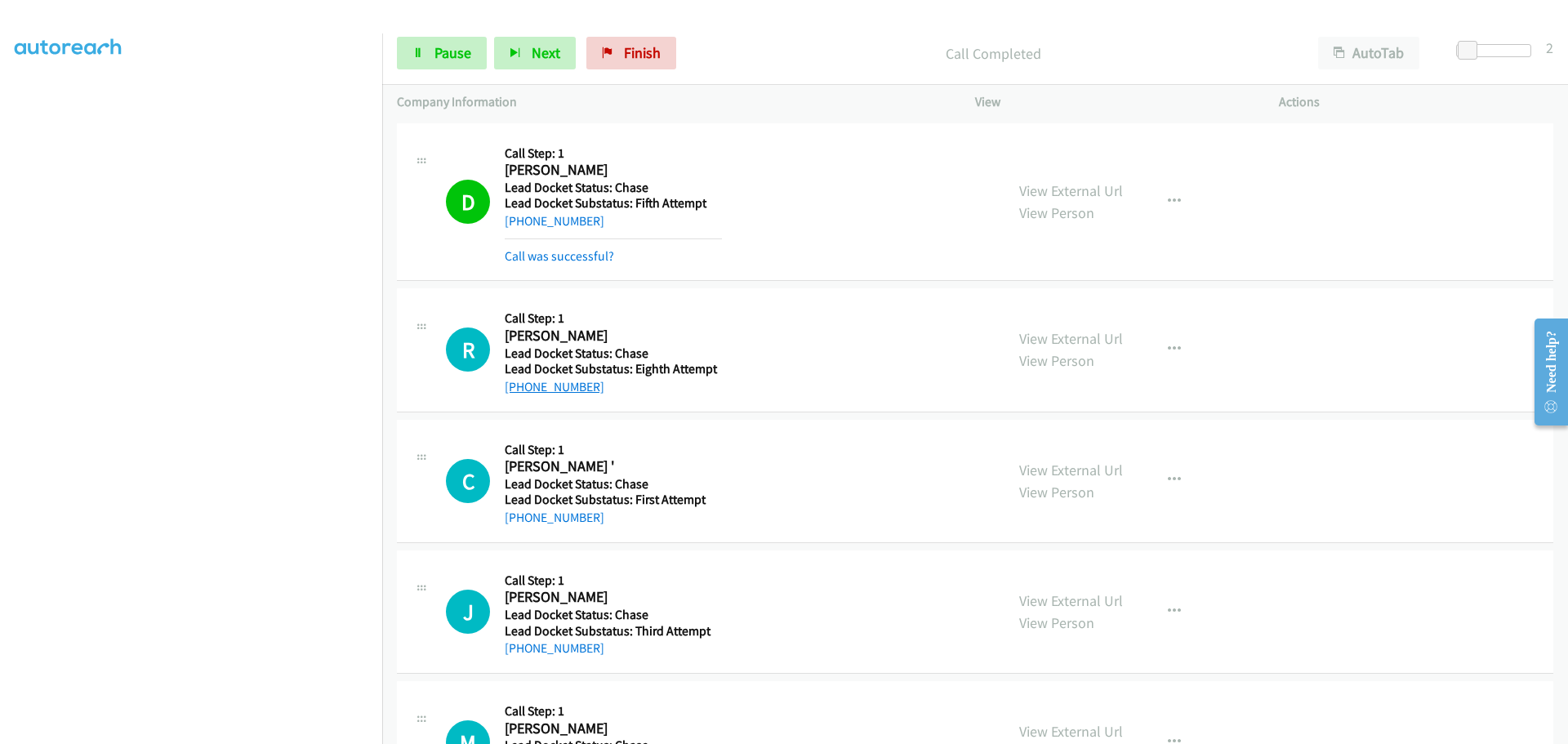
drag, startPoint x: 600, startPoint y: 357, endPoint x: 522, endPoint y: 385, distance: 82.9
click at [522, 385] on div "[PHONE_NUMBER]" at bounding box center [612, 387] width 217 height 20
copy link "[PHONE_NUMBER]"
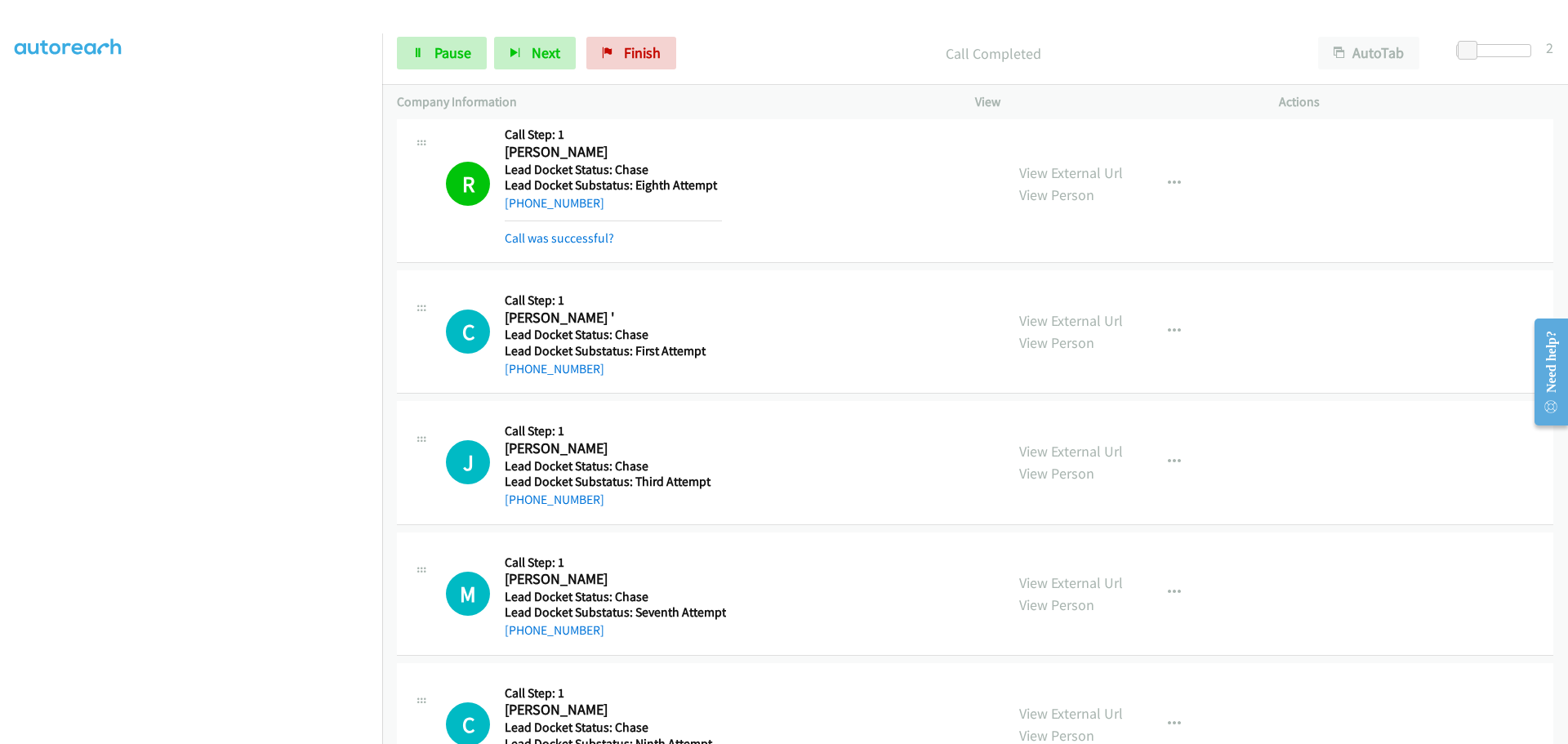
scroll to position [245, 0]
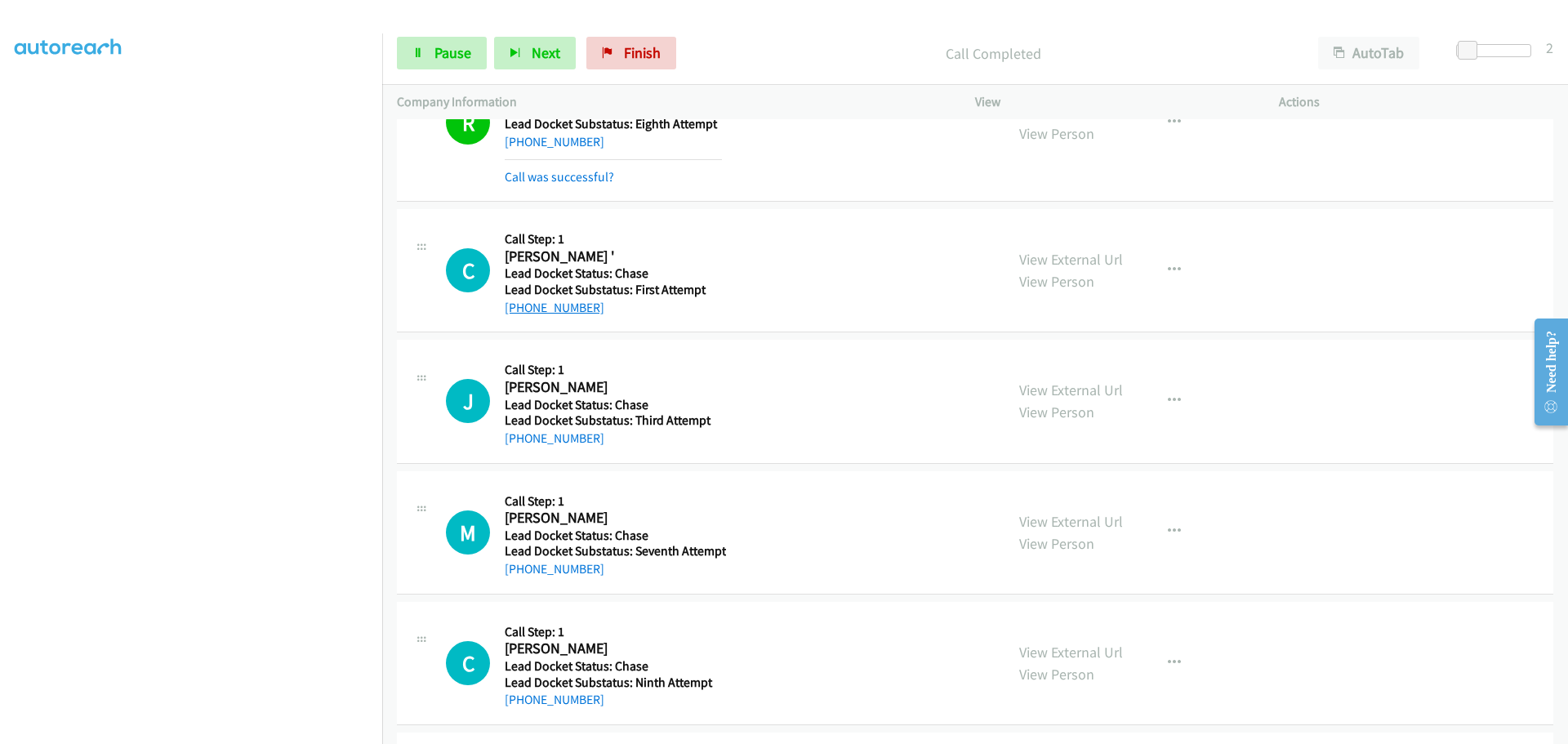
drag, startPoint x: 601, startPoint y: 307, endPoint x: 521, endPoint y: 312, distance: 80.2
click at [521, 312] on div "[PHONE_NUMBER]" at bounding box center [612, 308] width 217 height 20
copy link "[PHONE_NUMBER]"
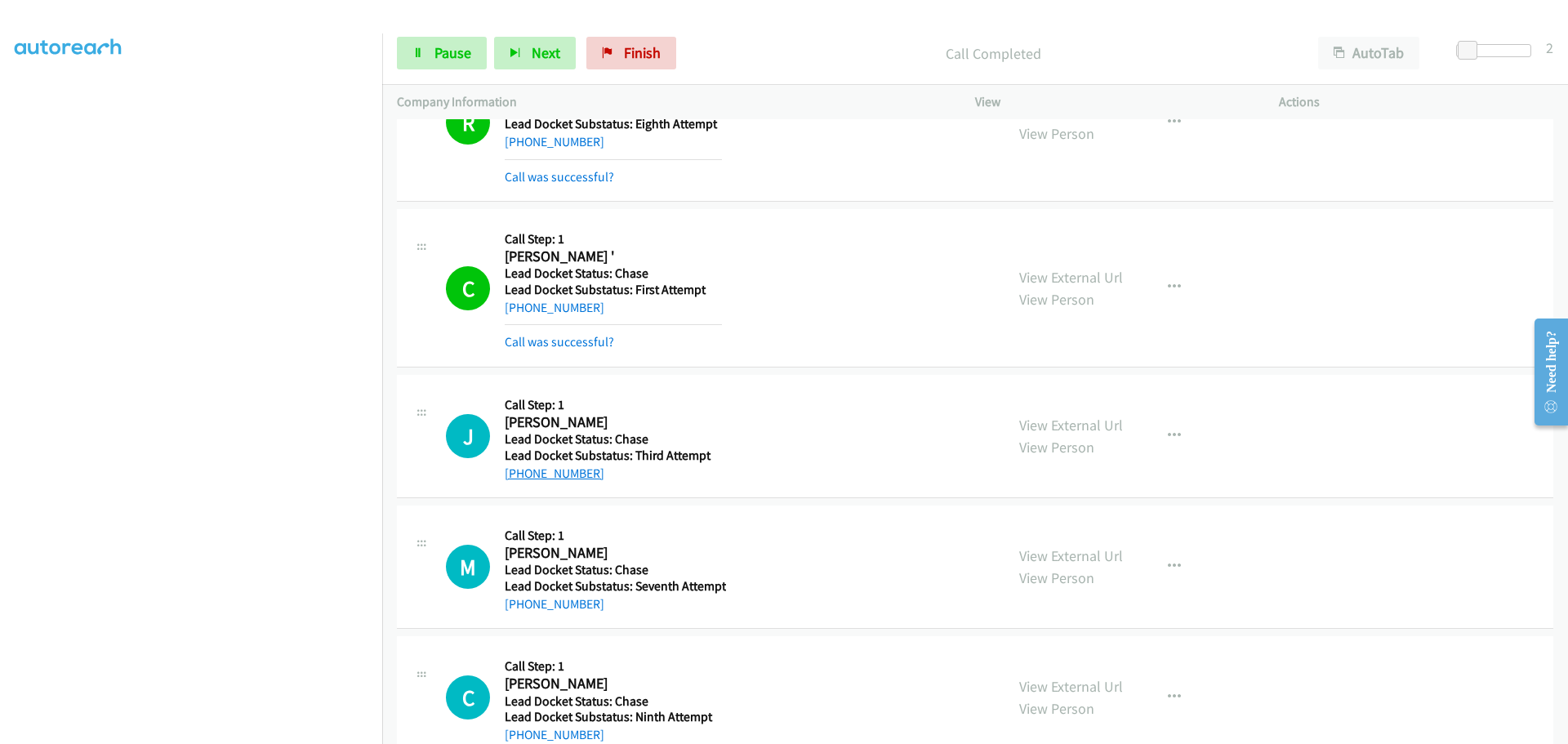
drag, startPoint x: 600, startPoint y: 456, endPoint x: 521, endPoint y: 471, distance: 80.4
click at [521, 471] on div "J Callback Scheduled Call Step: 1 [PERSON_NAME] [GEOGRAPHIC_DATA]/[GEOGRAPHIC_D…" at bounding box center [975, 437] width 1156 height 124
copy link "[PHONE_NUMBER]"
